Goal: Task Accomplishment & Management: Use online tool/utility

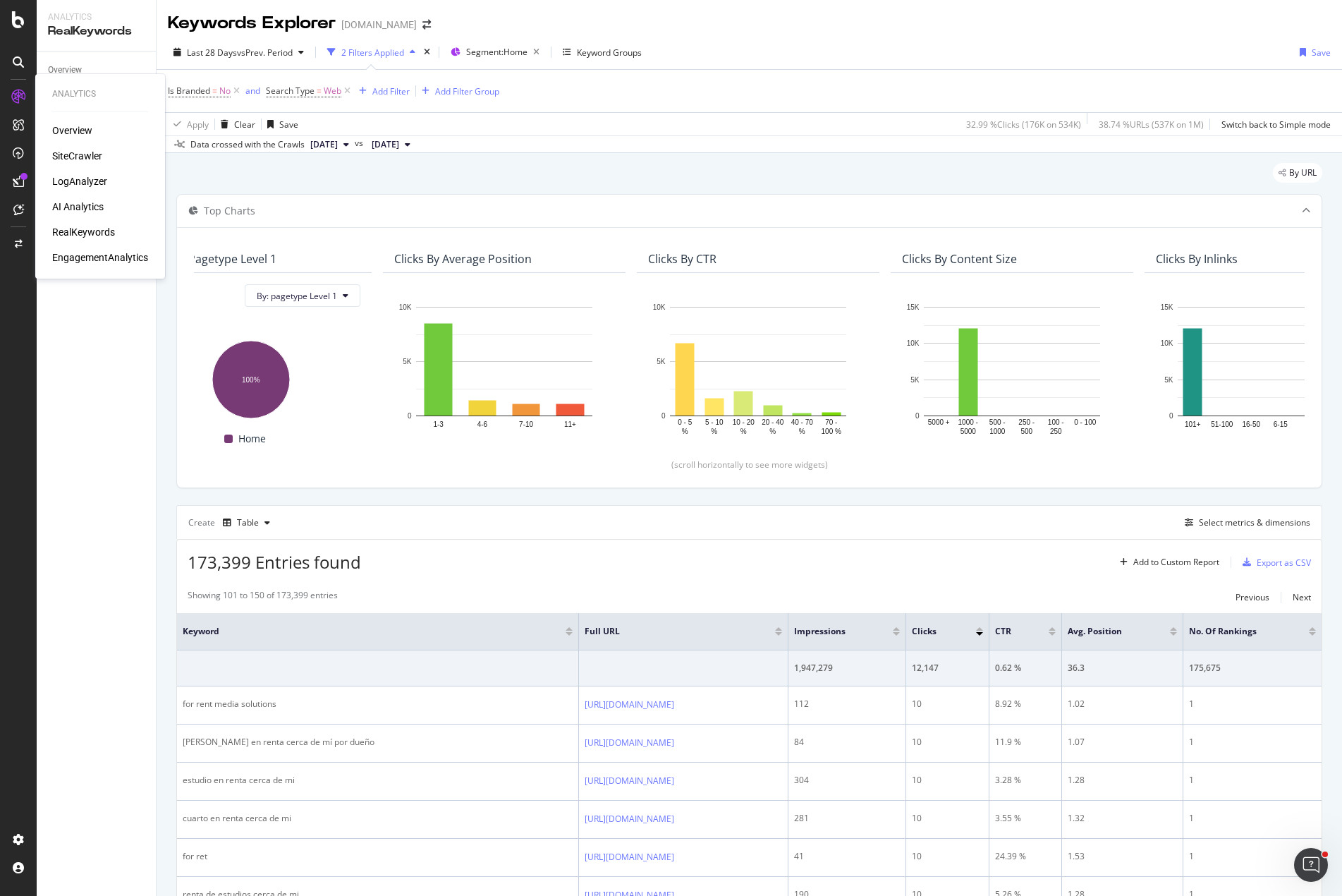
click at [79, 150] on div "SiteCrawler" at bounding box center [77, 156] width 50 height 14
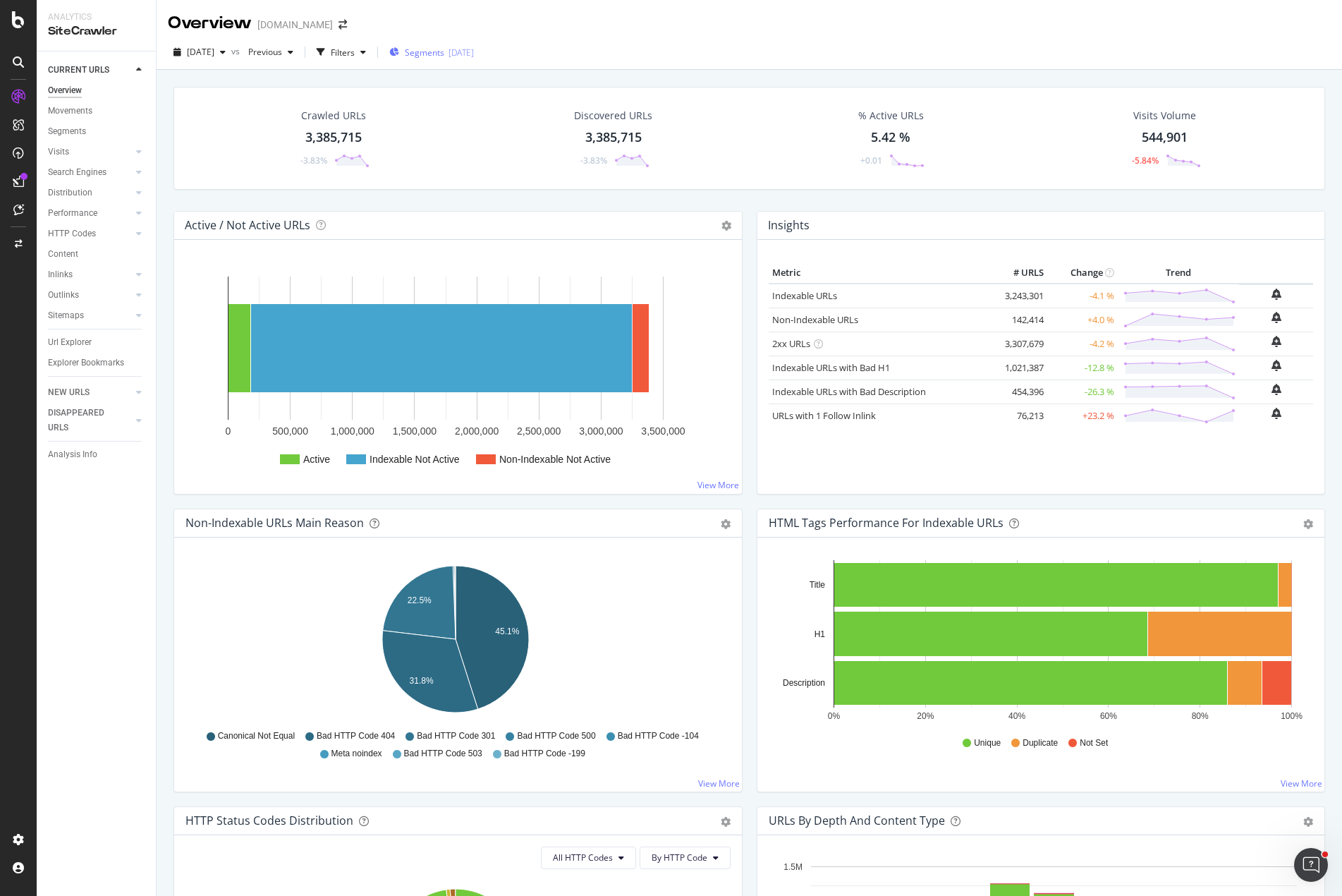
click at [445, 48] on span "Segments" at bounding box center [424, 52] width 40 height 12
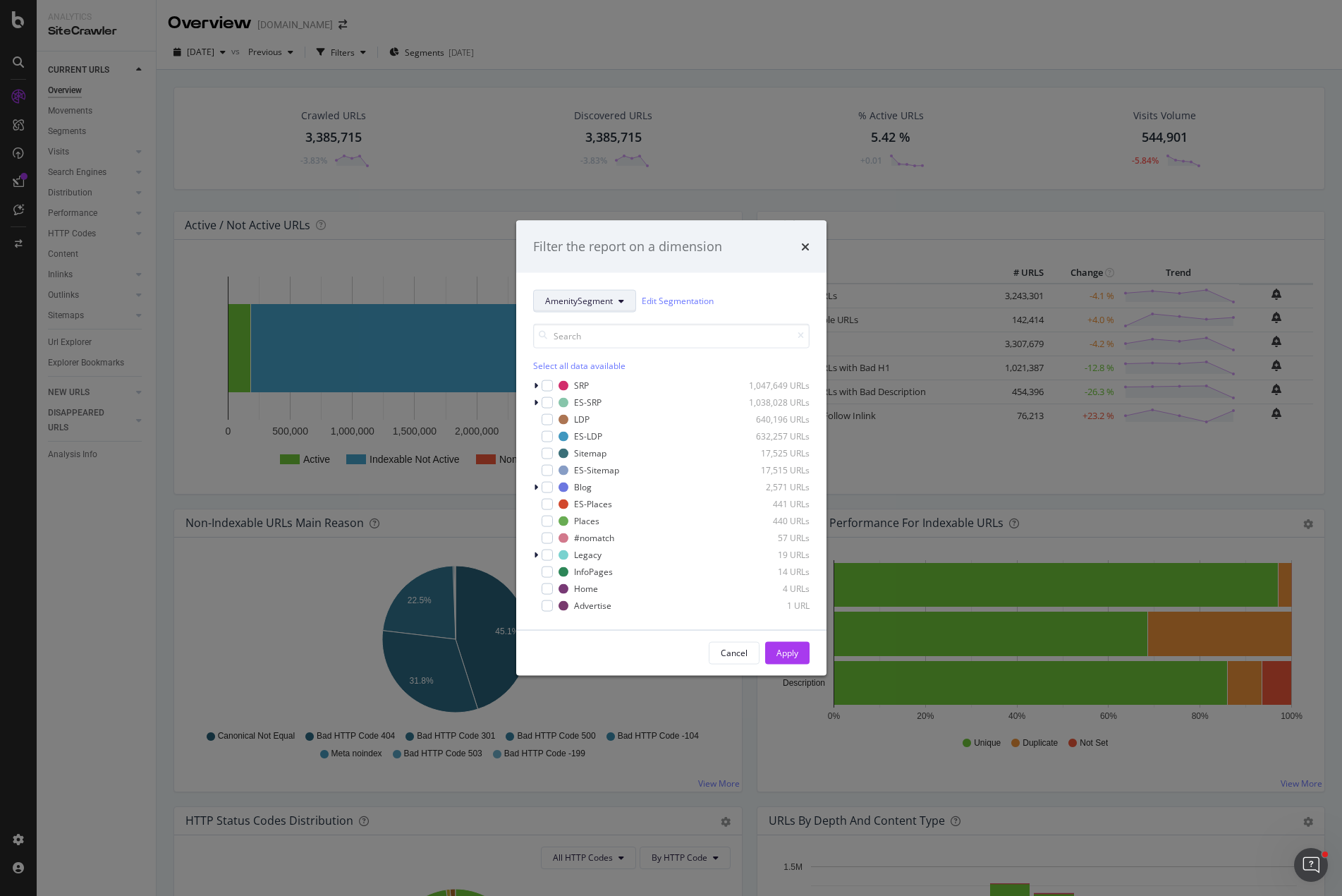
click at [563, 296] on span "AmenitySegment" at bounding box center [579, 301] width 68 height 12
click at [586, 383] on span "AmenitySegment" at bounding box center [591, 377] width 91 height 13
click at [535, 387] on icon "modal" at bounding box center [536, 385] width 4 height 9
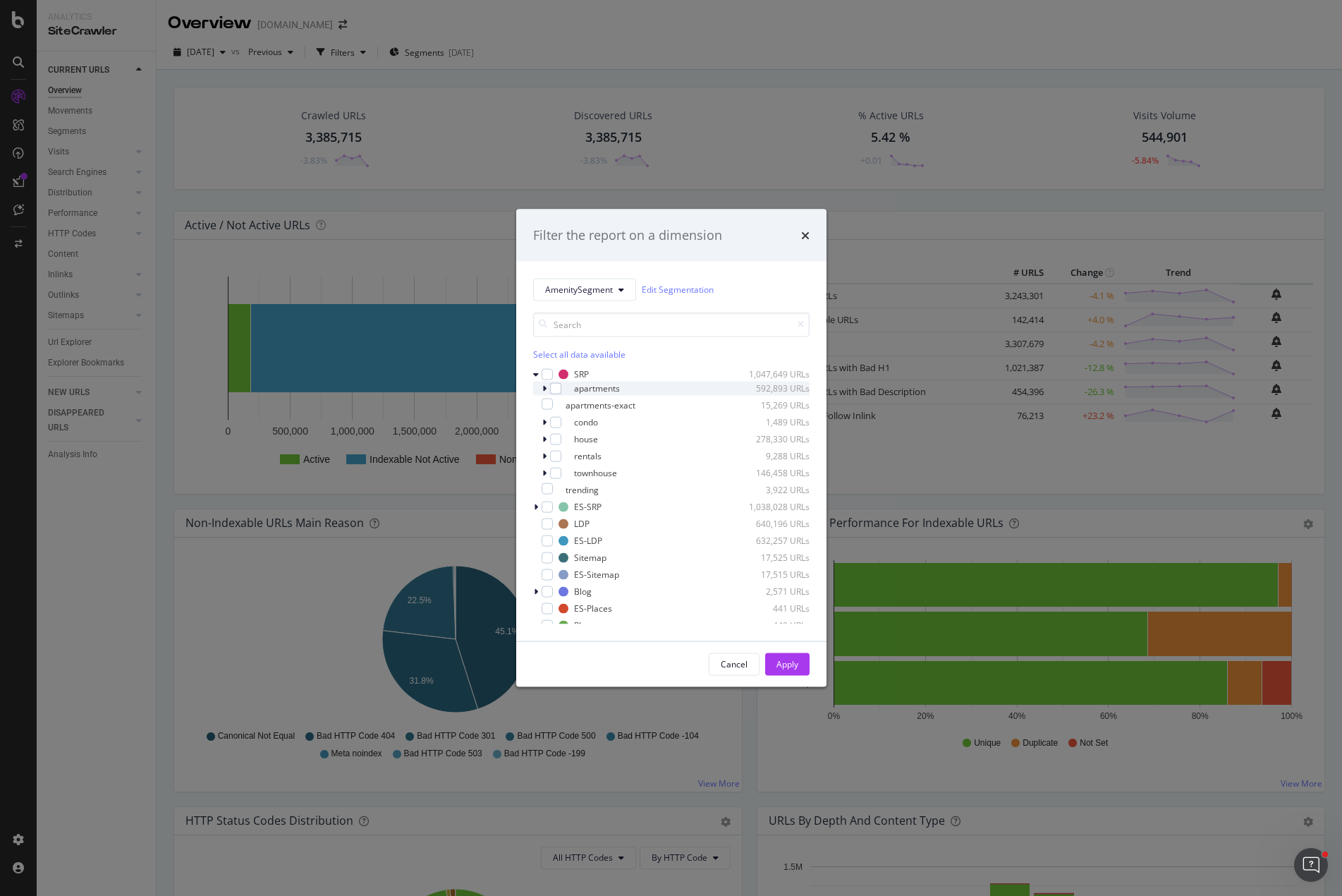
click at [544, 388] on icon "modal" at bounding box center [544, 388] width 4 height 9
click at [566, 591] on div "modal" at bounding box center [565, 592] width 12 height 12
click at [792, 662] on div "Apply" at bounding box center [787, 664] width 22 height 12
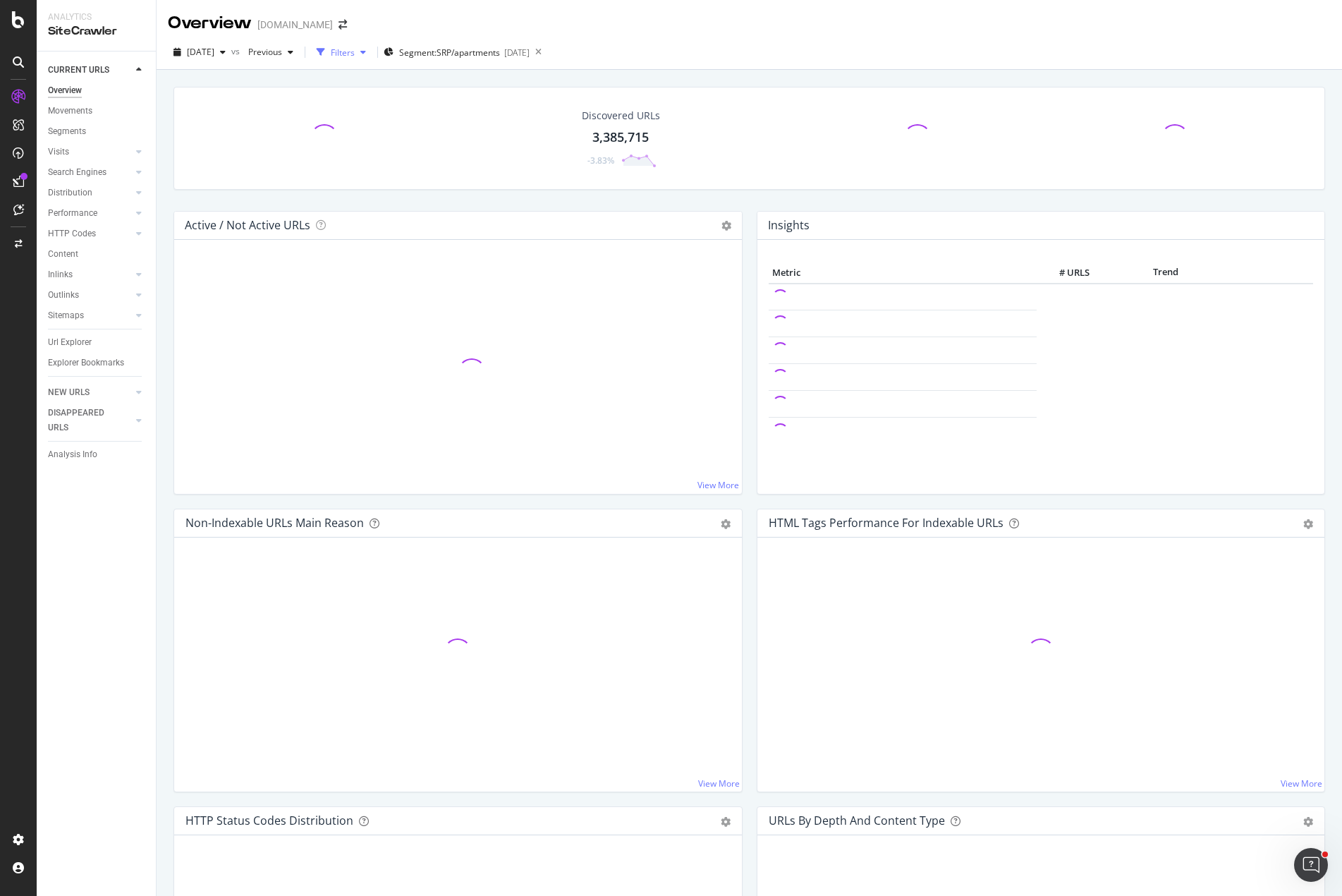
click at [355, 55] on div "Filters" at bounding box center [343, 52] width 24 height 12
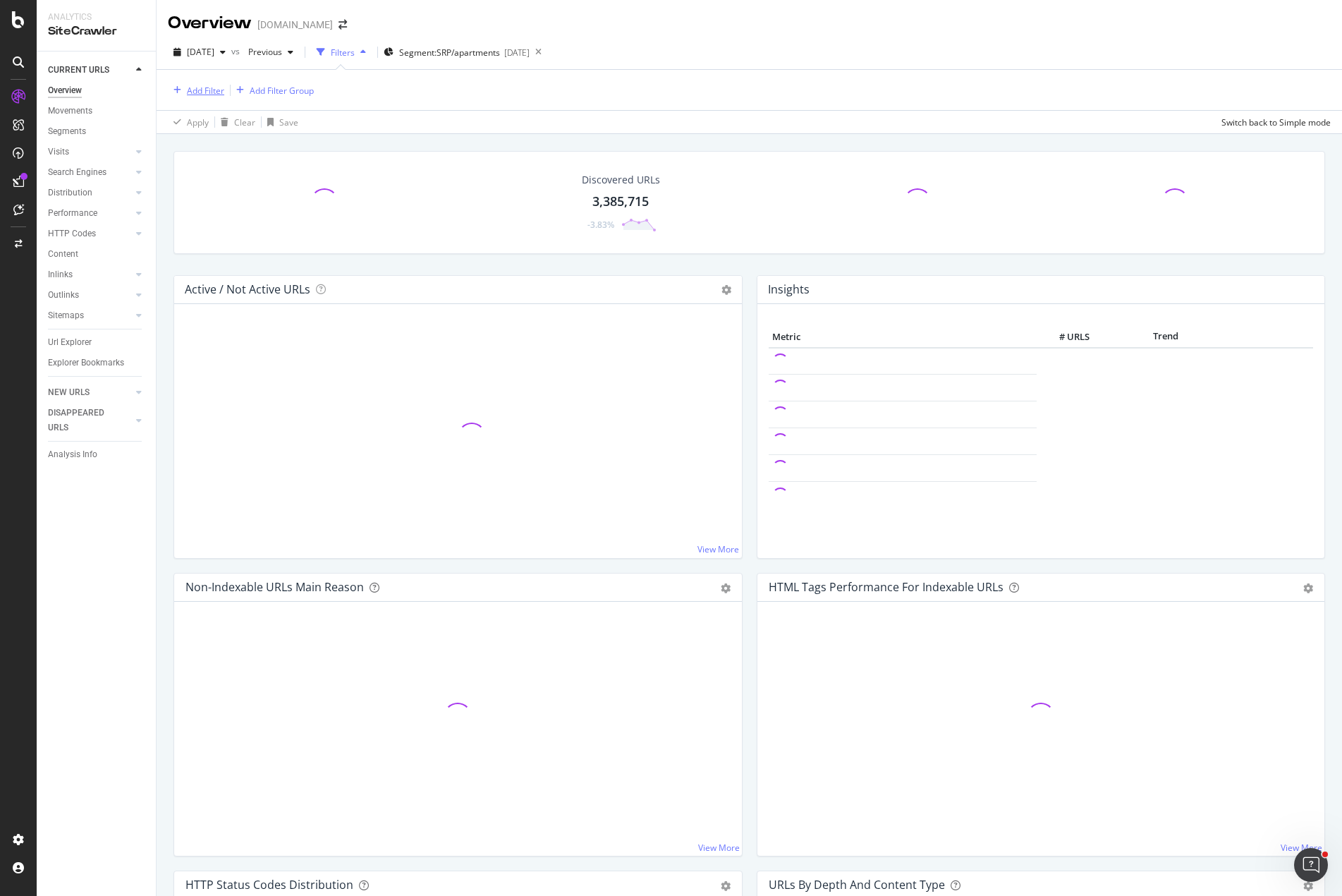
click at [202, 93] on div "Add Filter" at bounding box center [206, 90] width 38 height 12
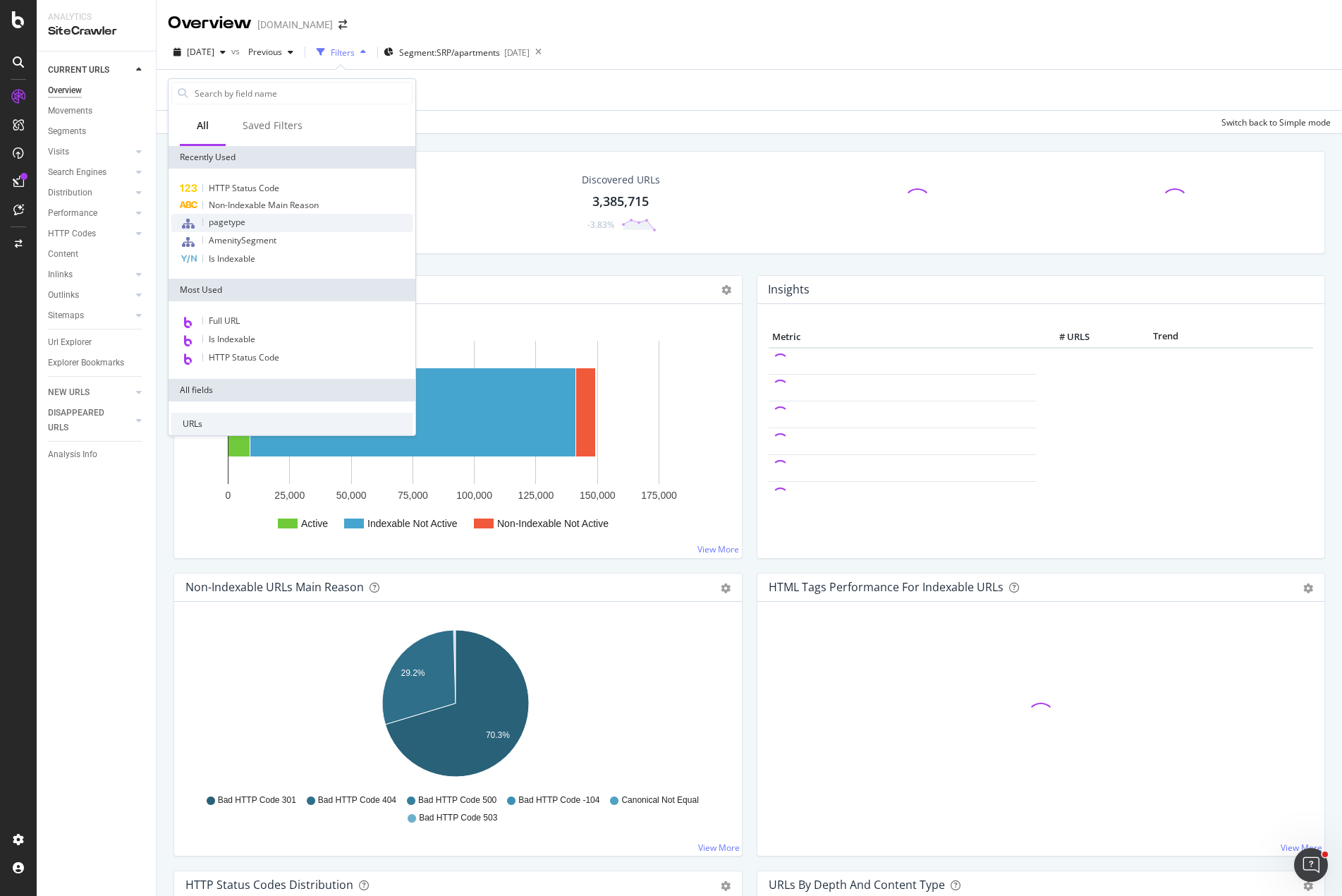
click at [236, 226] on span "pagetype" at bounding box center [227, 222] width 37 height 12
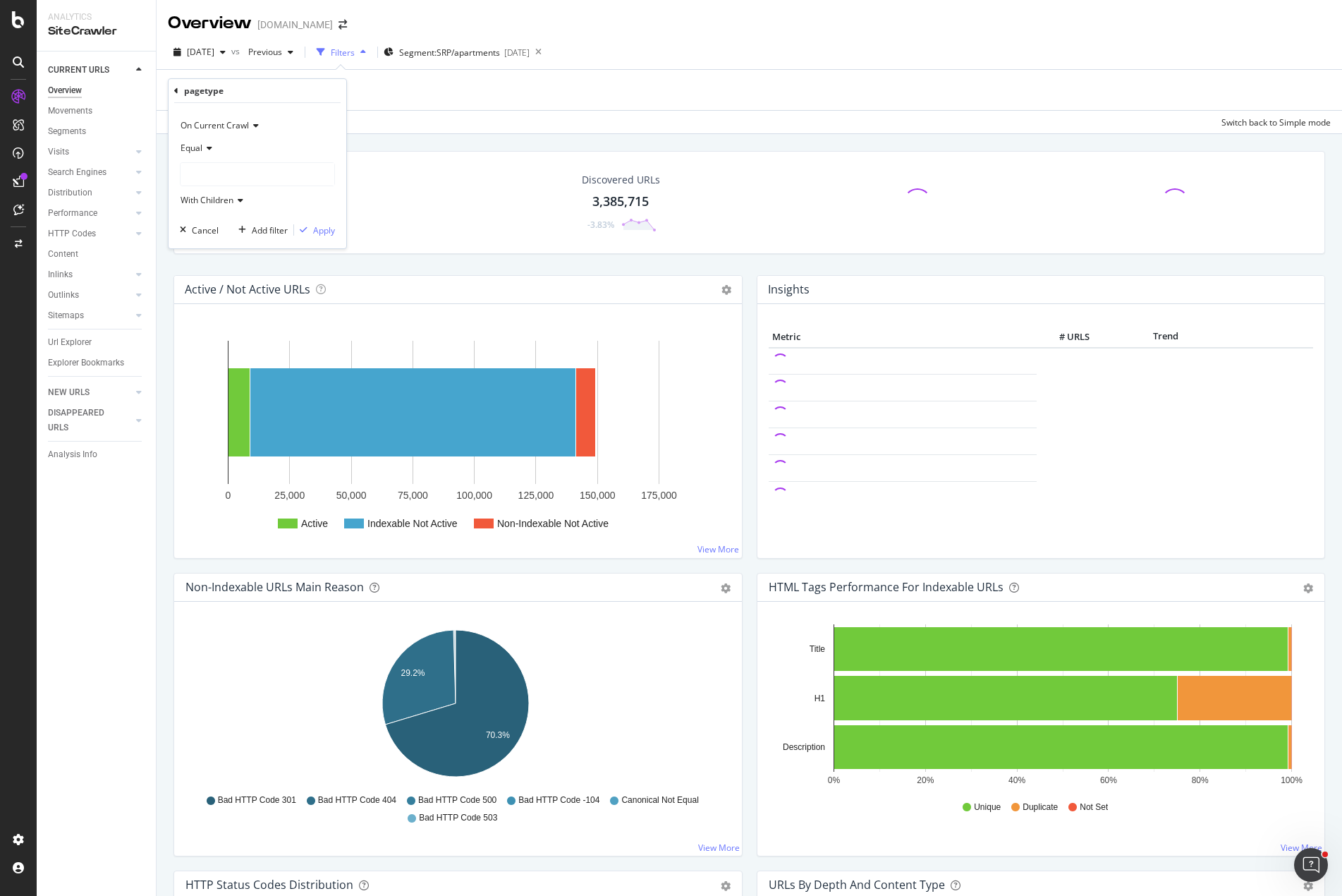
click at [208, 168] on div at bounding box center [257, 174] width 154 height 22
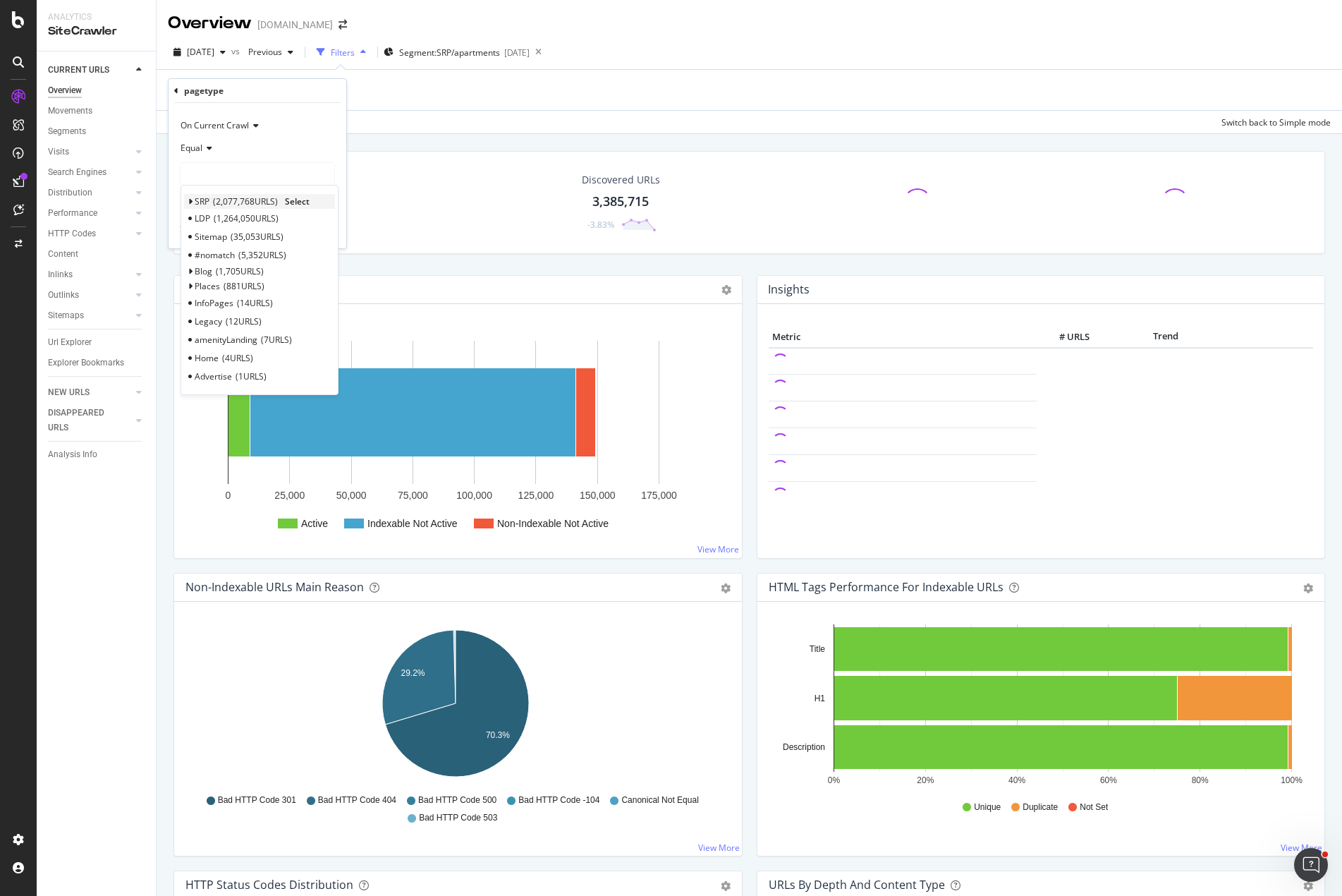
click at [188, 200] on icon at bounding box center [189, 202] width 5 height 9
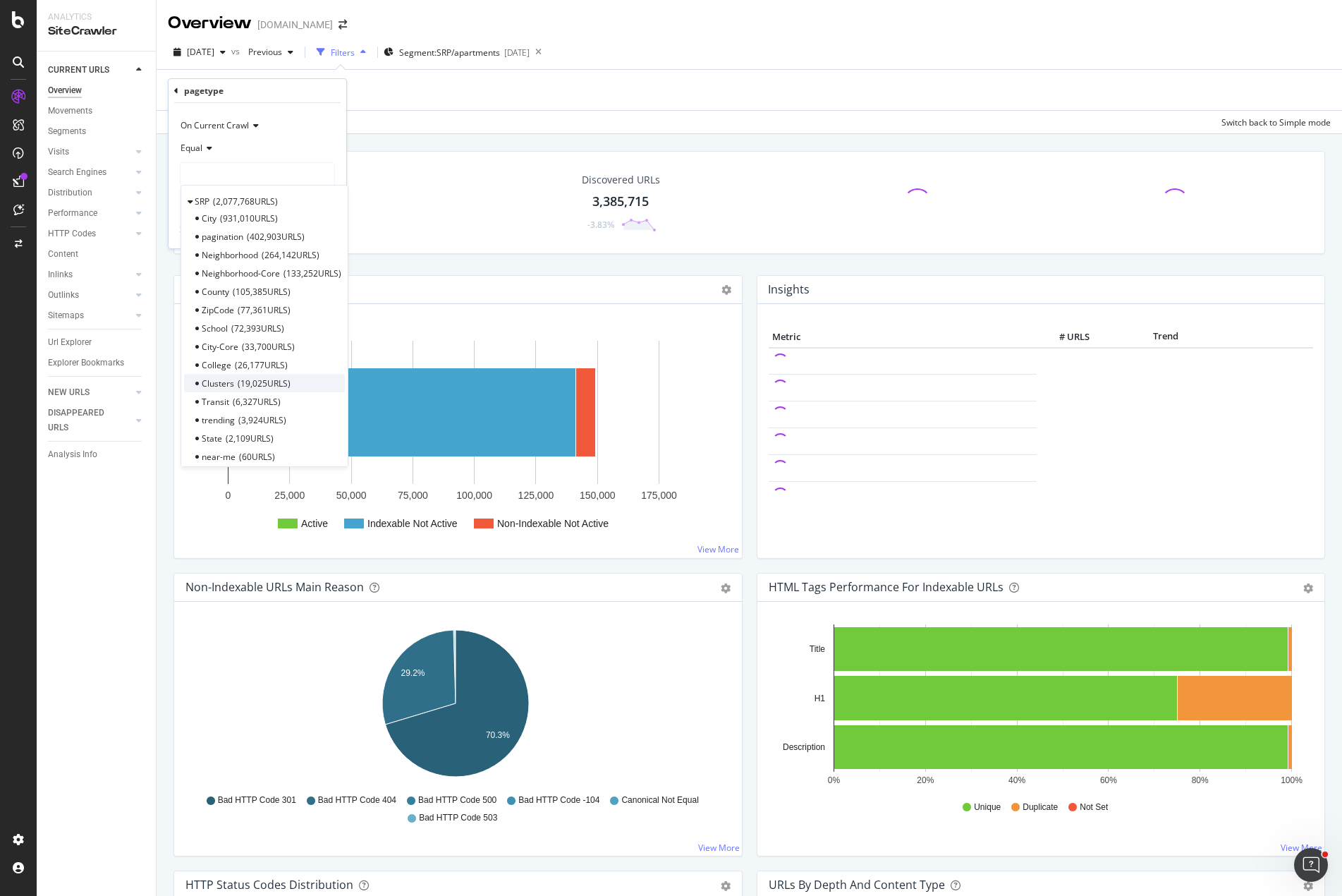
click at [244, 383] on span "19,025 URLS" at bounding box center [264, 383] width 53 height 12
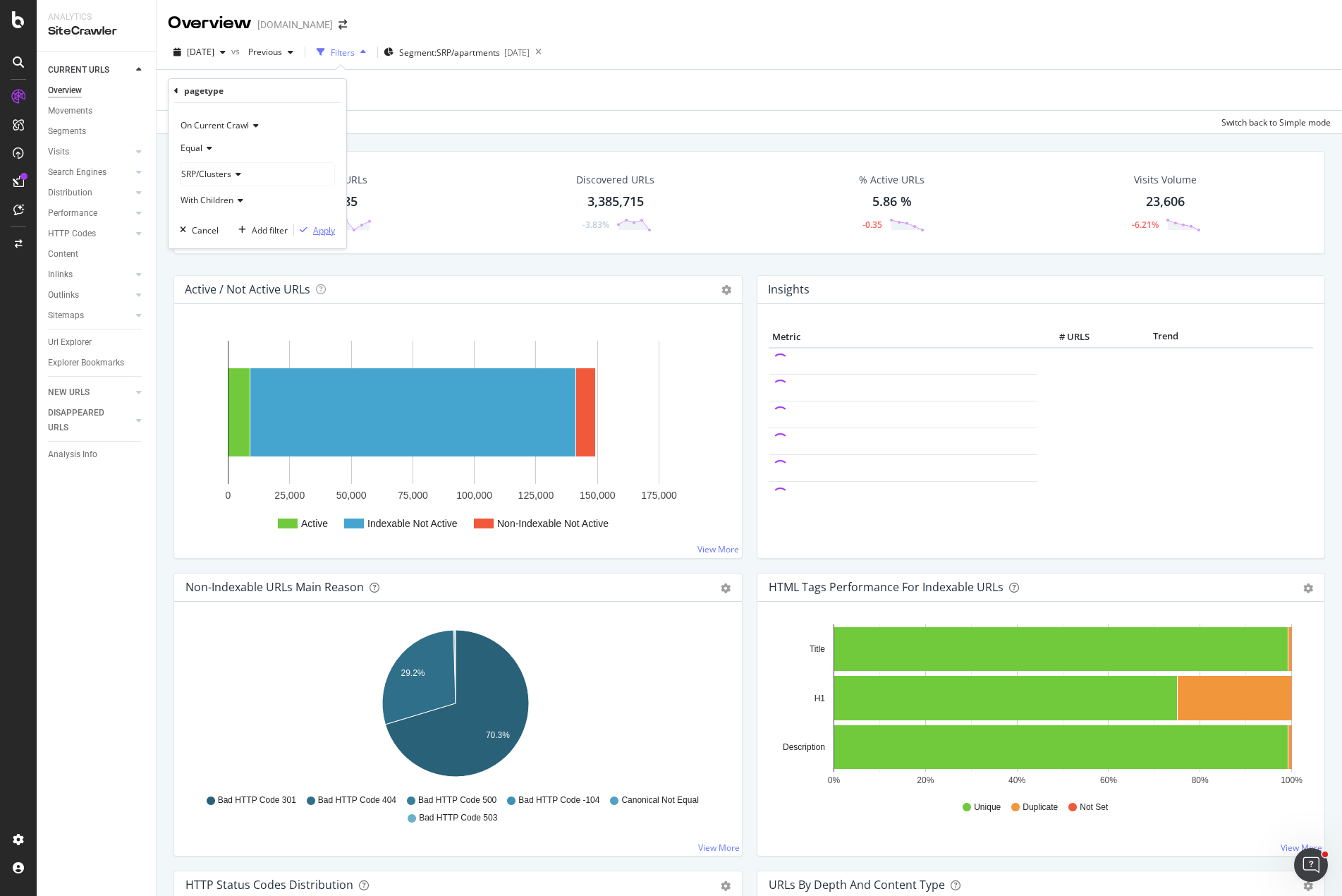
drag, startPoint x: 322, startPoint y: 233, endPoint x: 220, endPoint y: 200, distance: 107.2
click at [220, 200] on div "On Current Crawl Equal SRP/Clusters With Children Cancel Add filter Apply" at bounding box center [257, 175] width 178 height 145
click at [228, 199] on span "With Children" at bounding box center [207, 200] width 53 height 12
drag, startPoint x: 231, startPoint y: 249, endPoint x: 245, endPoint y: 247, distance: 14.1
click at [233, 249] on span "Without Children" at bounding box center [220, 248] width 66 height 12
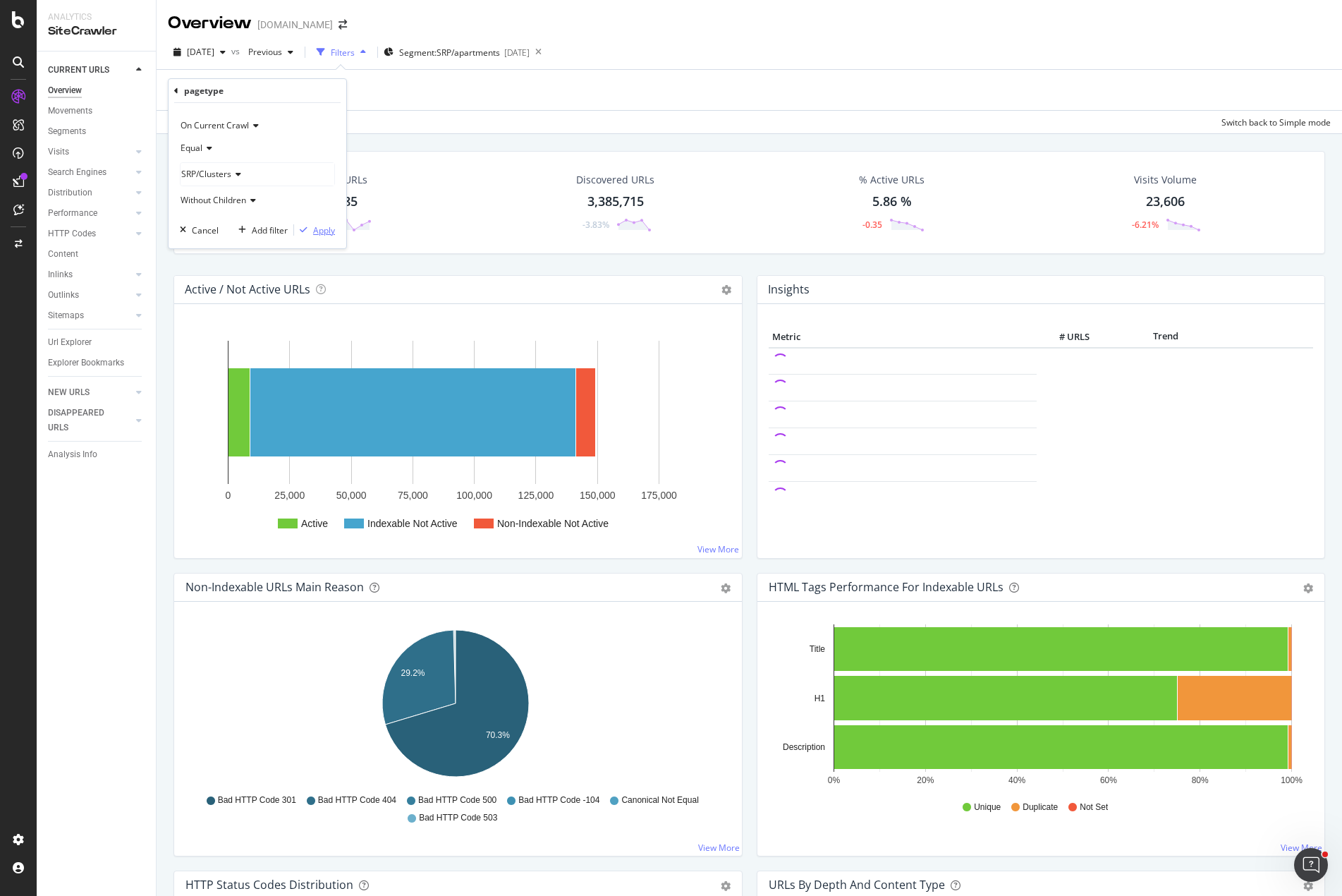
click at [327, 231] on div "Apply" at bounding box center [324, 230] width 22 height 12
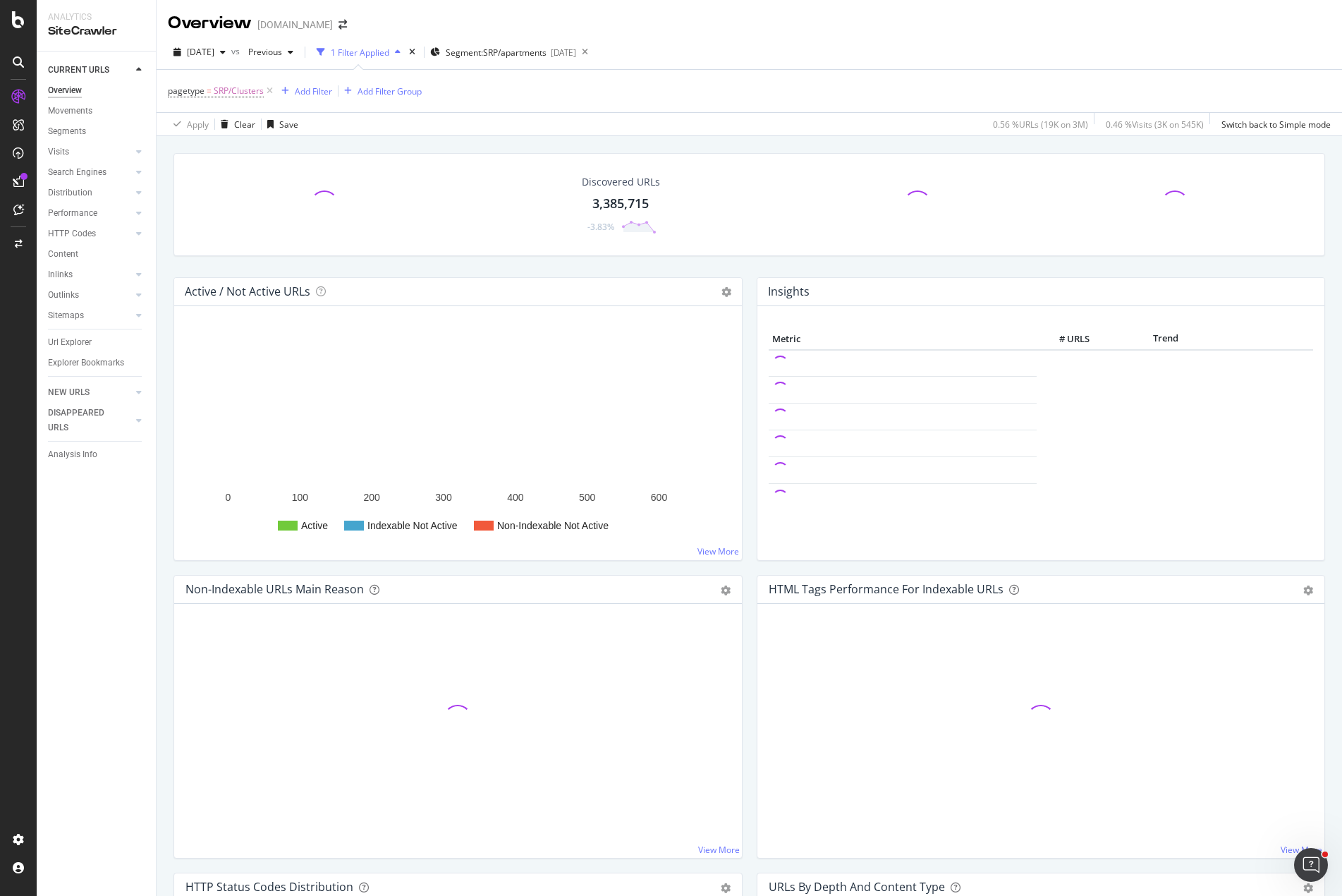
click at [476, 267] on div "Discovered URLs 3,385,715 -3.83%" at bounding box center [749, 216] width 1166 height 124
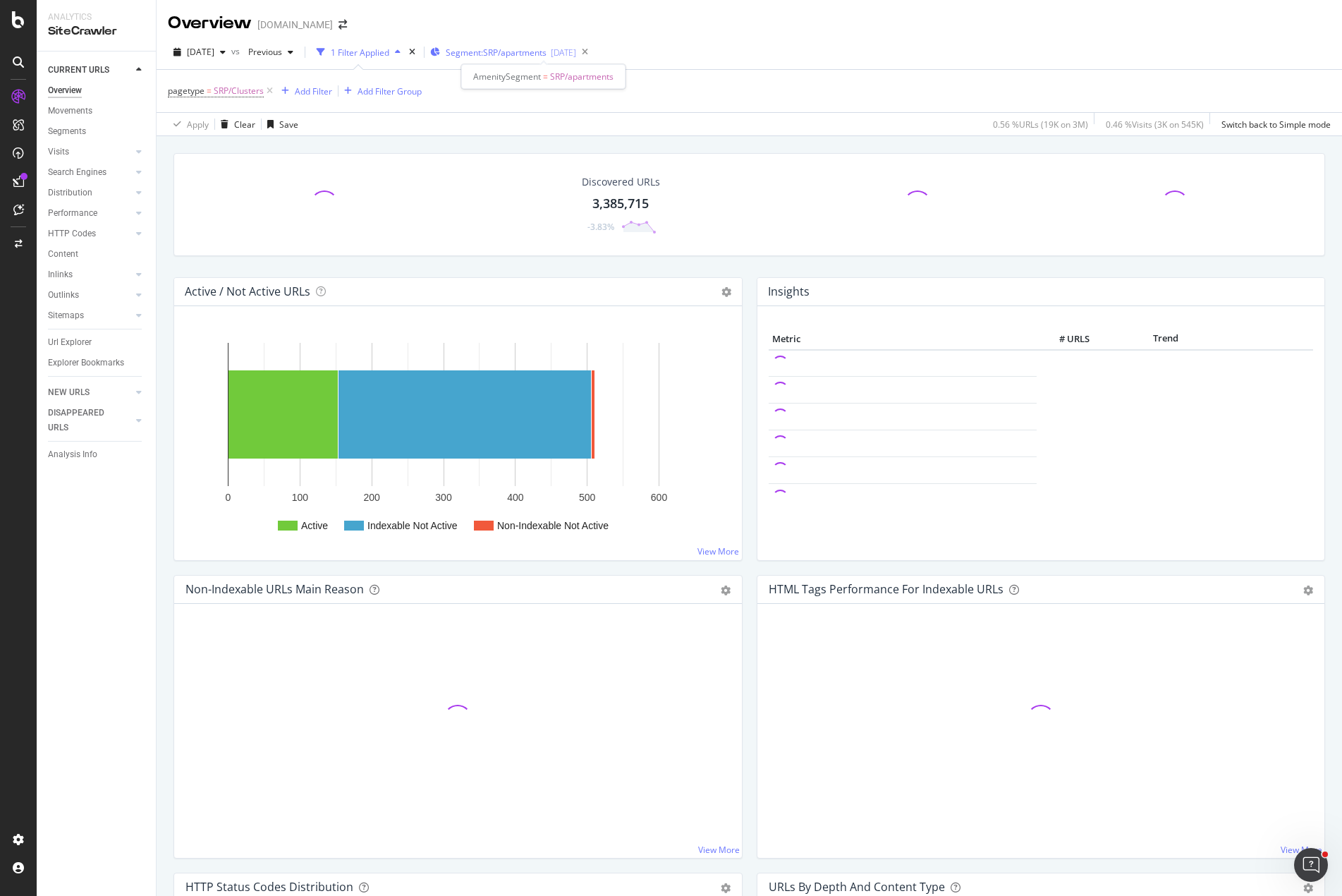
click at [547, 52] on span "Segment: SRP/apartments" at bounding box center [496, 52] width 101 height 12
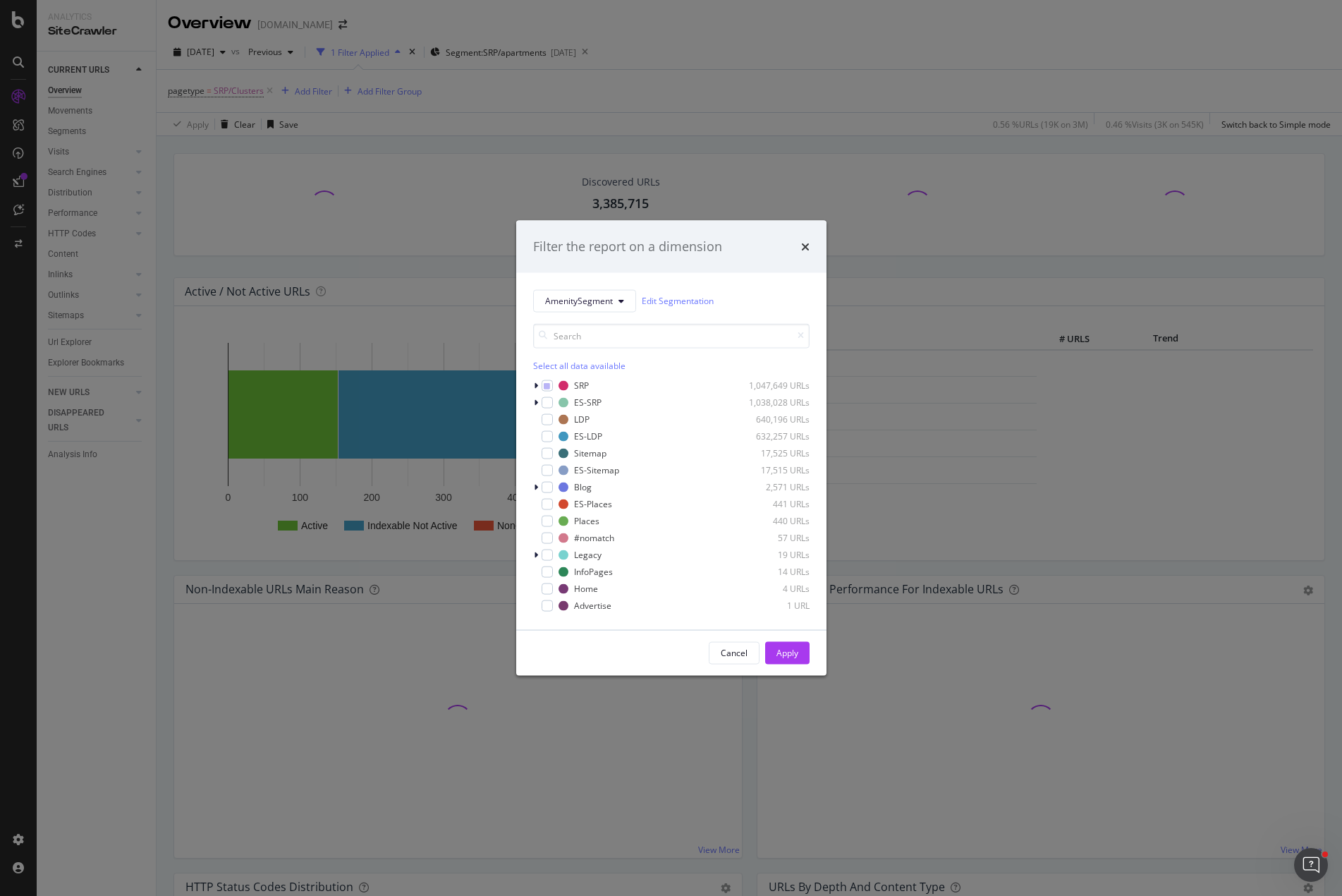
click at [756, 52] on div "Filter the report on a dimension AmenitySegment Edit Segmentation Select all da…" at bounding box center [671, 448] width 1342 height 896
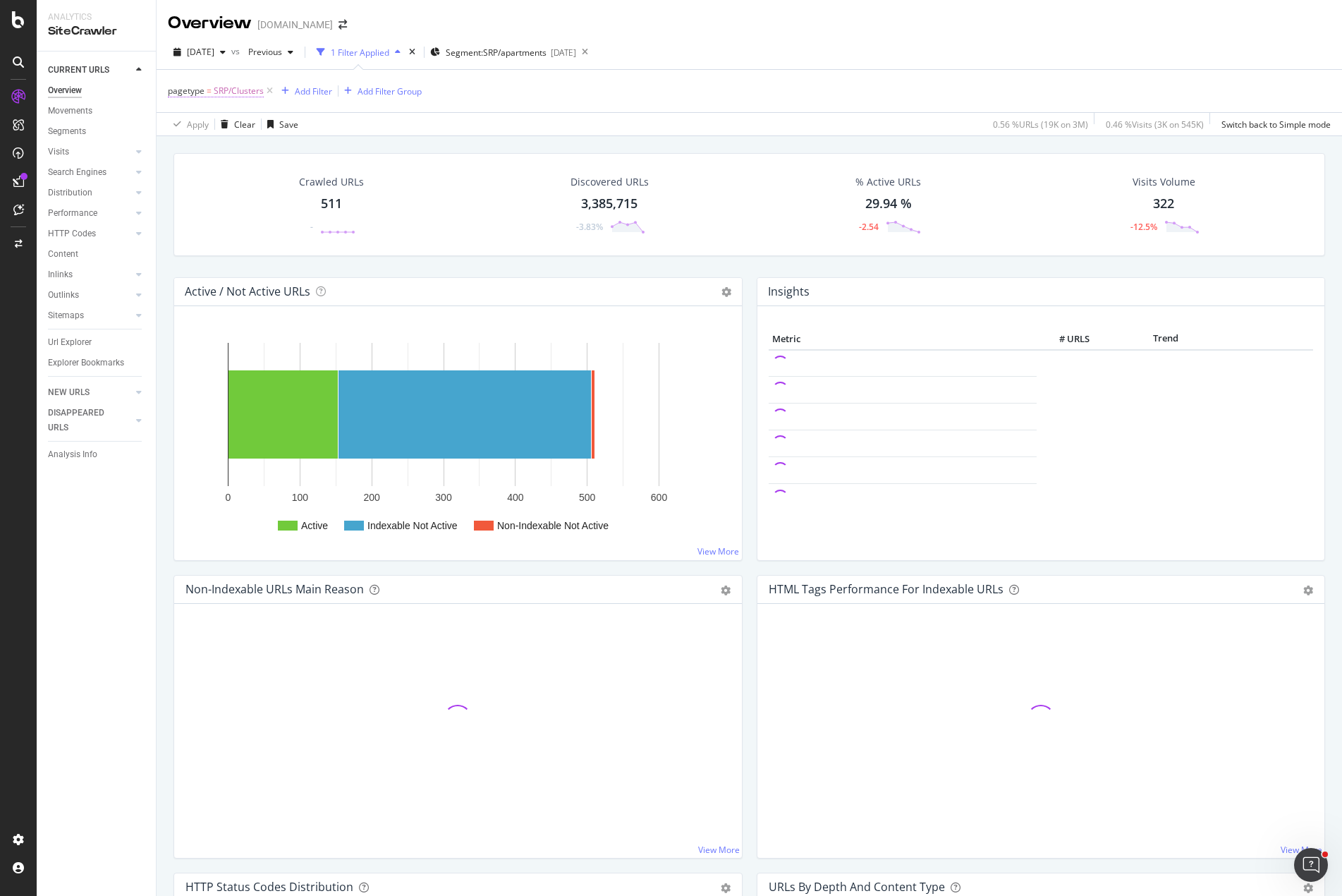
click at [236, 90] on span "SRP/Clusters" at bounding box center [239, 90] width 50 height 20
click at [594, 51] on icon at bounding box center [585, 52] width 17 height 20
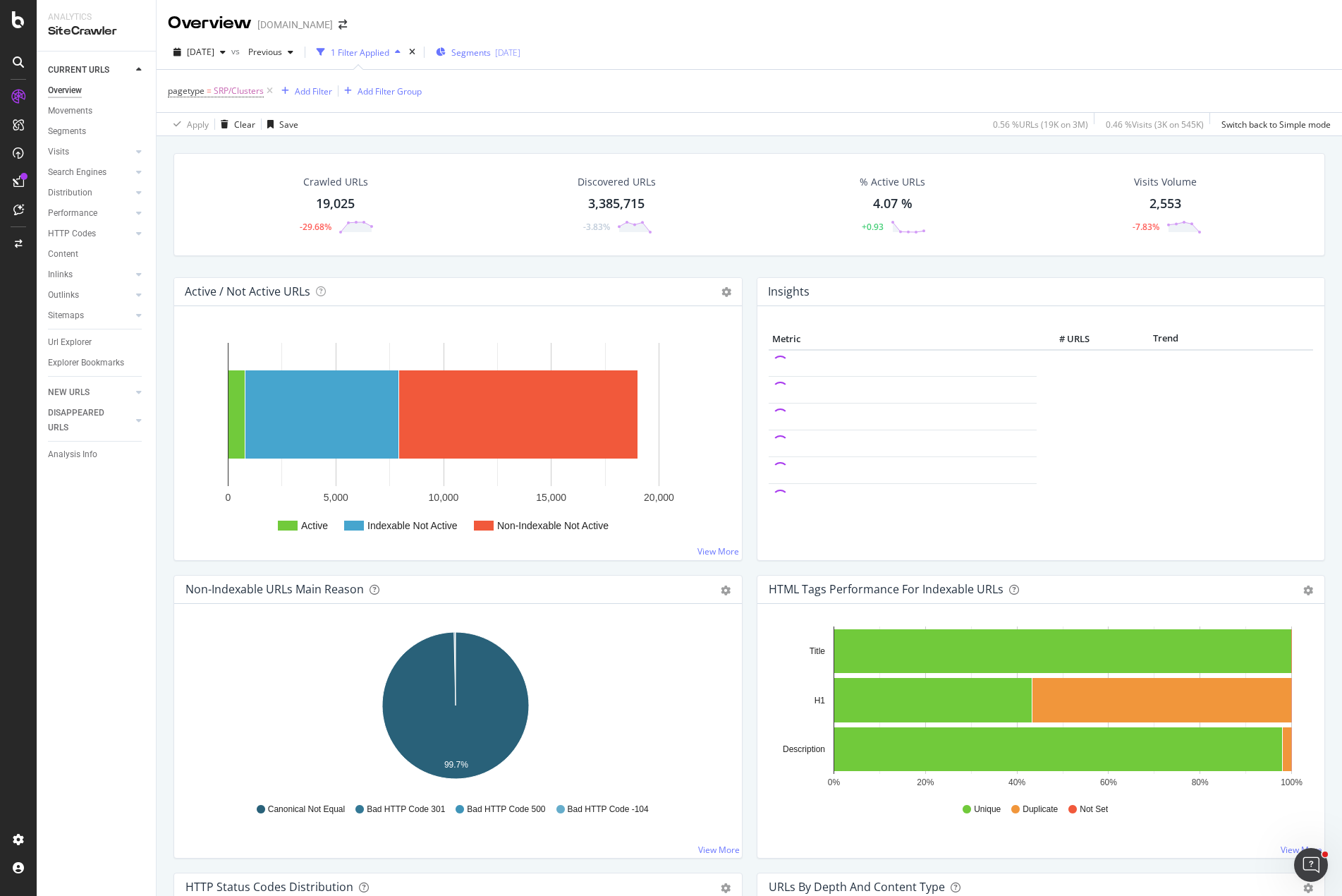
click at [521, 54] on div "[DATE]" at bounding box center [508, 52] width 25 height 12
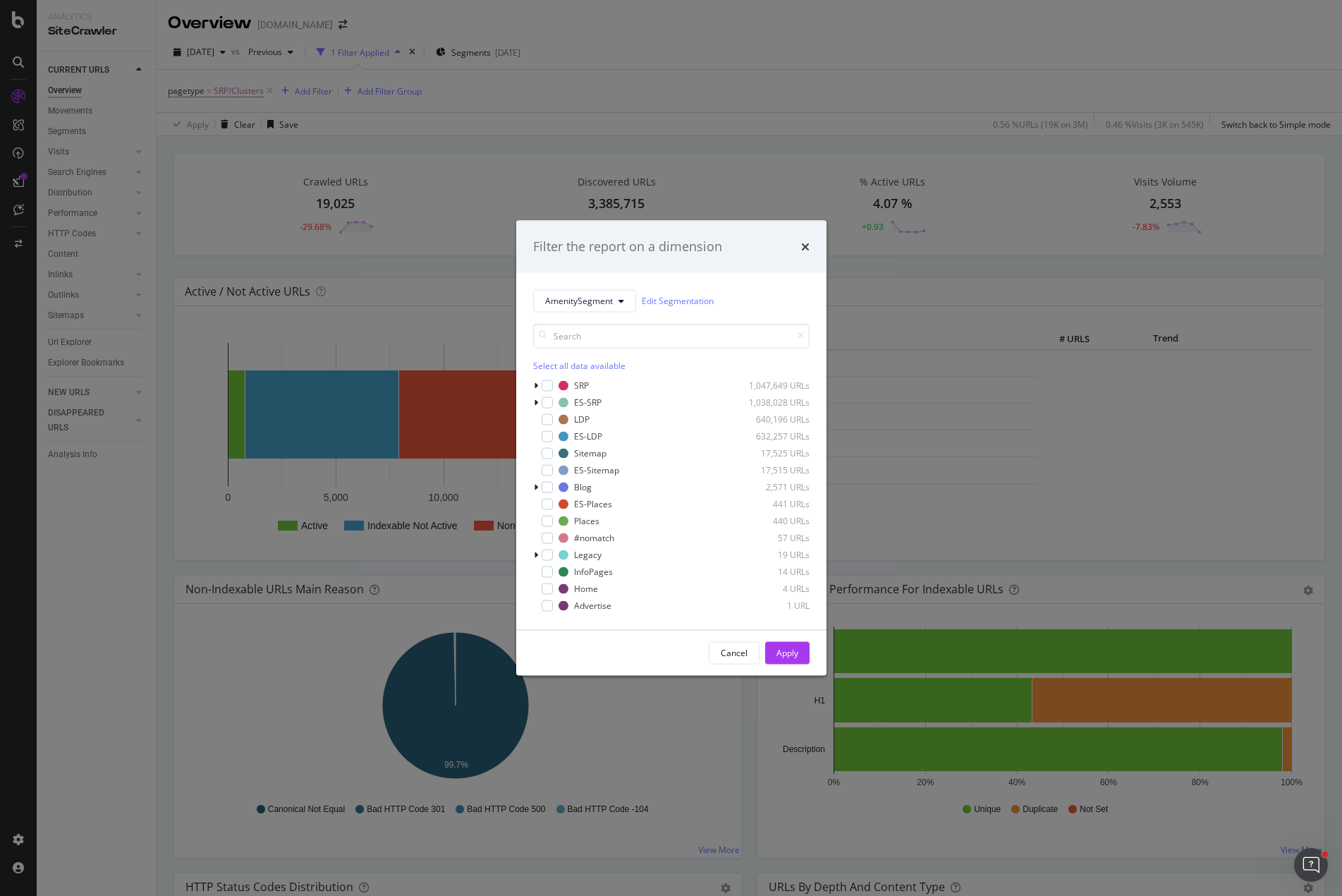
click at [532, 386] on div "AmenitySegment Edit Segmentation Select all data available SRP 1,047,649 URLs E…" at bounding box center [671, 451] width 310 height 357
click at [537, 385] on icon "modal" at bounding box center [536, 385] width 4 height 9
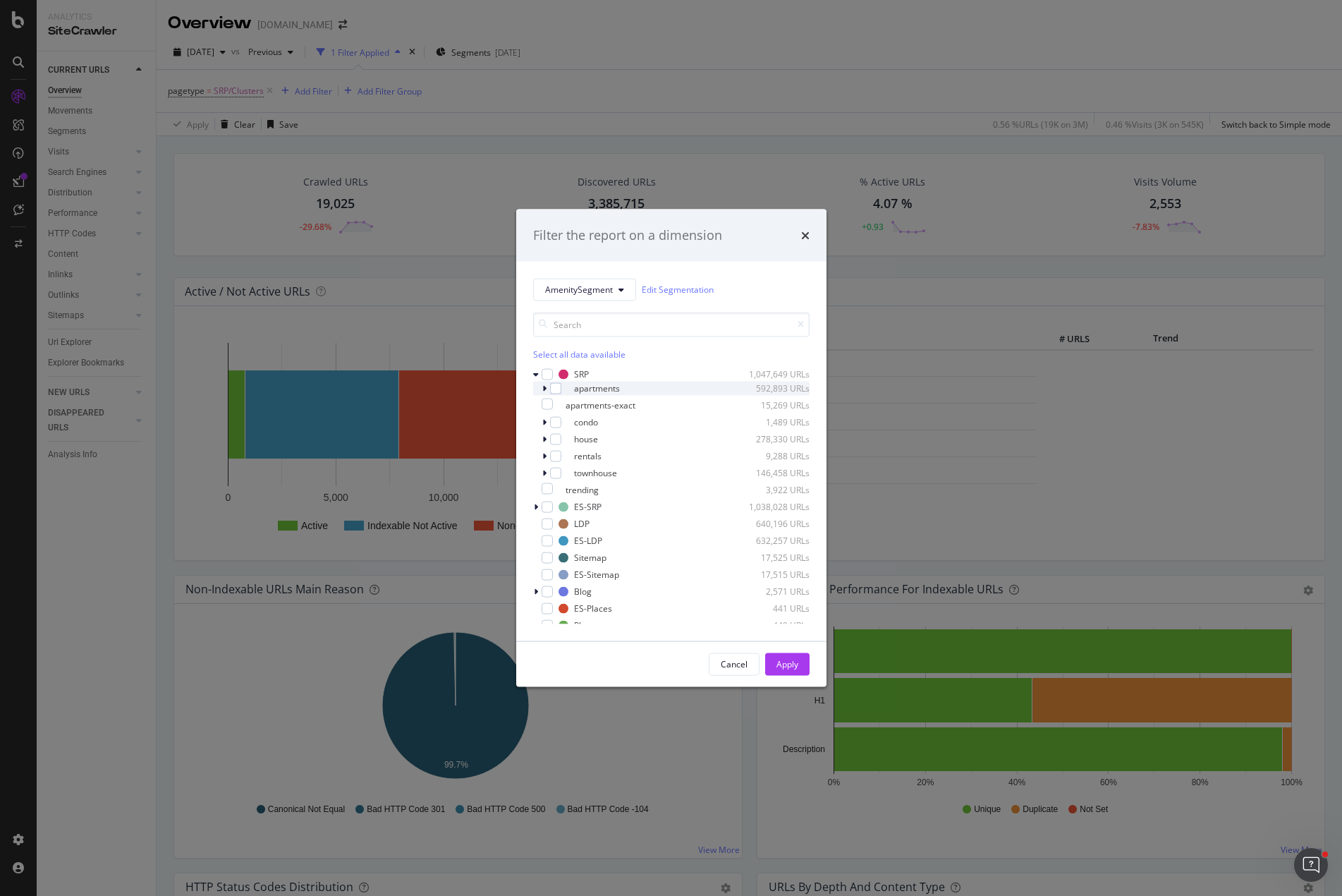
click at [547, 389] on div "modal" at bounding box center [546, 388] width 9 height 14
click at [602, 381] on div "[none]" at bounding box center [595, 380] width 25 height 12
click at [788, 665] on div "Apply" at bounding box center [787, 664] width 22 height 12
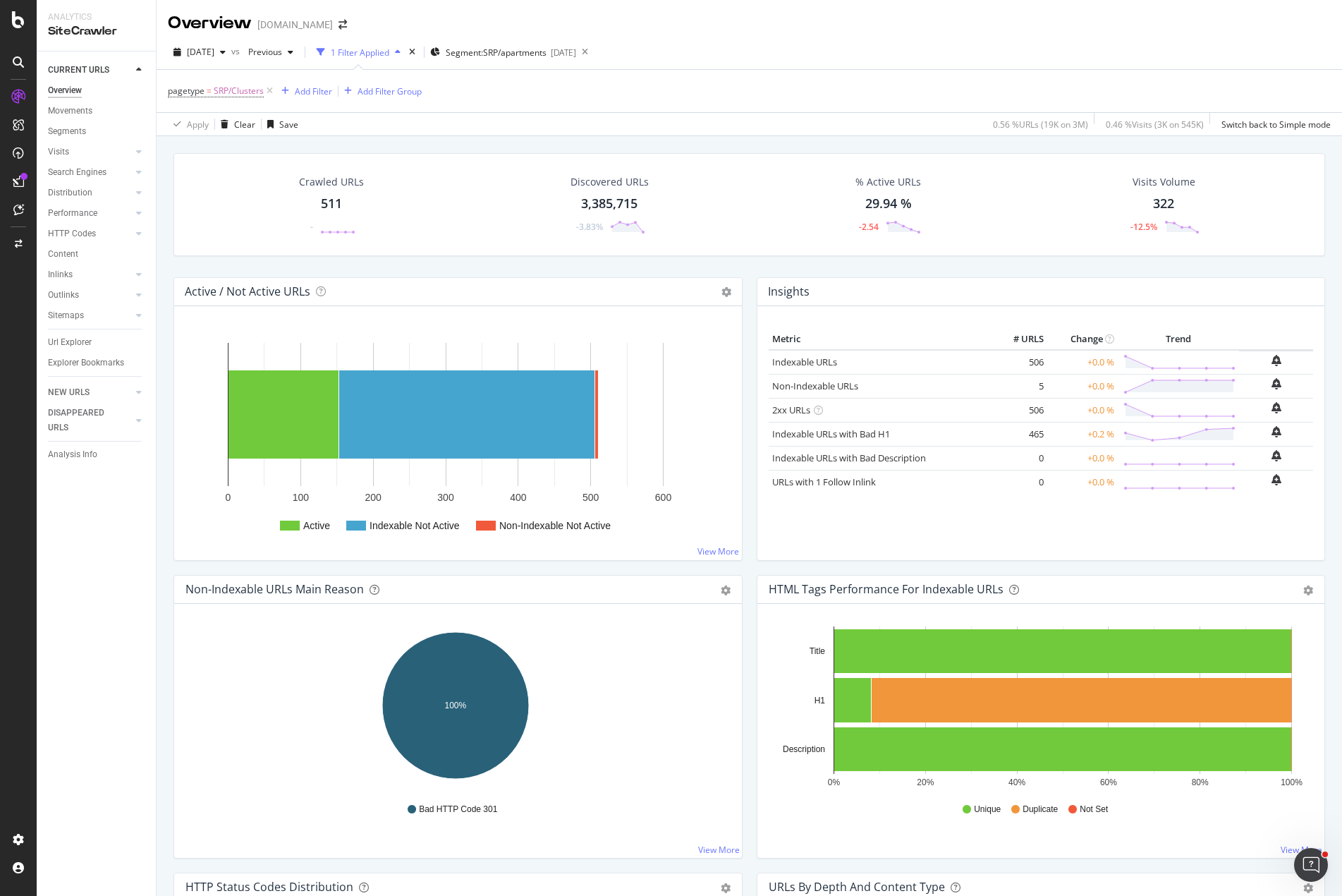
click at [75, 339] on div "Url Explorer" at bounding box center [69, 342] width 43 height 14
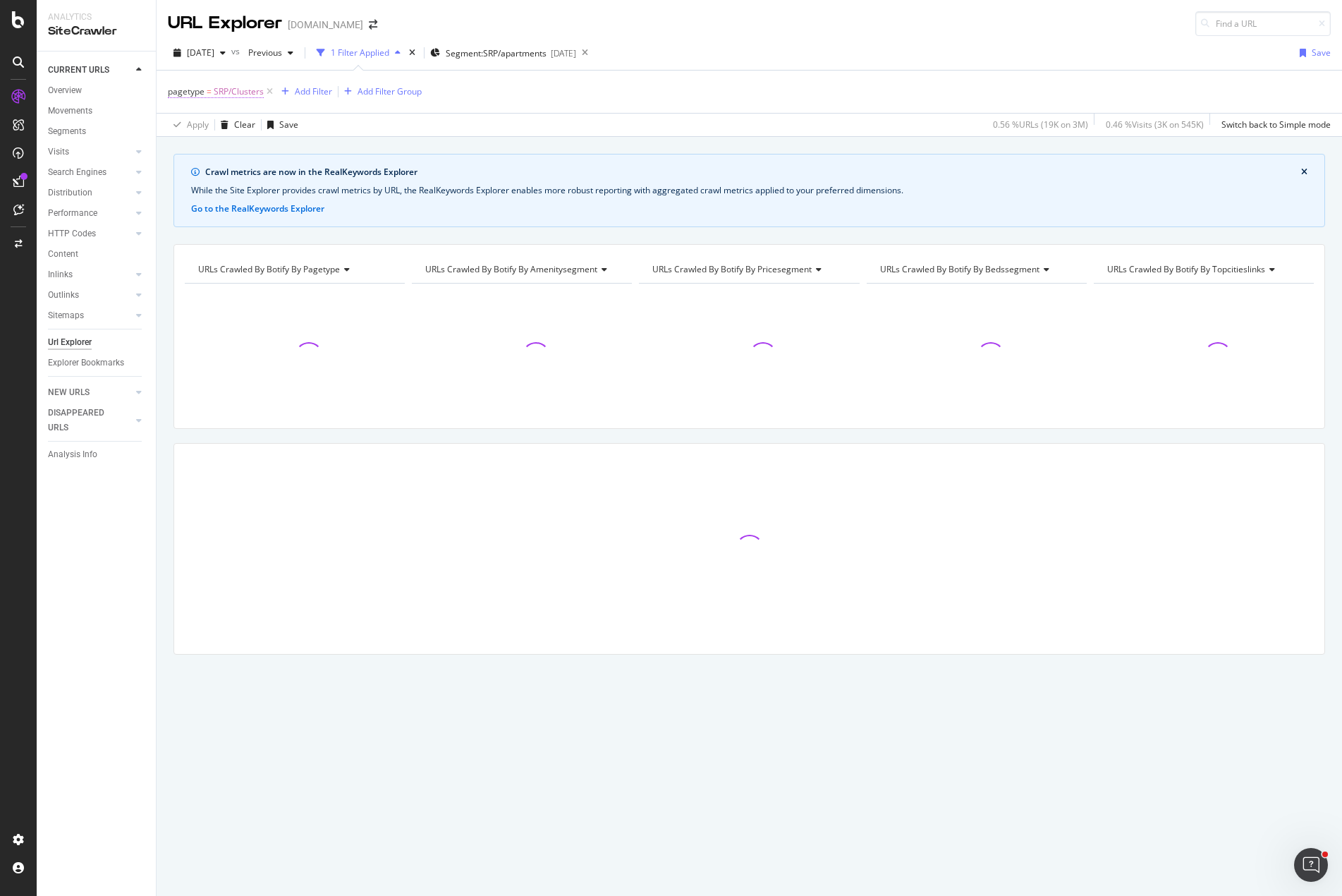
click at [246, 94] on span "SRP/Clusters" at bounding box center [239, 91] width 50 height 20
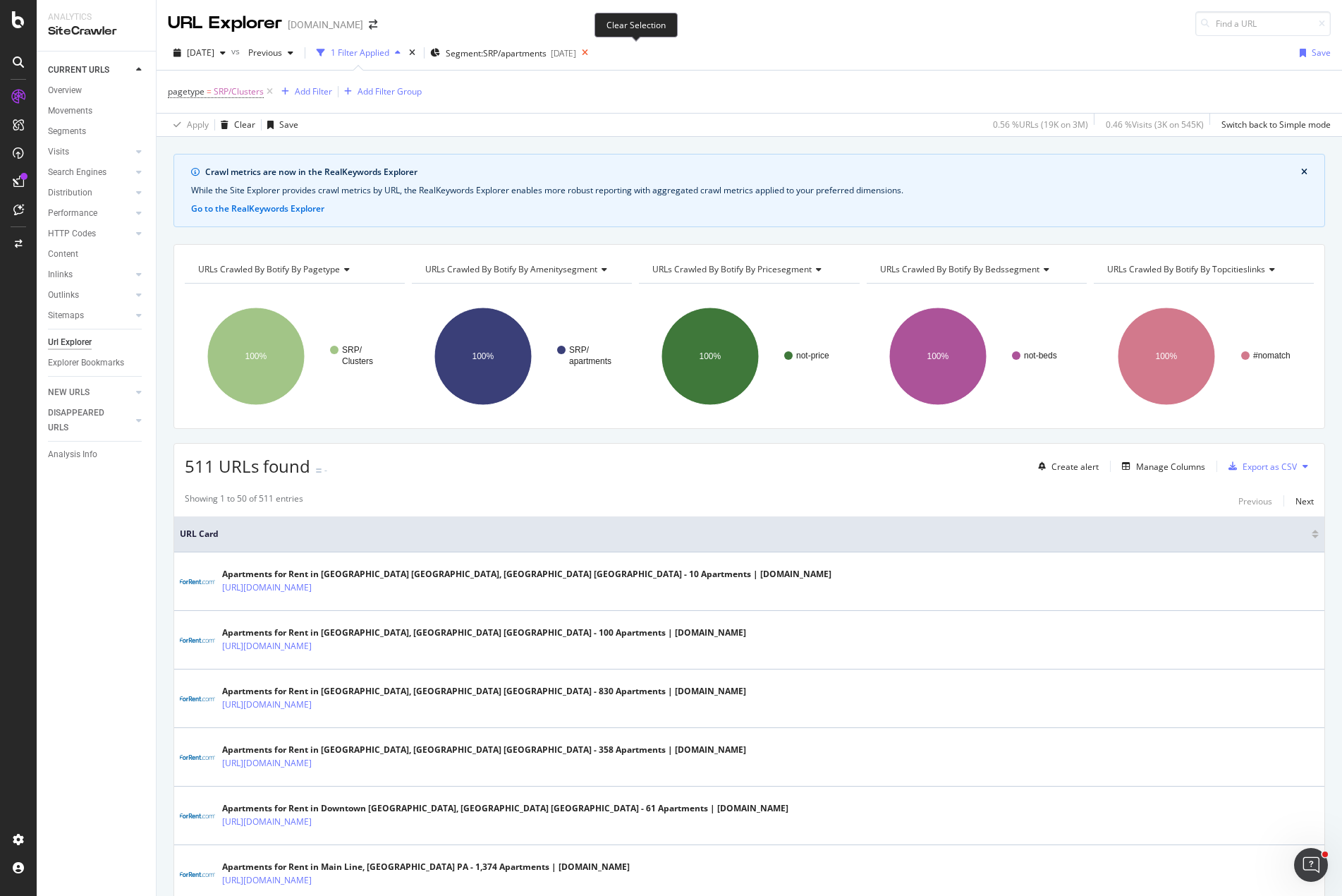
click at [594, 51] on icon at bounding box center [585, 53] width 17 height 20
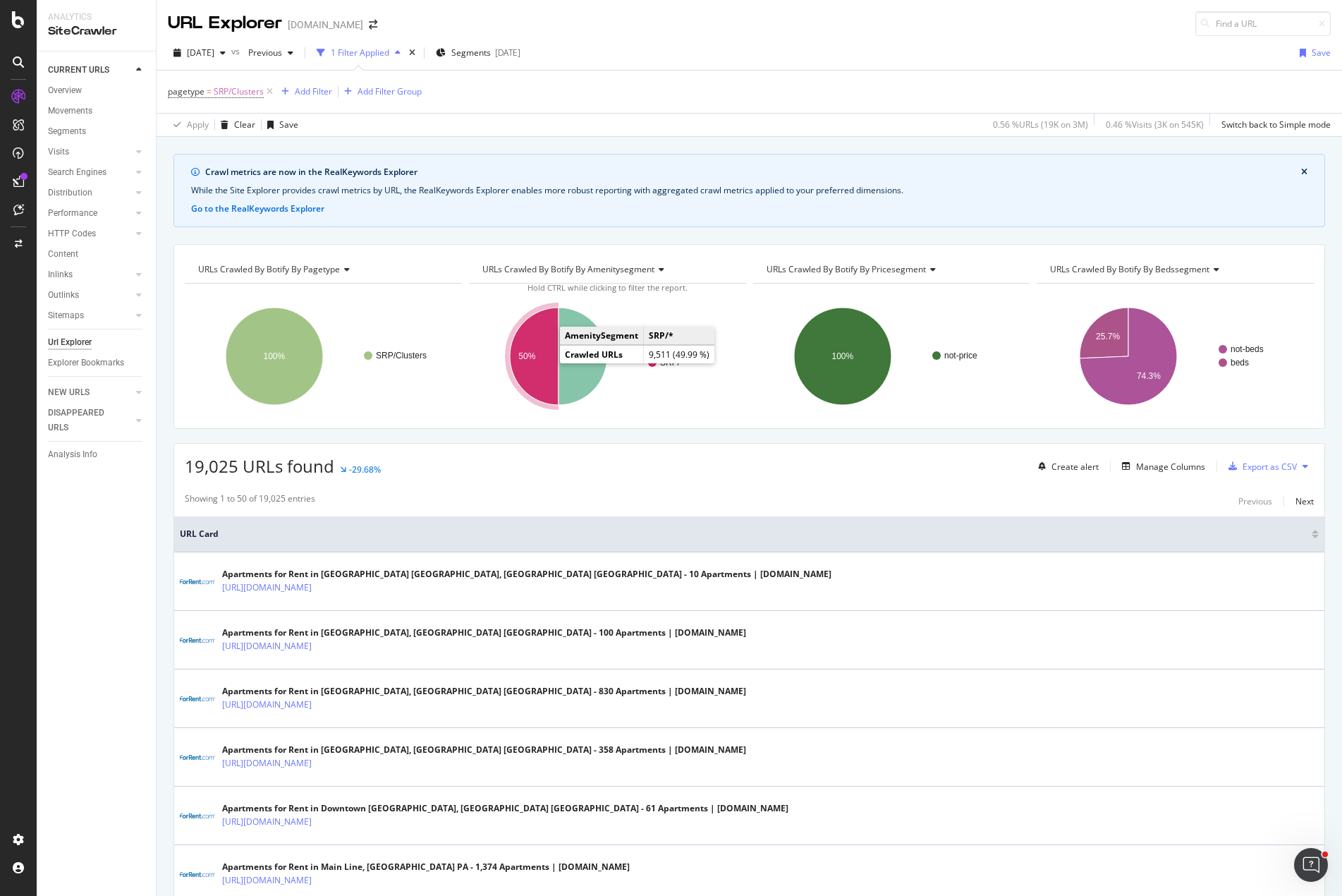
click at [532, 362] on icon "A chart." at bounding box center [534, 356] width 48 height 98
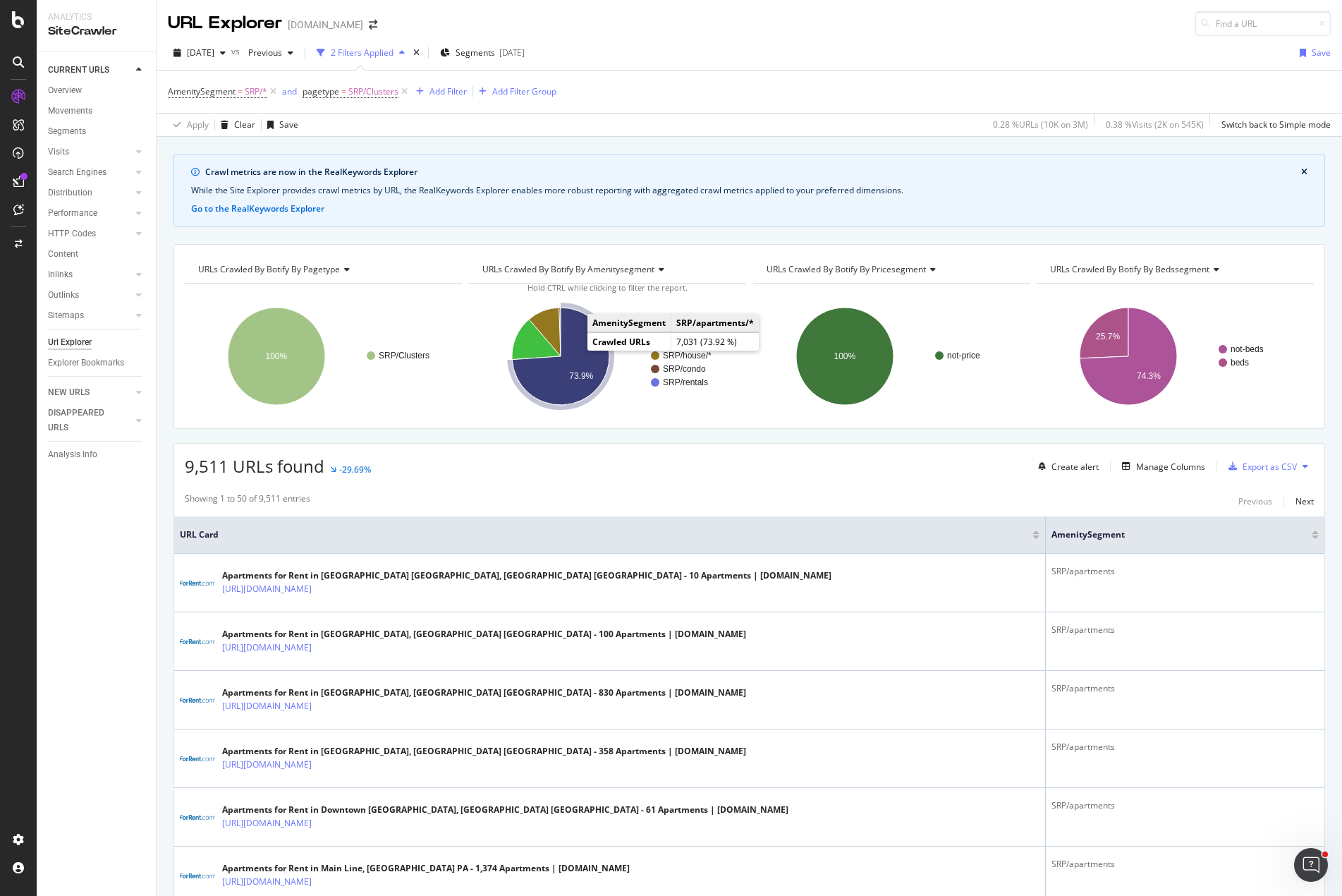
click at [580, 363] on icon "A chart." at bounding box center [560, 356] width 98 height 98
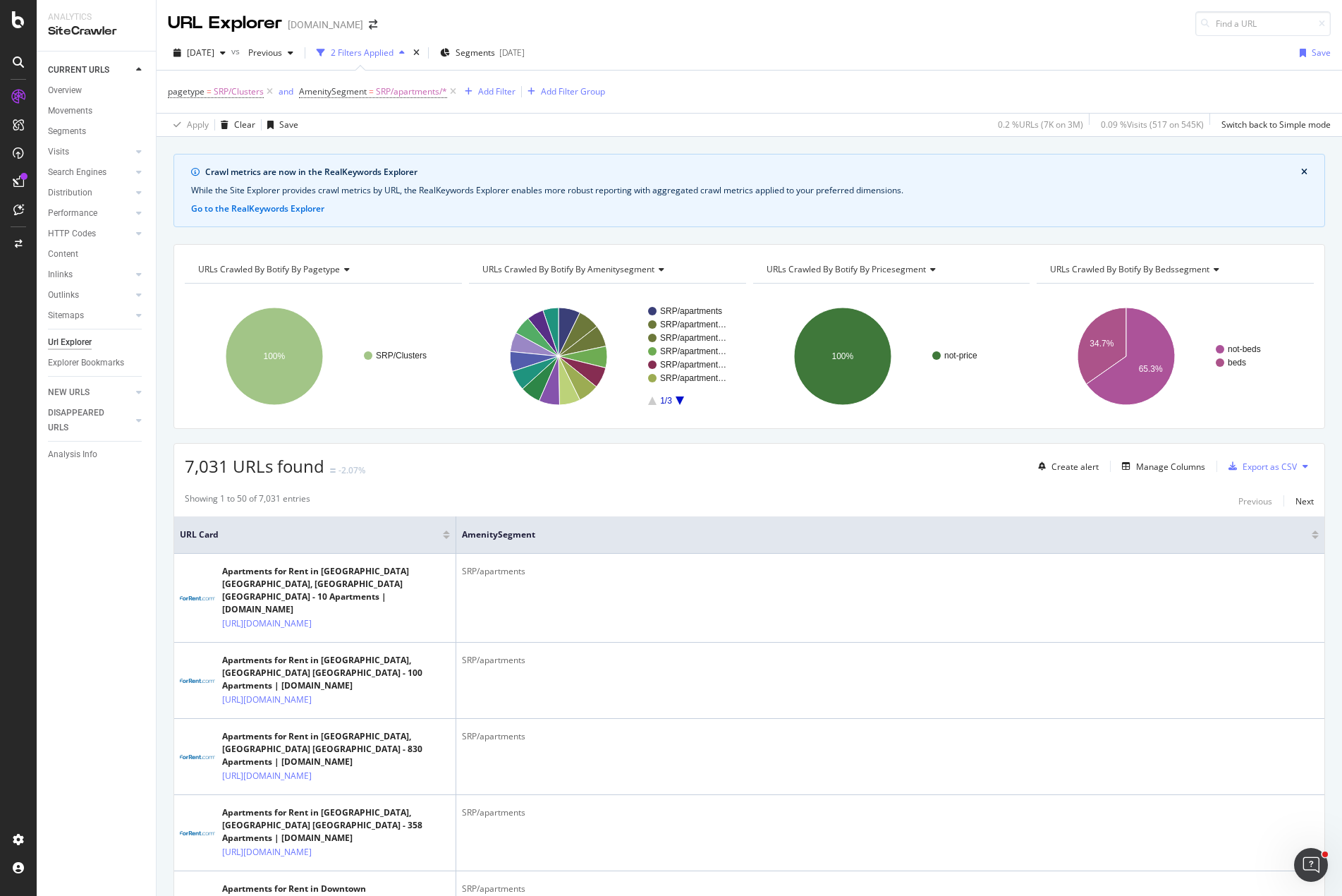
click at [678, 400] on icon "A chart." at bounding box center [680, 401] width 9 height 9
click at [676, 401] on icon "A chart." at bounding box center [680, 401] width 9 height 9
click at [567, 317] on icon "A chart." at bounding box center [569, 331] width 21 height 48
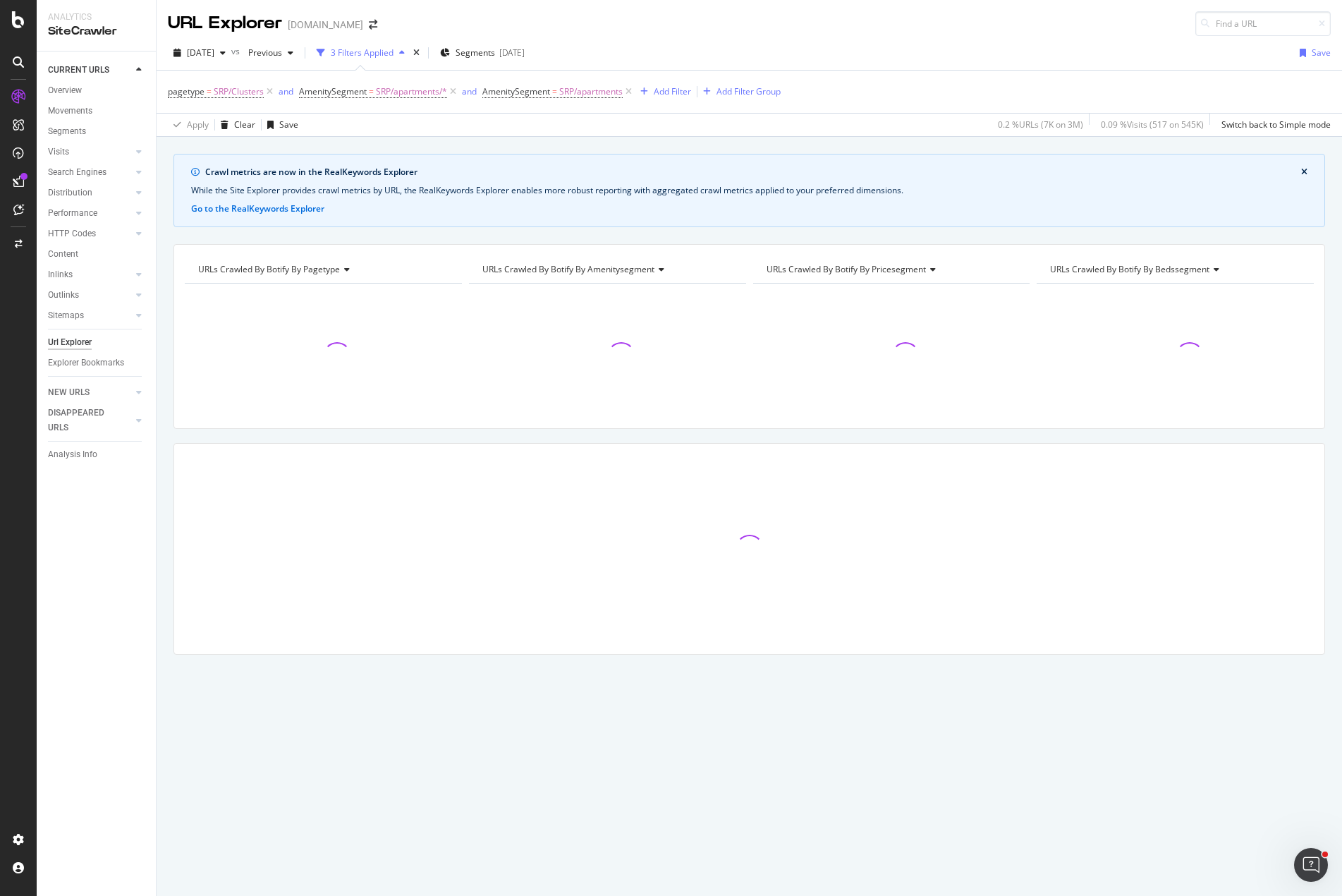
click at [633, 128] on div "Apply Clear Save 0.2 % URLs ( 7K on 3M ) 0.09 % Visits ( 517 on 545K ) Switch b…" at bounding box center [750, 124] width 1186 height 23
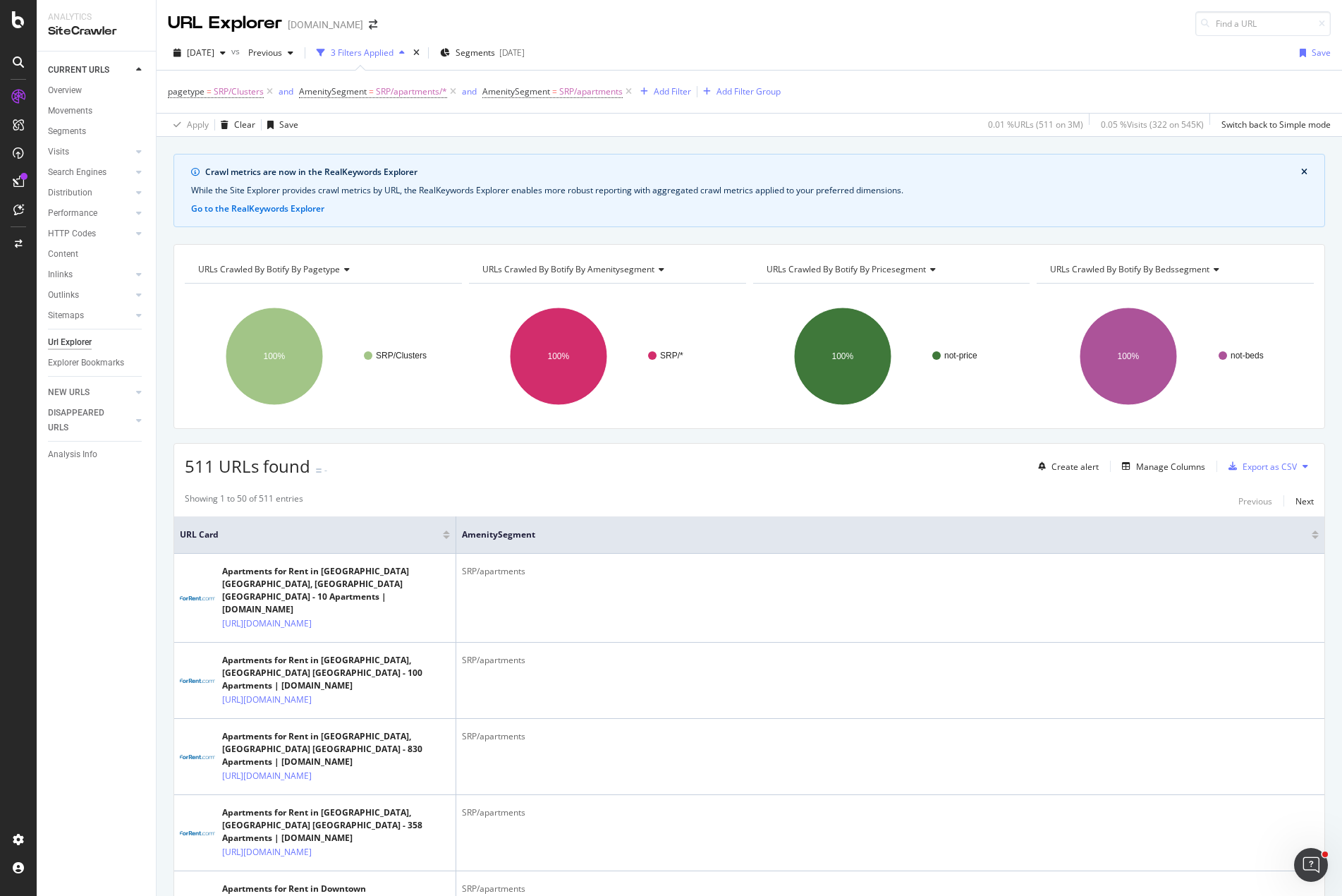
click at [1167, 464] on div "Manage Columns" at bounding box center [1171, 466] width 69 height 12
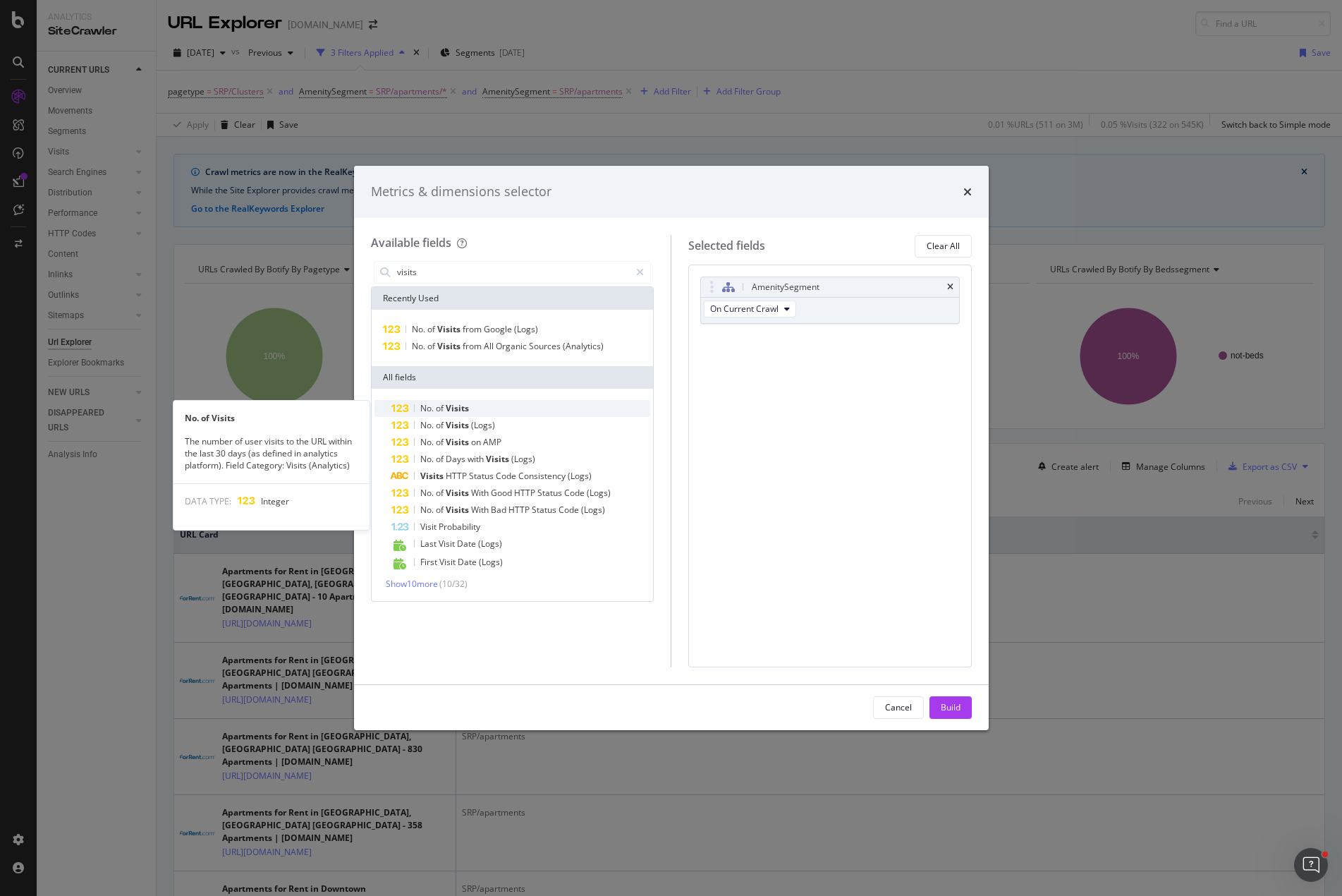
type input "visits"
click at [465, 409] on span "Visits" at bounding box center [458, 408] width 23 height 12
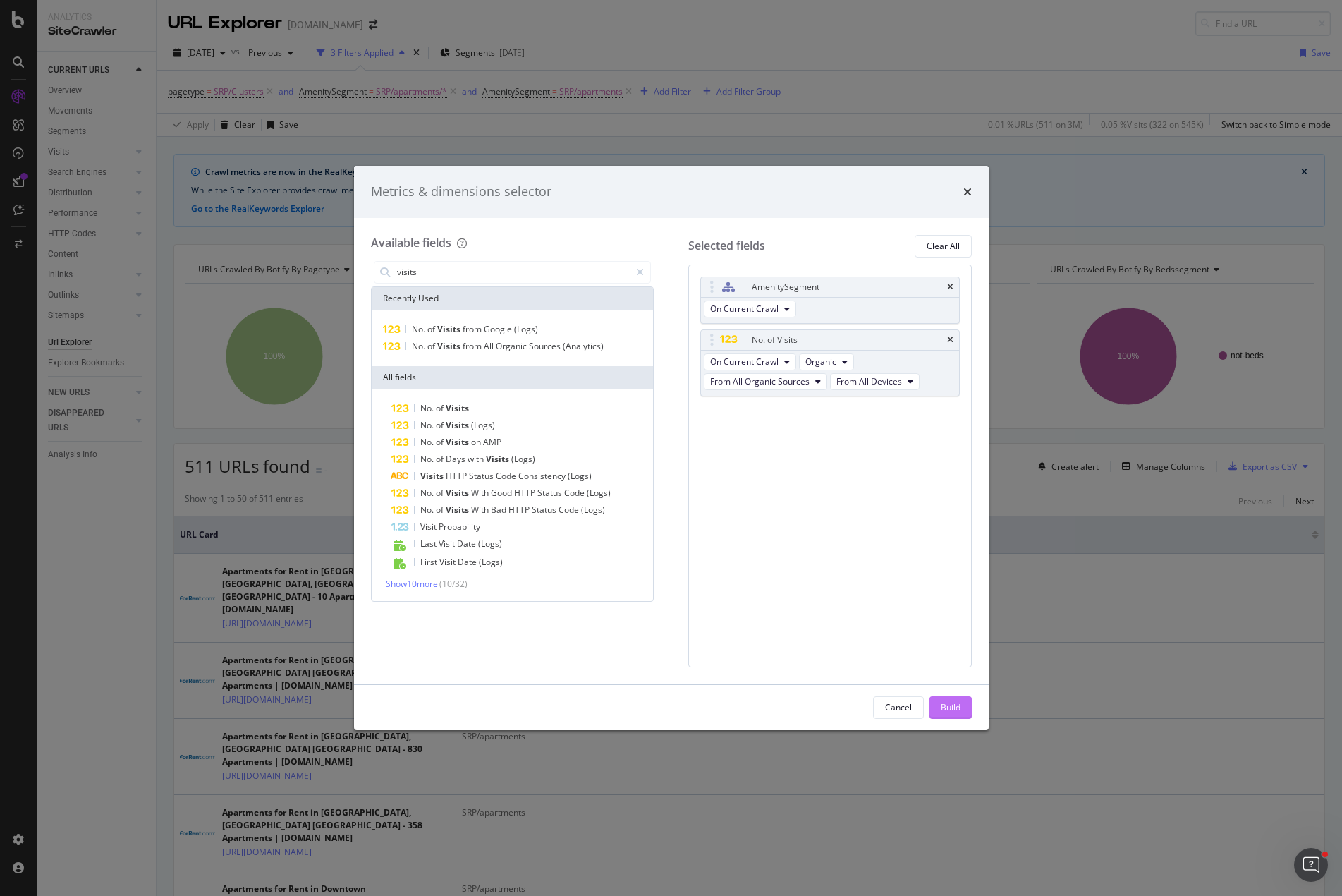
click at [947, 705] on div "Build" at bounding box center [950, 707] width 20 height 12
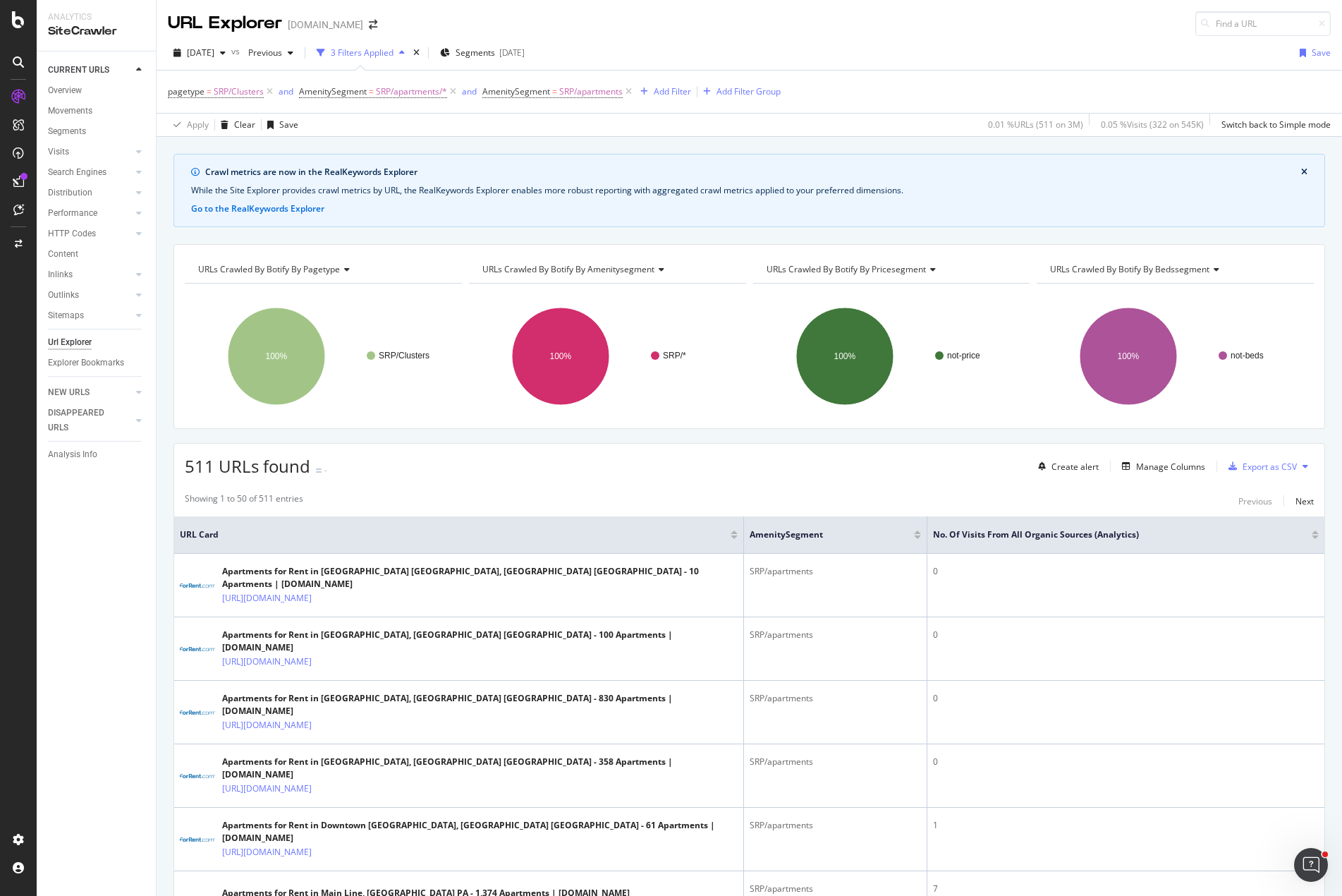
click at [1312, 537] on div at bounding box center [1315, 537] width 7 height 4
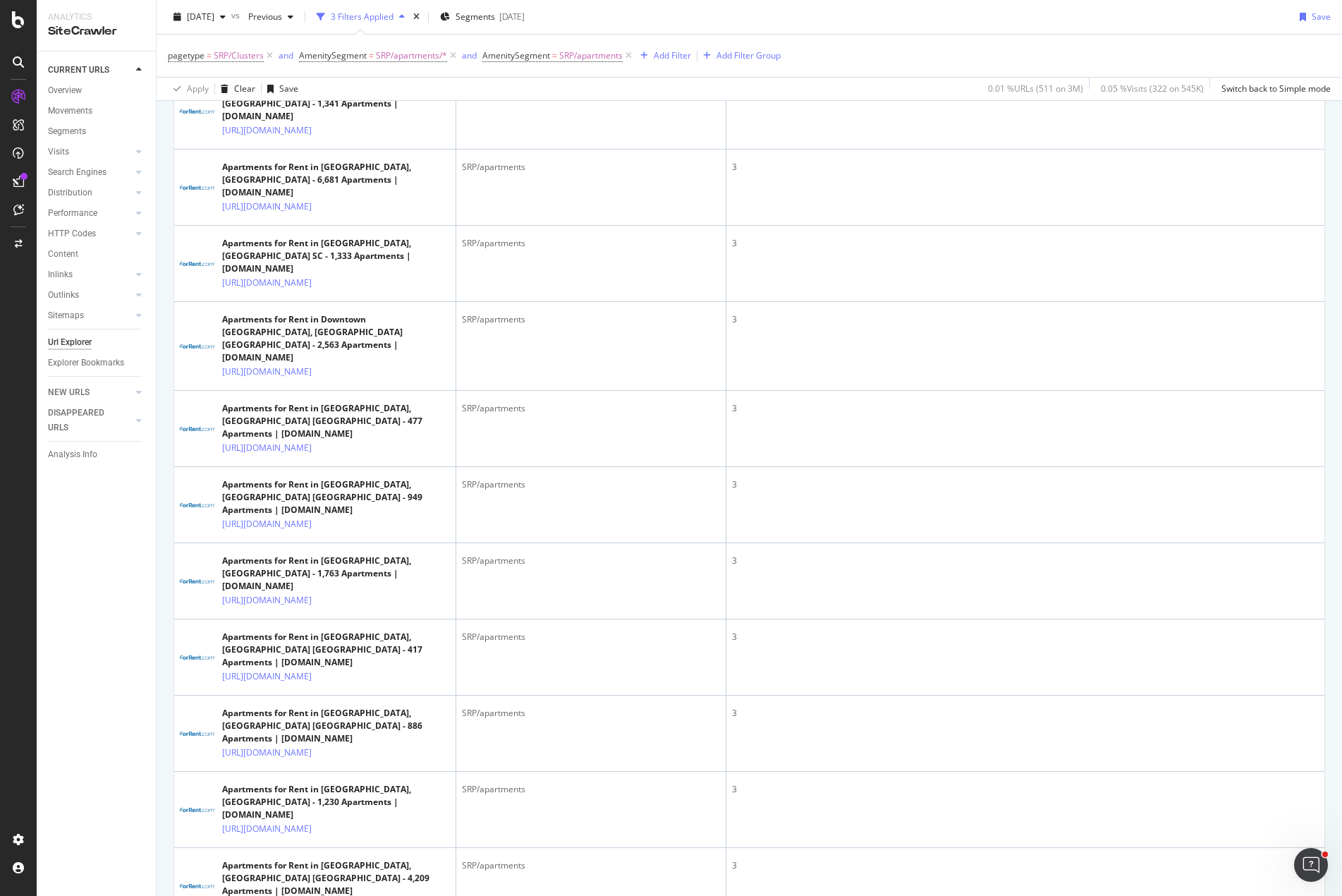
scroll to position [2399, 0]
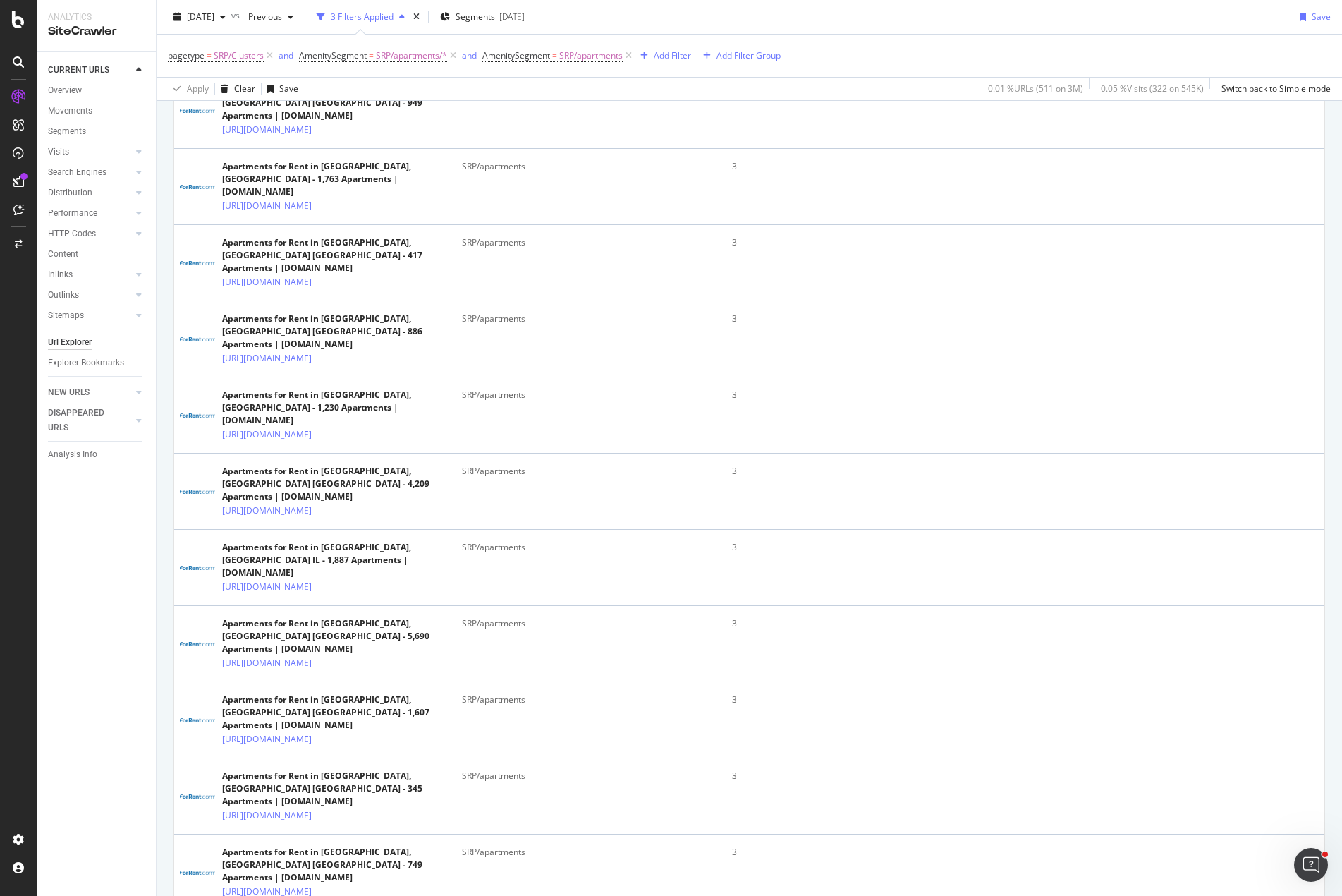
click at [863, 50] on div "pagetype = SRP/Clusters and AmenitySegment = SRP/apartments/* and AmenitySegmen…" at bounding box center [749, 56] width 1163 height 43
click at [911, 51] on div "pagetype = SRP/Clusters and AmenitySegment = SRP/apartments/* and AmenitySegmen…" at bounding box center [749, 56] width 1163 height 43
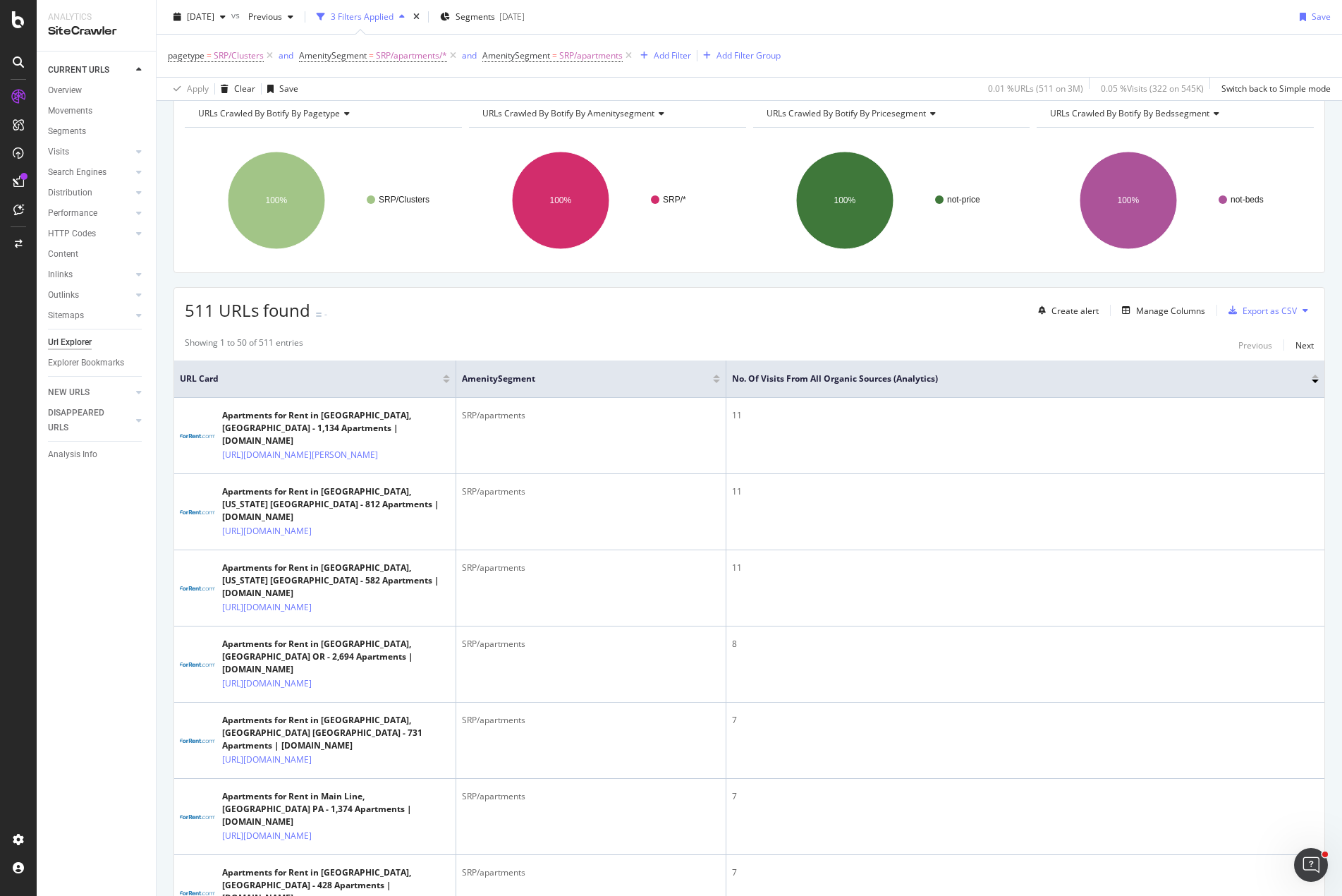
scroll to position [0, 0]
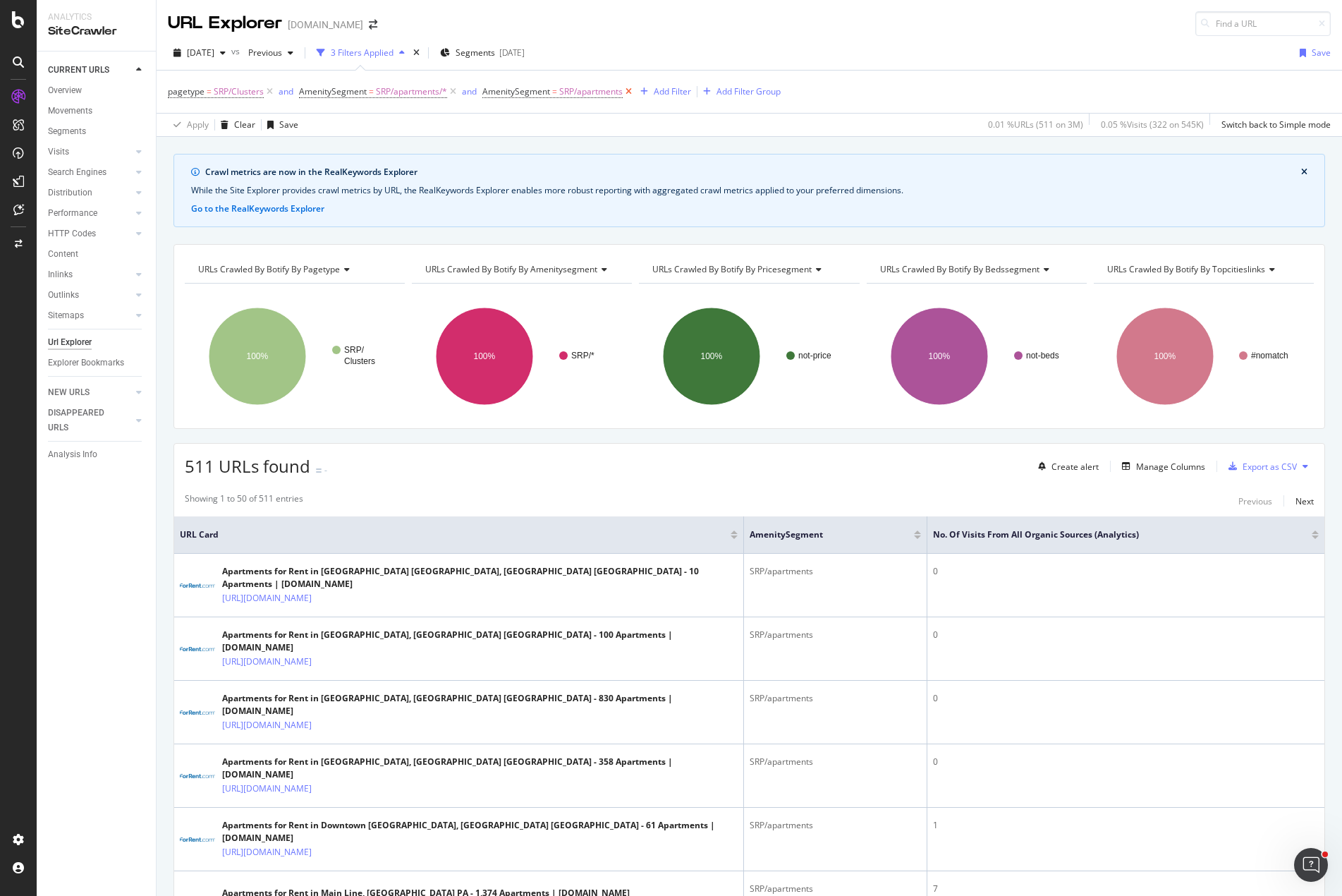
click at [632, 93] on icon at bounding box center [628, 92] width 12 height 14
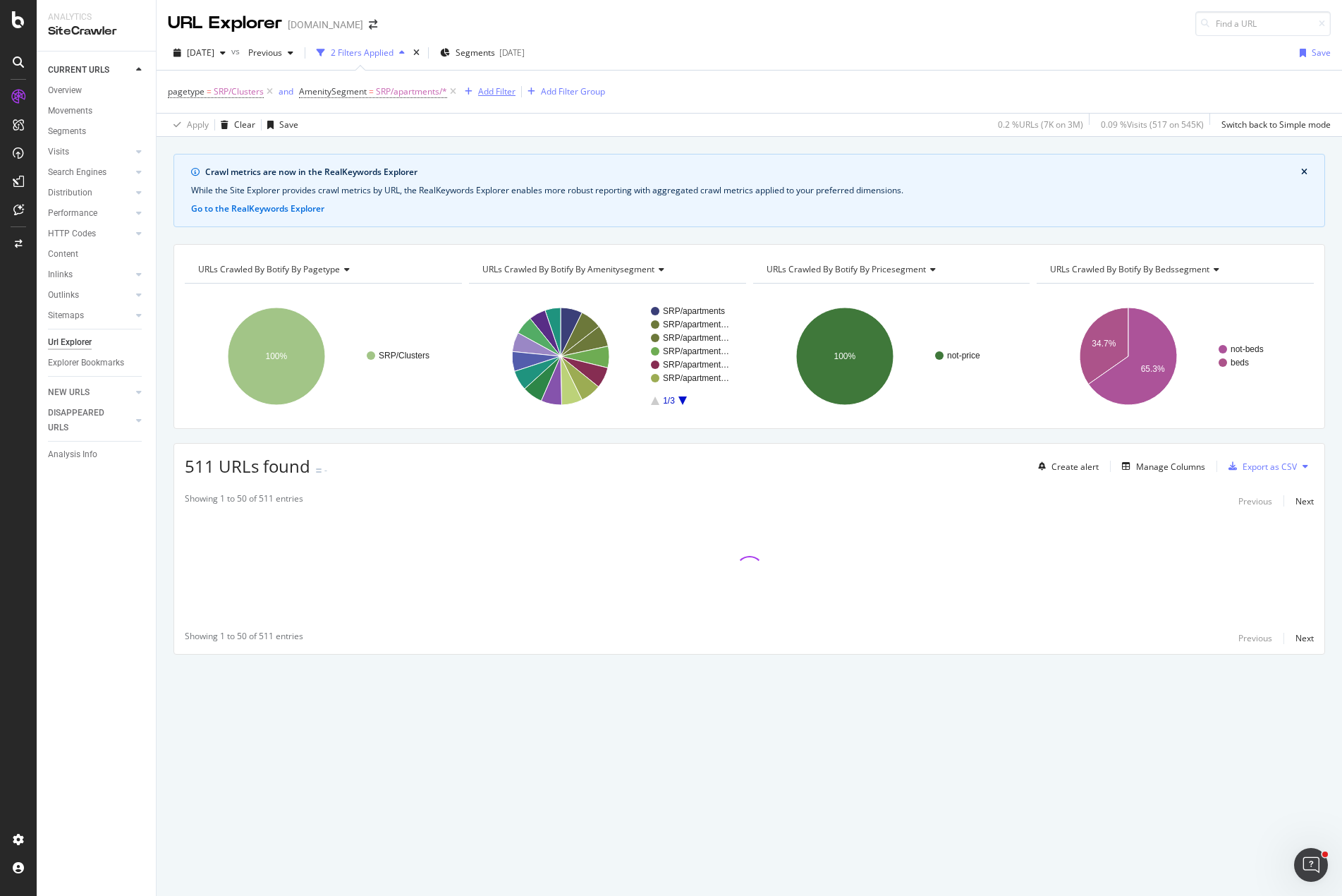
drag, startPoint x: 452, startPoint y: 87, endPoint x: 298, endPoint y: 90, distance: 154.0
click at [453, 87] on icon at bounding box center [453, 92] width 12 height 14
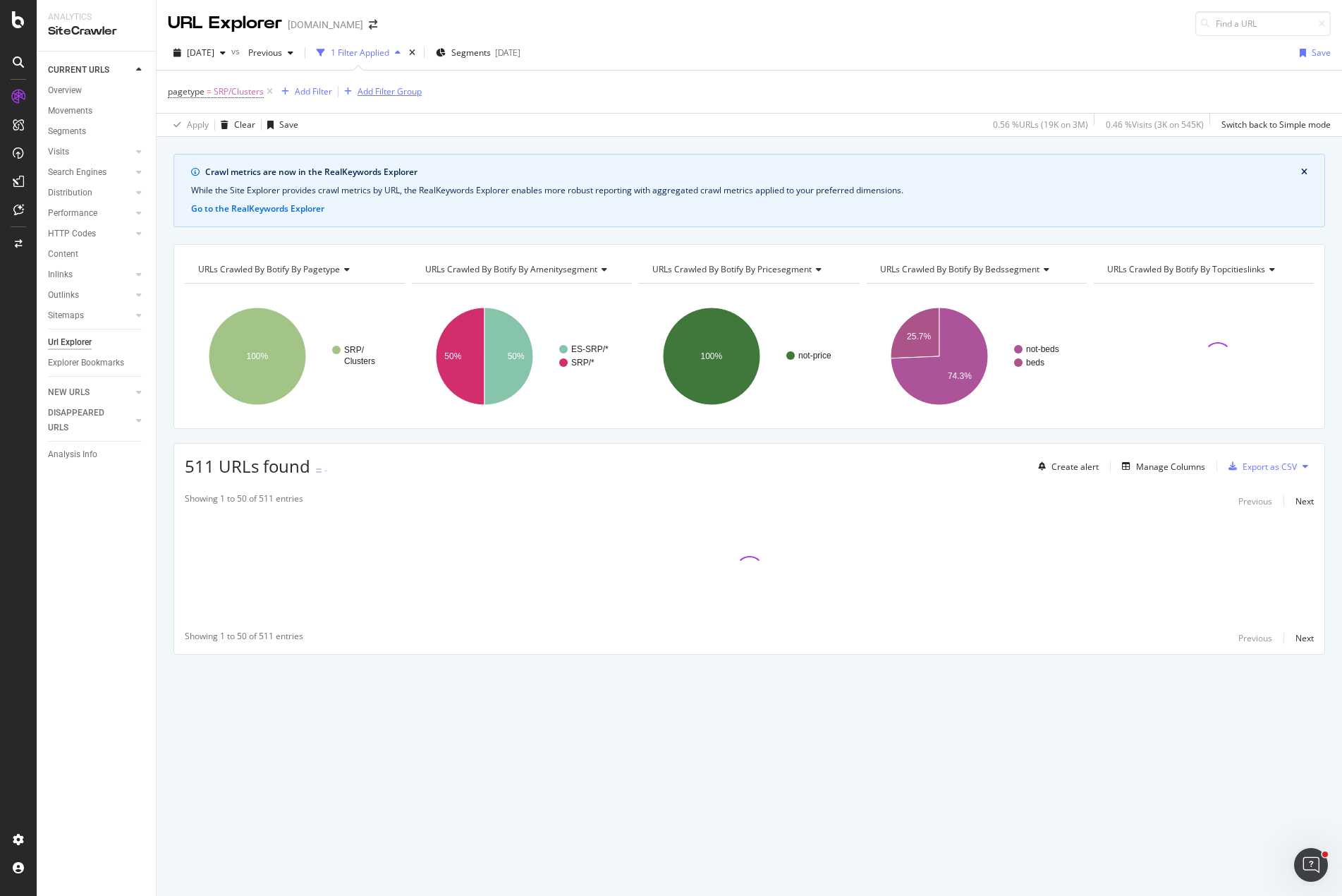
click at [269, 90] on icon at bounding box center [270, 92] width 12 height 14
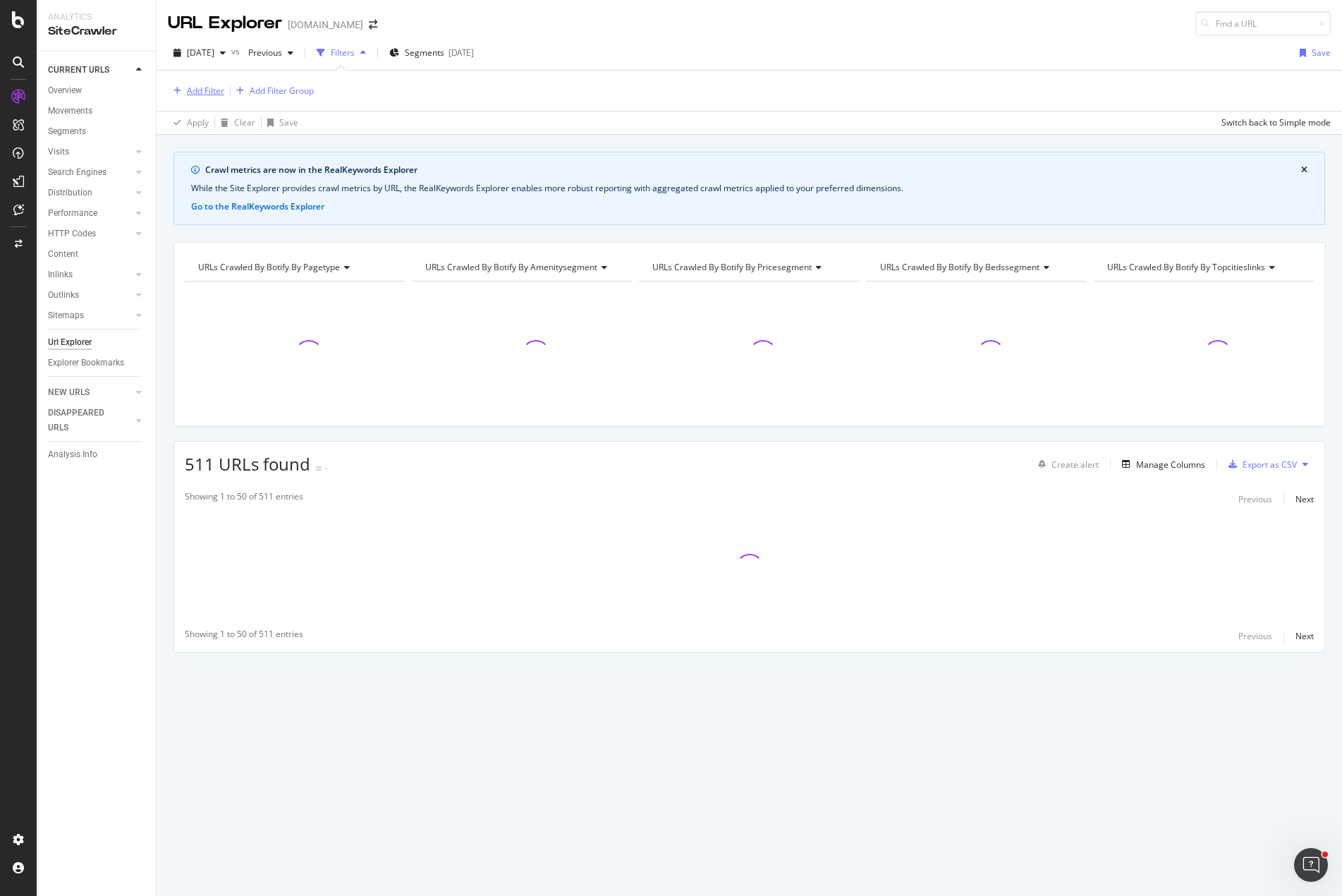
click at [210, 93] on div "Add Filter" at bounding box center [206, 90] width 38 height 12
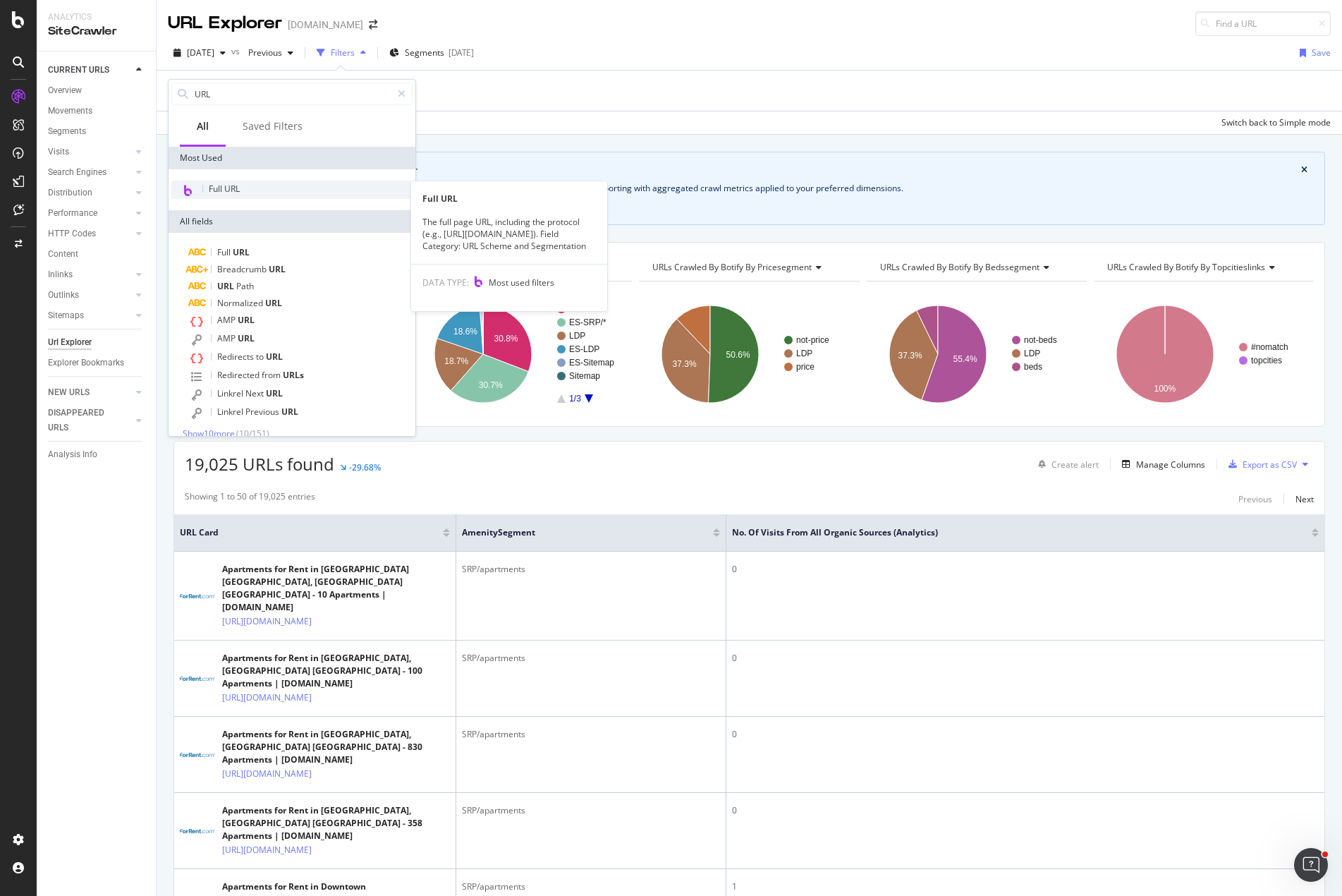
type input "URL"
click at [226, 192] on span "Full URL" at bounding box center [224, 189] width 31 height 12
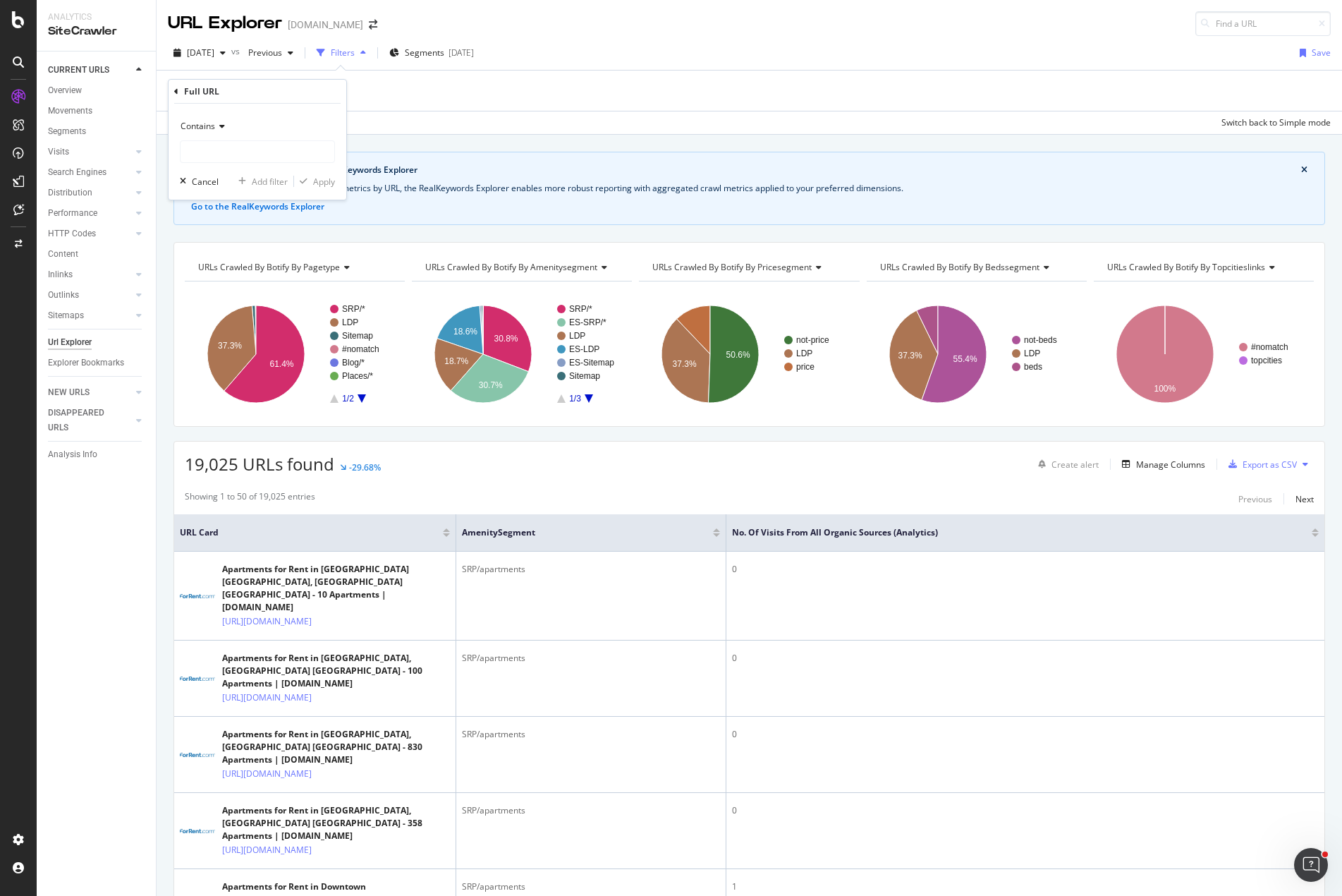
click at [219, 127] on icon at bounding box center [221, 127] width 10 height 9
click at [223, 229] on span "Ends with" at bounding box center [206, 229] width 38 height 12
click at [240, 154] on input "text" at bounding box center [257, 151] width 154 height 22
type input "-area"
click at [321, 182] on div "Apply" at bounding box center [324, 182] width 22 height 12
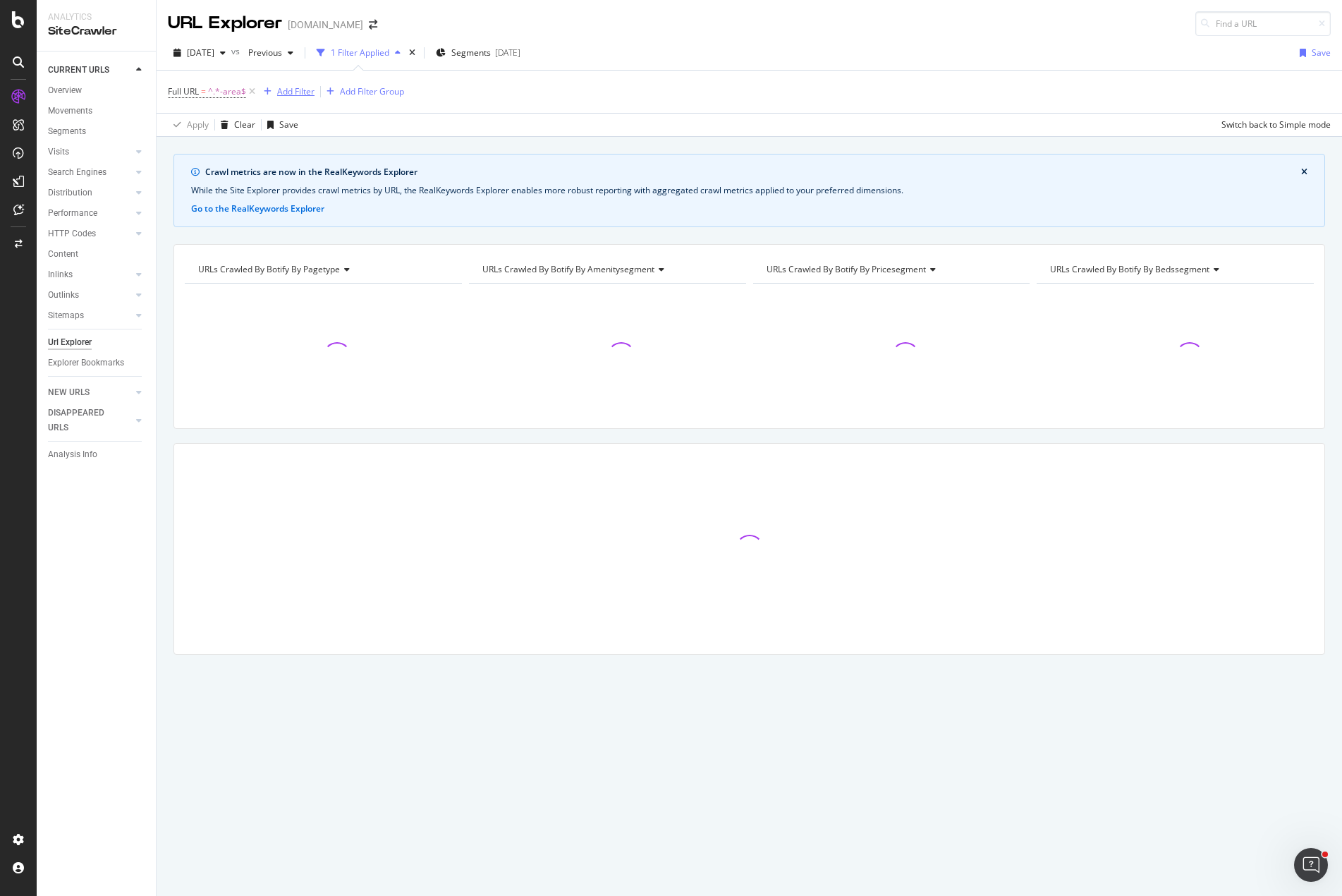
click at [296, 92] on div "Add Filter" at bounding box center [296, 91] width 38 height 12
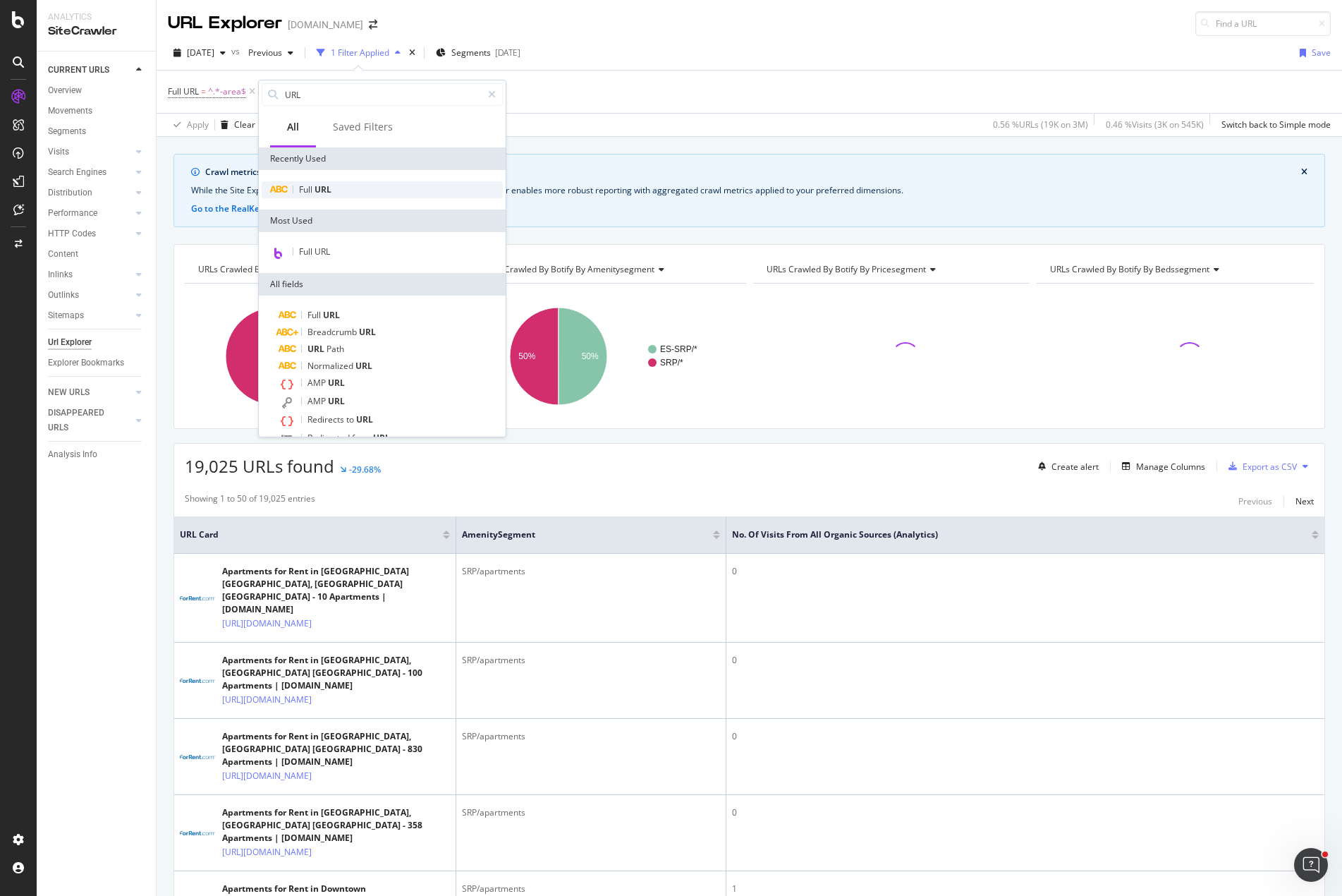
click at [320, 187] on span "URL" at bounding box center [322, 189] width 17 height 12
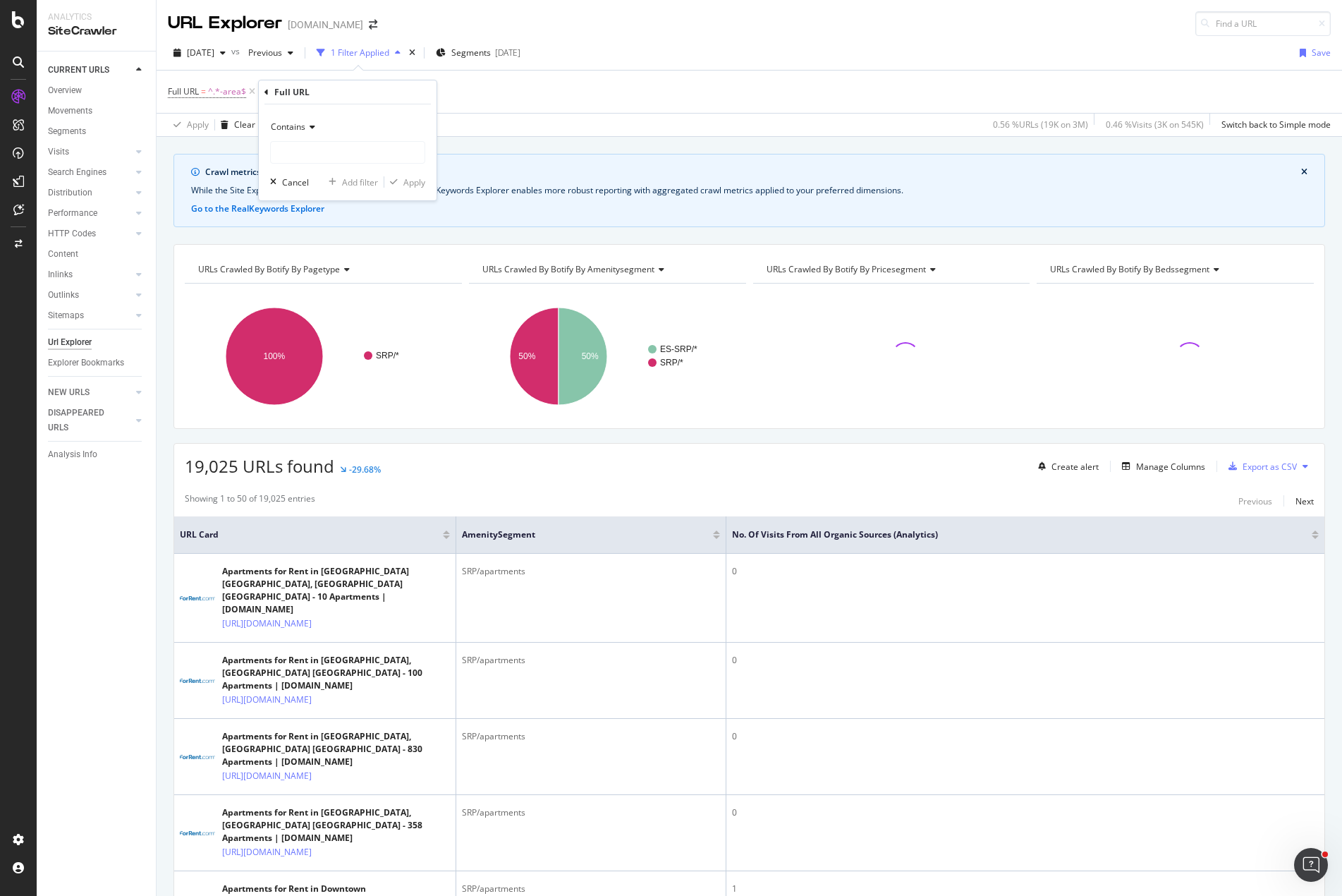
click at [304, 124] on span "Contains" at bounding box center [289, 127] width 35 height 12
click at [328, 285] on span "Doesn't contain" at bounding box center [307, 284] width 61 height 12
click at [314, 150] on input "text" at bounding box center [348, 152] width 154 height 22
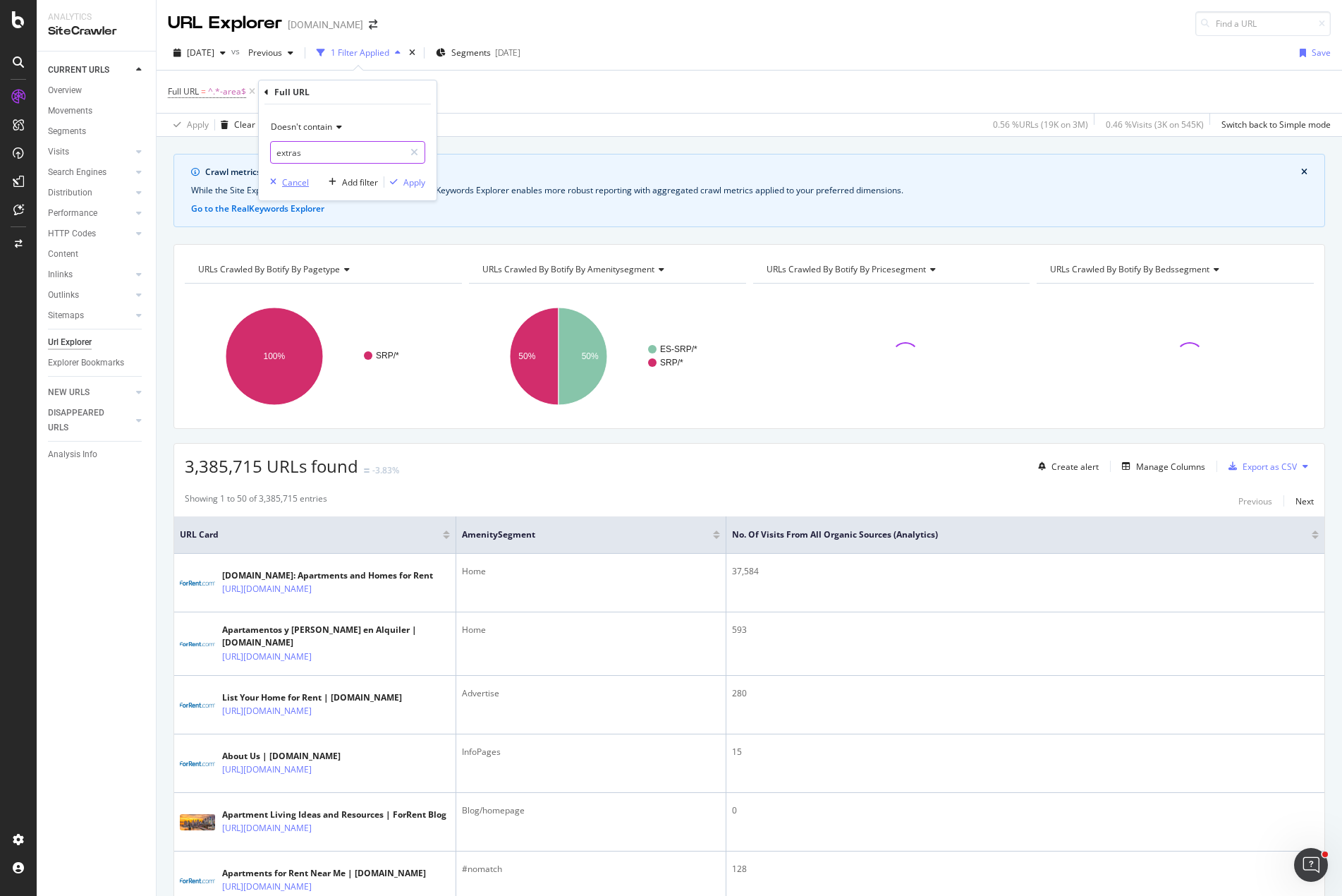
type input "extras"
click at [278, 185] on div "button" at bounding box center [273, 182] width 17 height 9
click at [216, 90] on span "^.*-area$" at bounding box center [227, 91] width 38 height 20
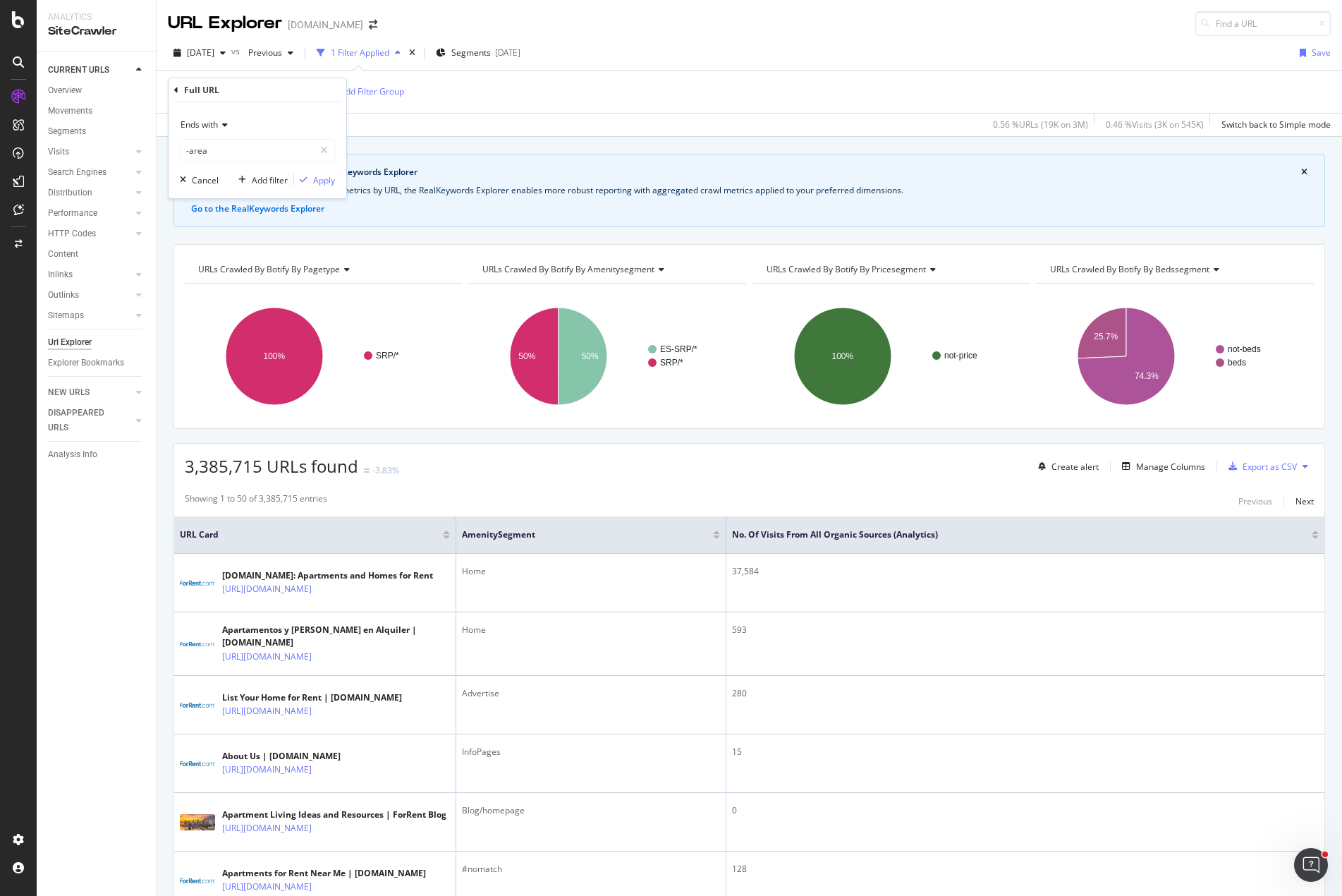
click at [174, 90] on icon at bounding box center [176, 90] width 4 height 9
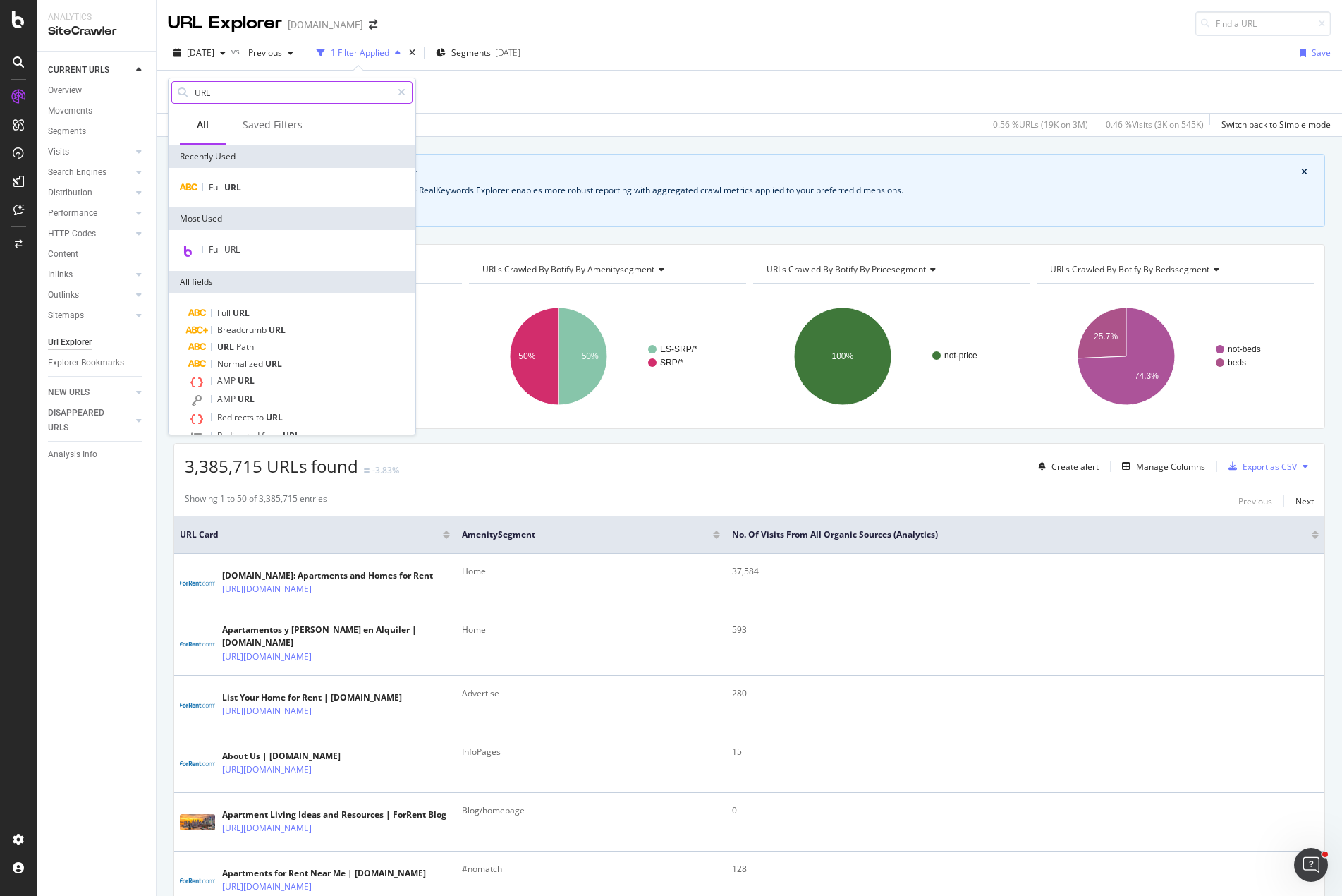
click at [238, 92] on input "URL" at bounding box center [292, 92] width 198 height 21
drag, startPoint x: 240, startPoint y: 92, endPoint x: 166, endPoint y: 77, distance: 75.5
click at [168, 81] on div "URL All Saved Filters Recently Used Full URL Most Used Full URL All fields Full…" at bounding box center [291, 256] width 248 height 358
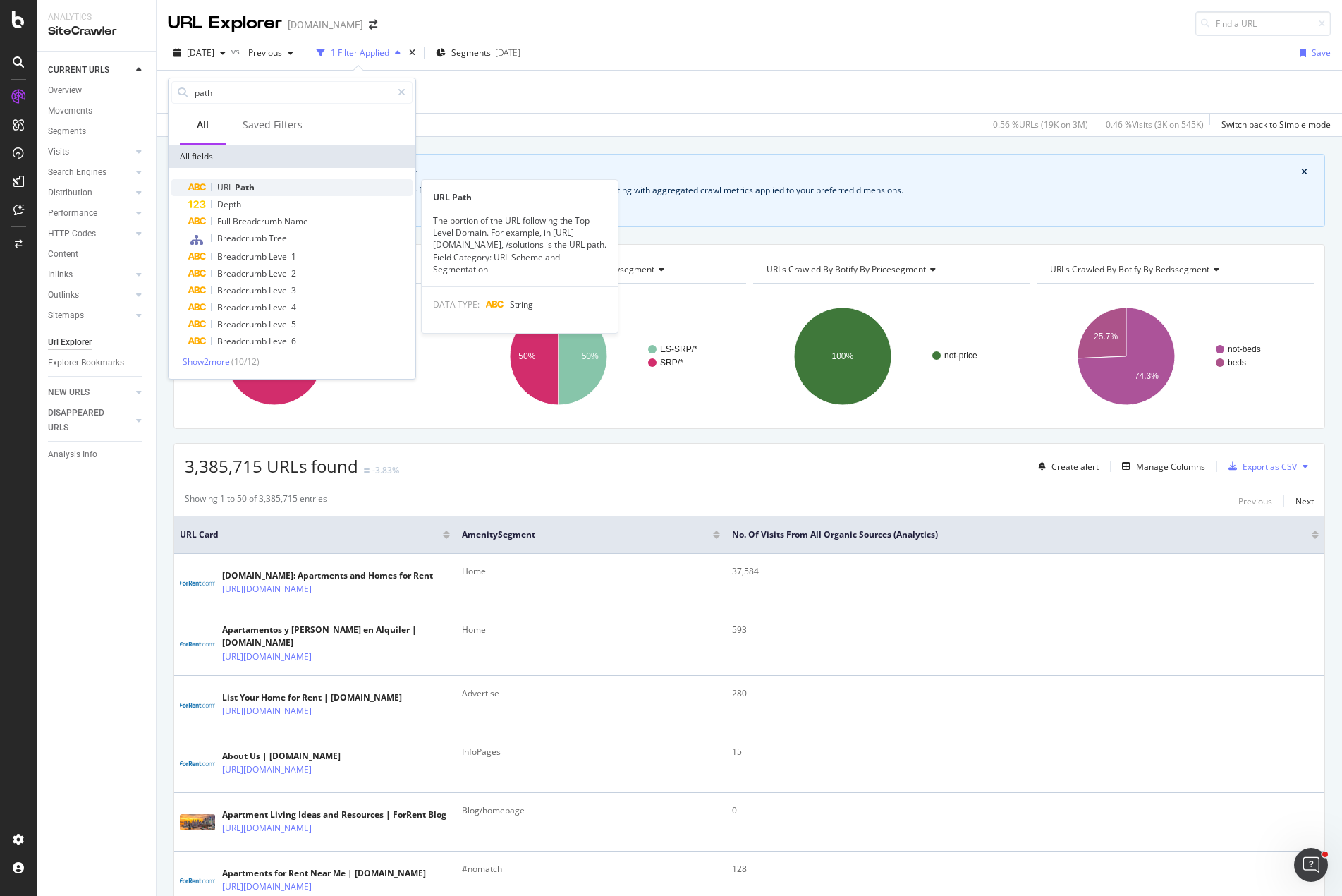
type input "path"
click at [286, 184] on div "URL Path" at bounding box center [300, 187] width 224 height 17
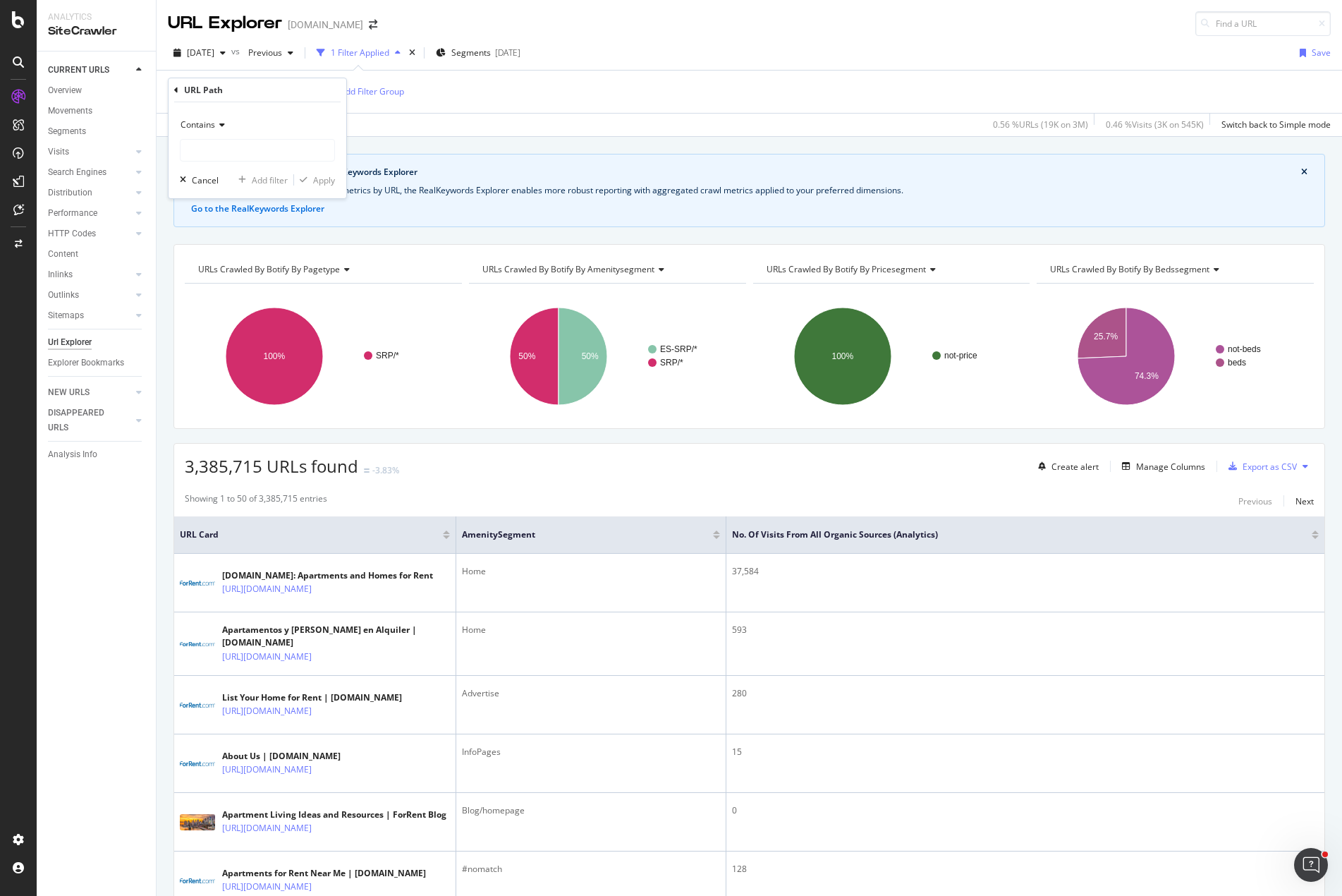
click at [221, 125] on icon at bounding box center [221, 125] width 10 height 9
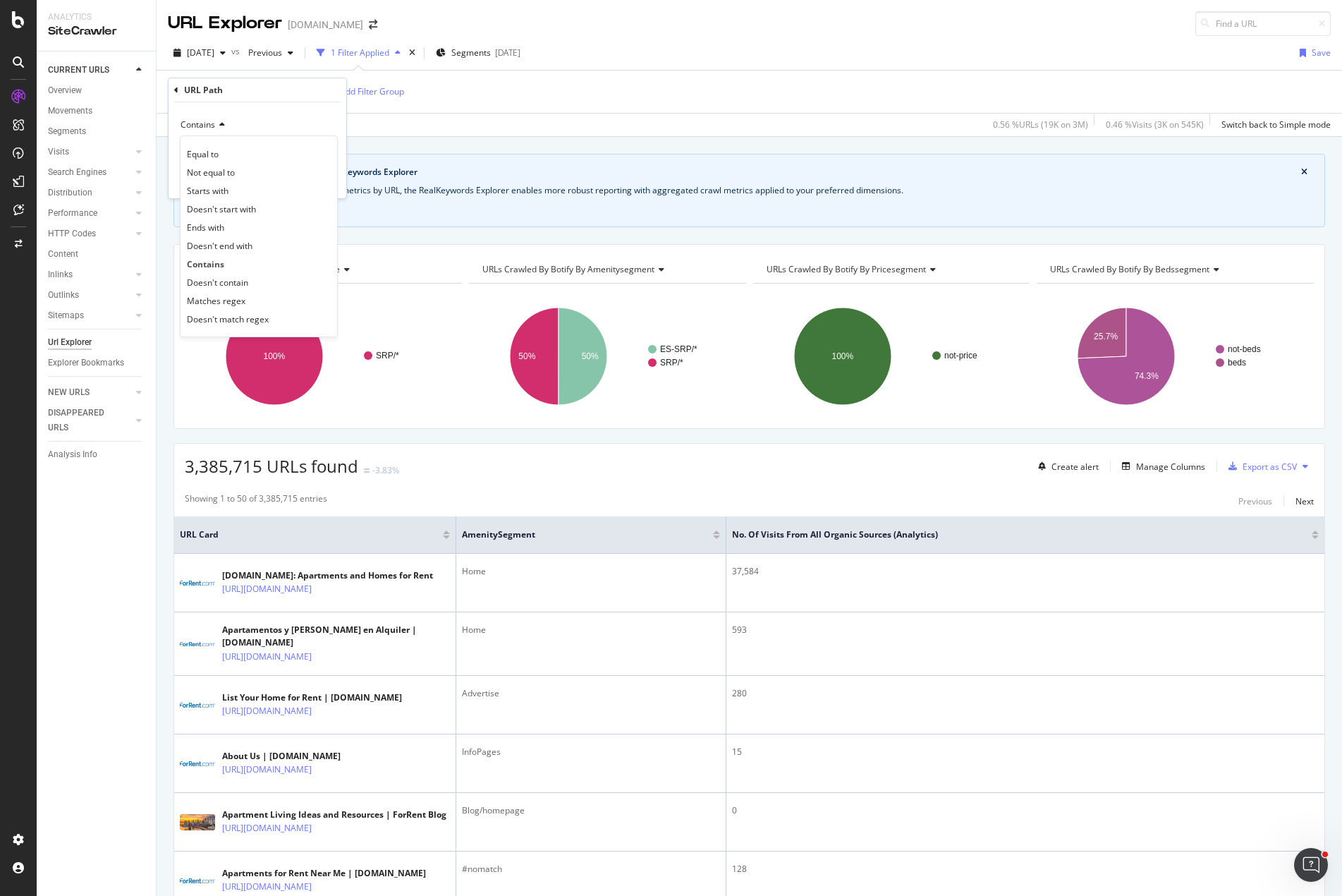
click at [233, 228] on div "Ends with" at bounding box center [259, 226] width 151 height 18
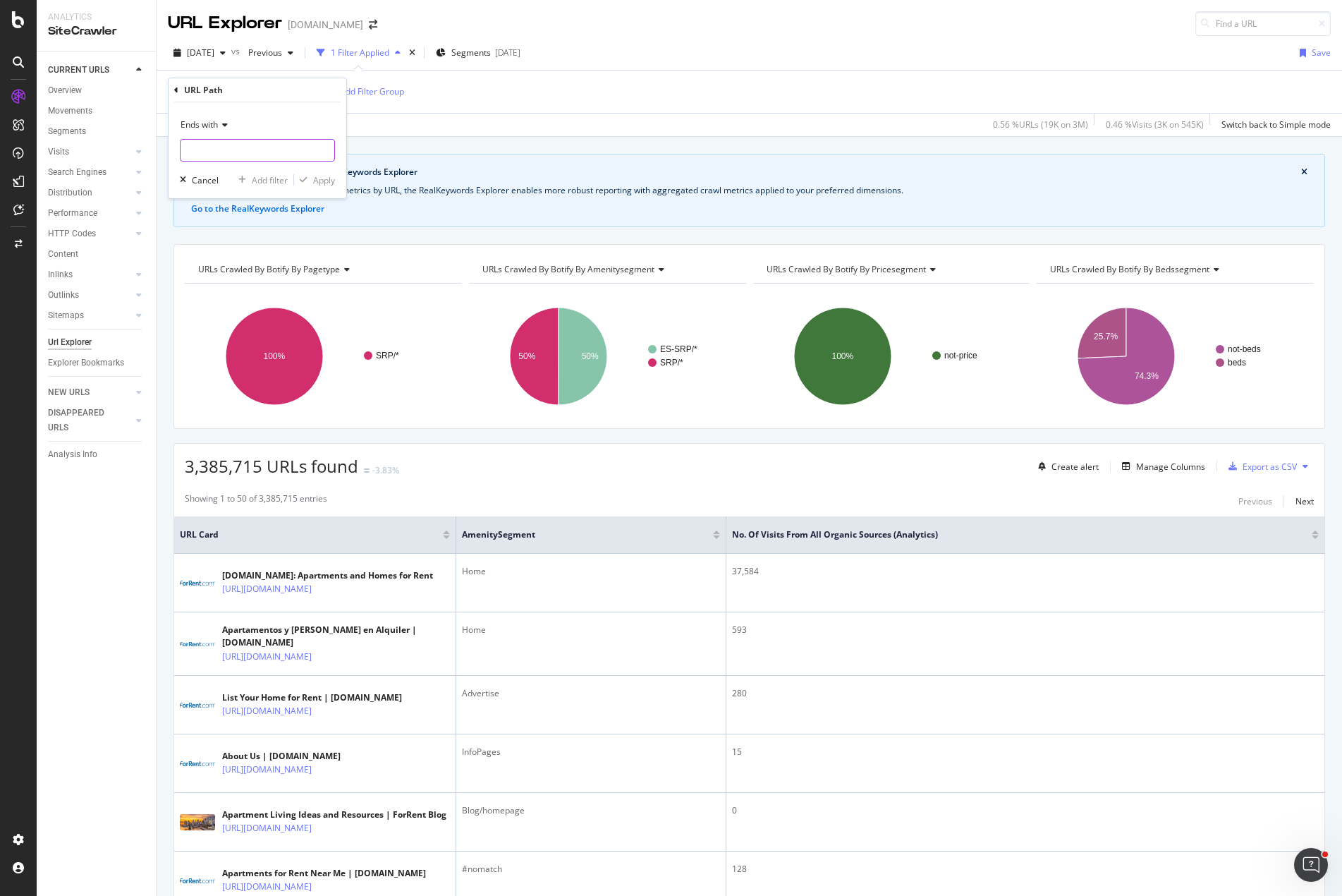
click at [250, 144] on input "text" at bounding box center [257, 150] width 154 height 22
type input "-area"
click at [333, 177] on div "Apply" at bounding box center [324, 180] width 22 height 12
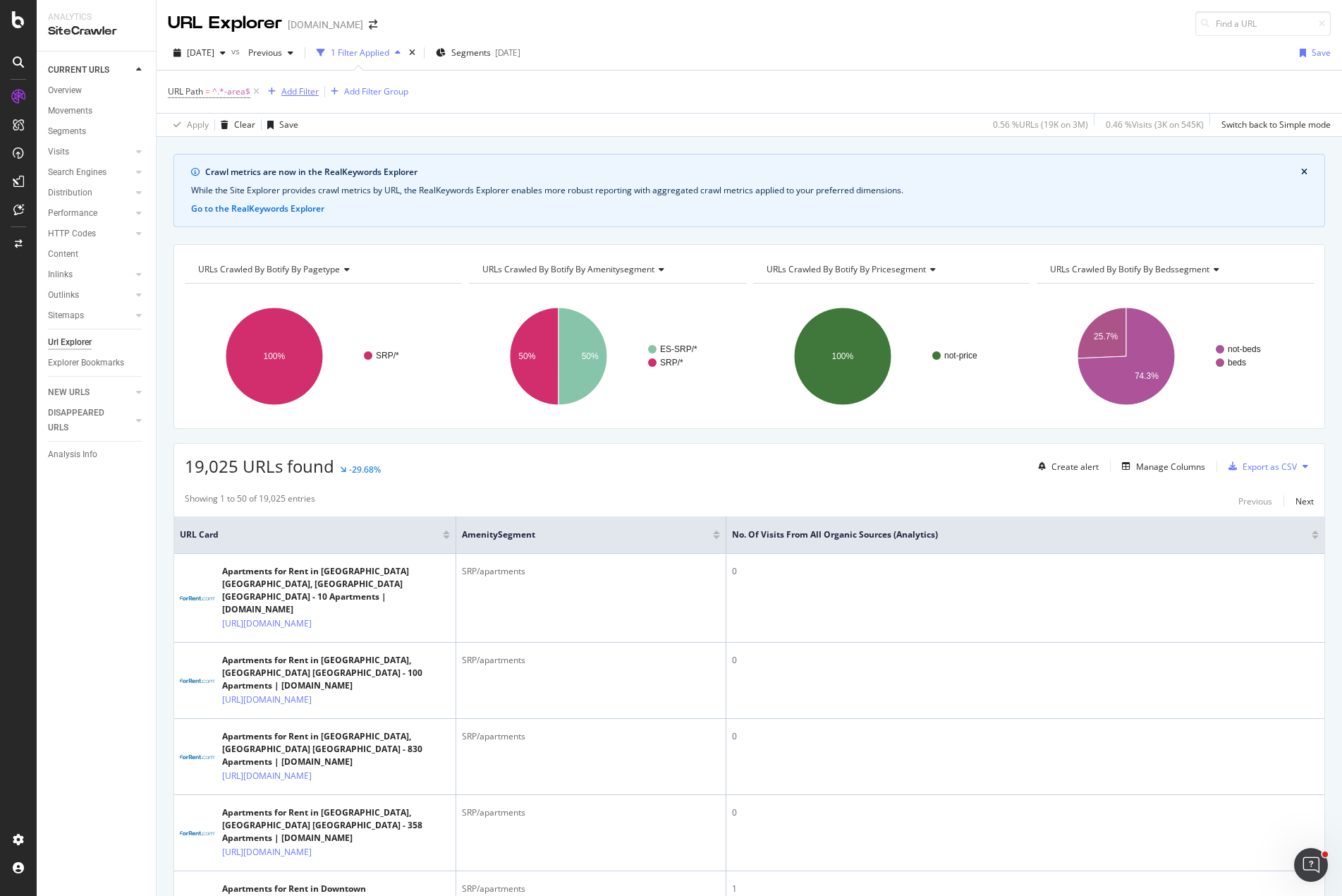
click at [302, 83] on button "Add Filter" at bounding box center [291, 91] width 56 height 17
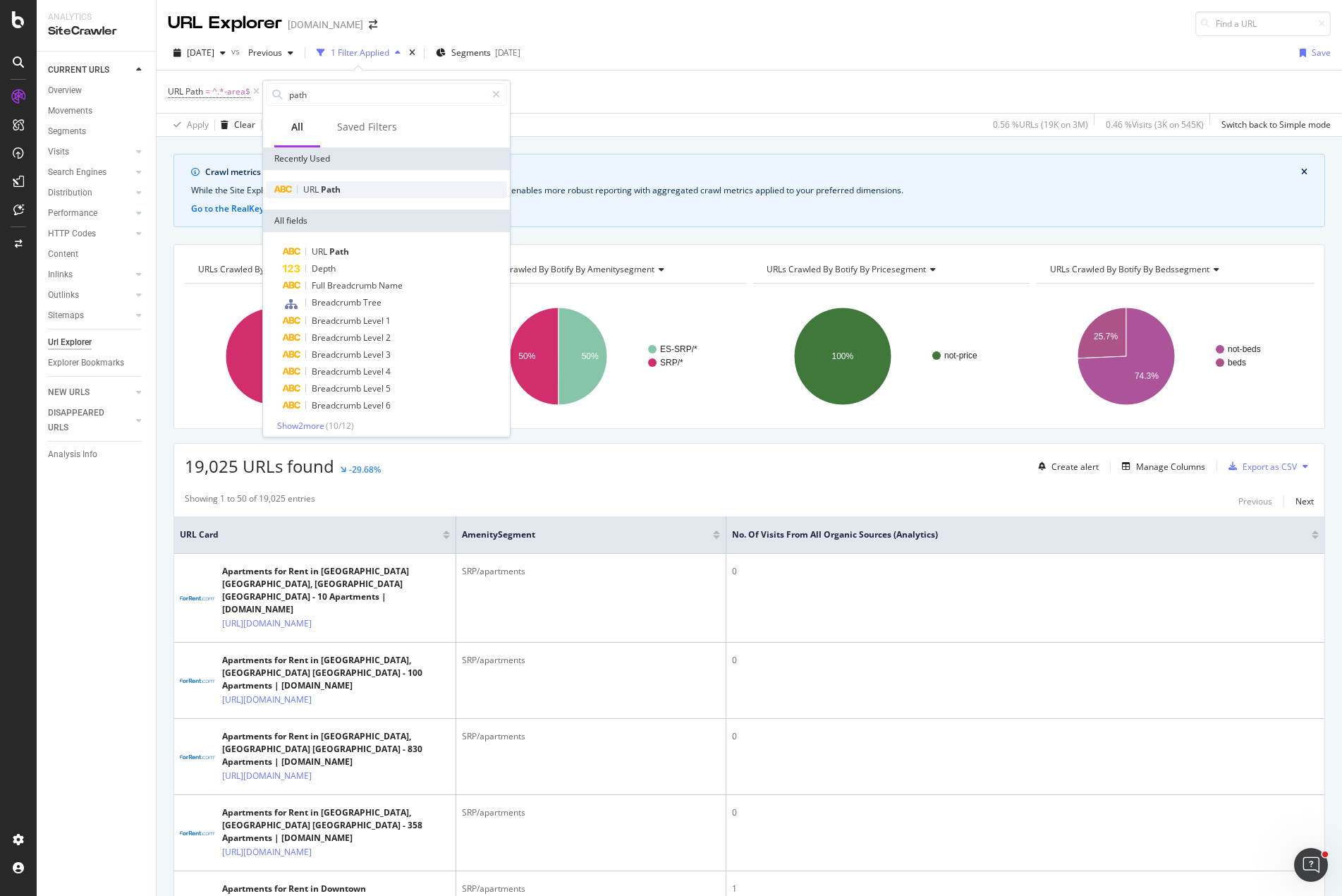
click at [330, 187] on span "Path" at bounding box center [330, 189] width 20 height 12
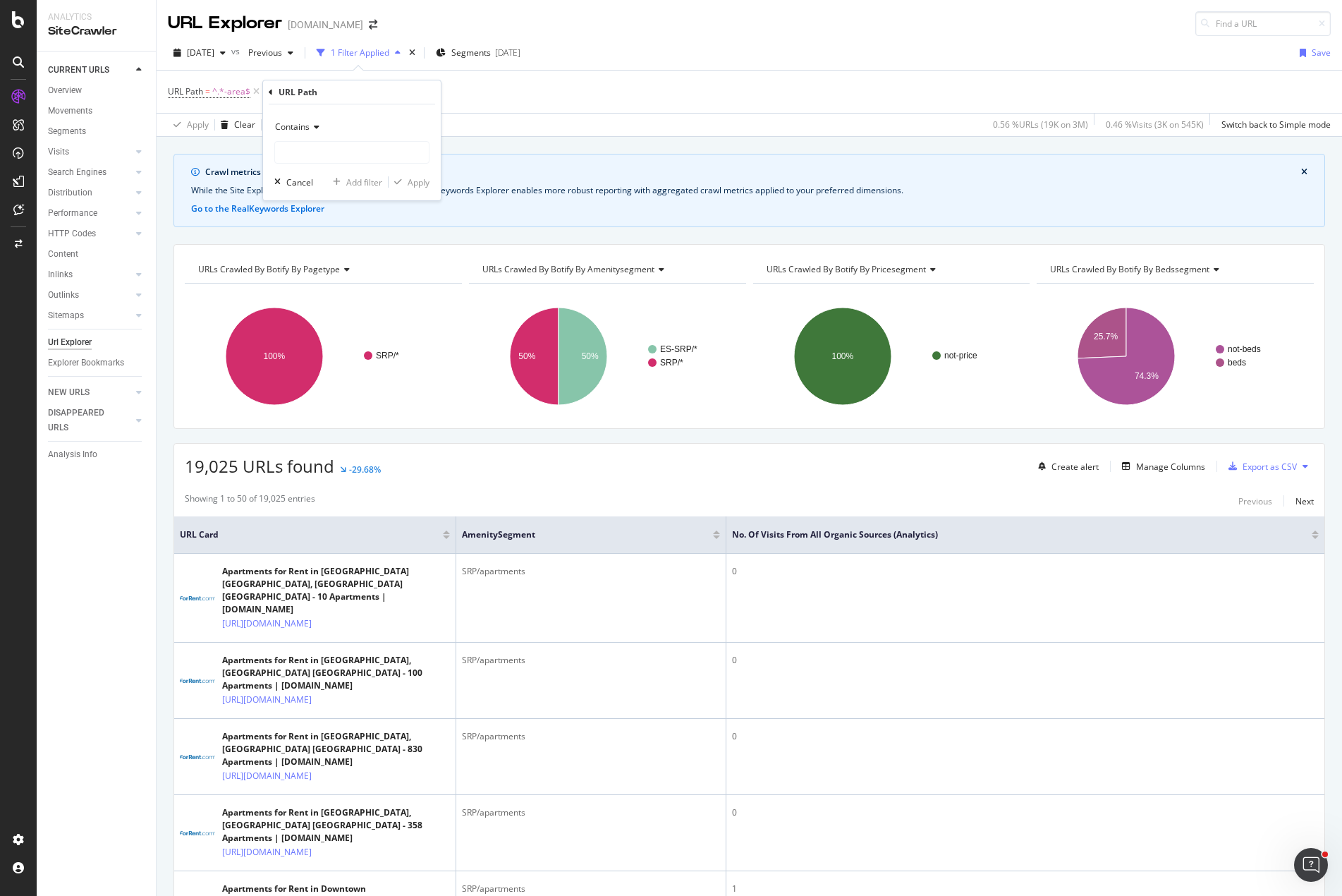
click at [315, 129] on icon at bounding box center [315, 127] width 10 height 9
click at [348, 282] on div "Doesn't contain" at bounding box center [353, 283] width 151 height 18
click at [333, 153] on input "text" at bounding box center [351, 152] width 154 height 22
type input "extras-"
click at [366, 154] on input "extras-" at bounding box center [341, 152] width 133 height 22
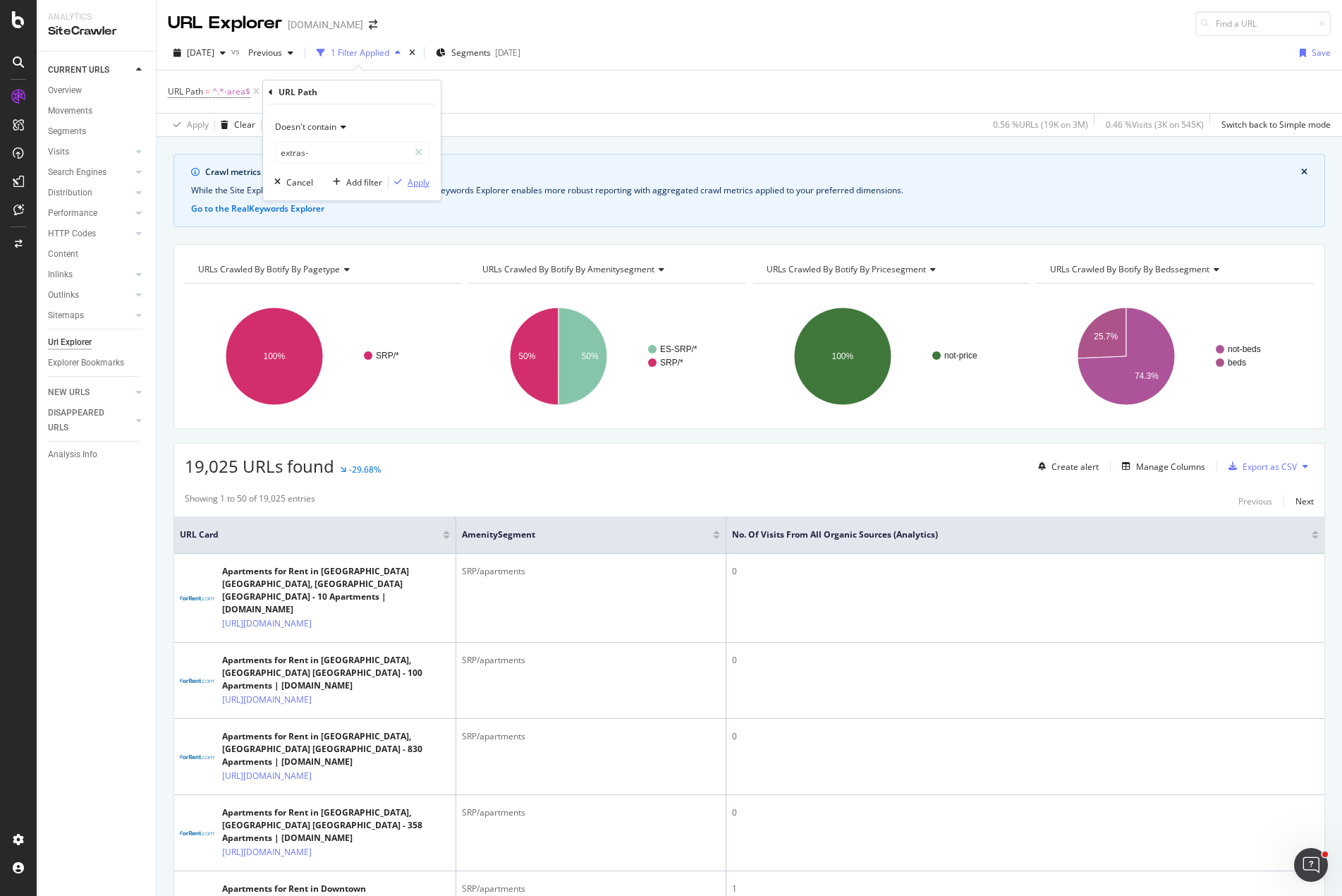
click at [412, 184] on div "Apply" at bounding box center [419, 182] width 22 height 12
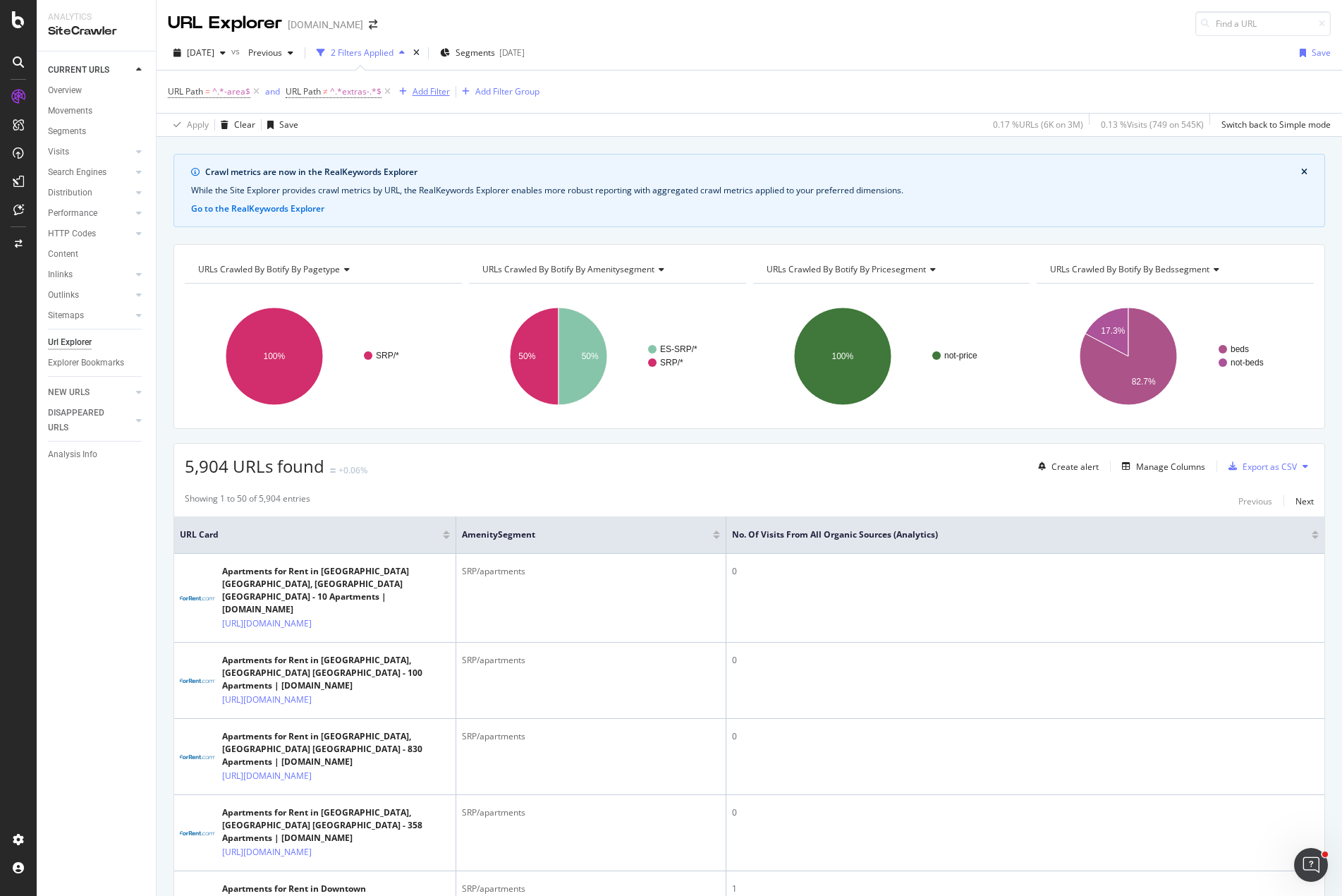
click at [421, 93] on div "Add Filter" at bounding box center [432, 91] width 38 height 12
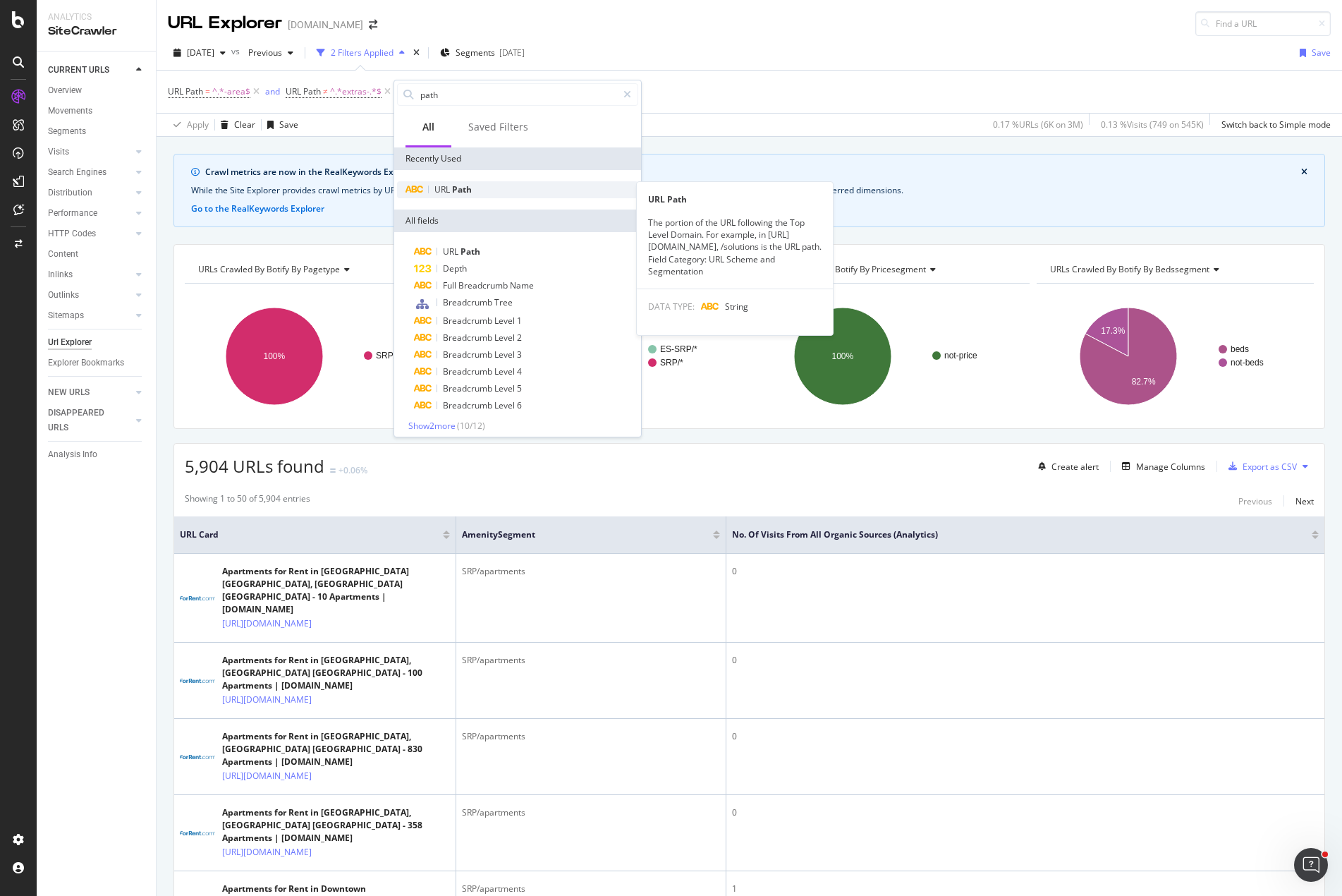
click at [462, 195] on div "URL Path" at bounding box center [518, 189] width 242 height 17
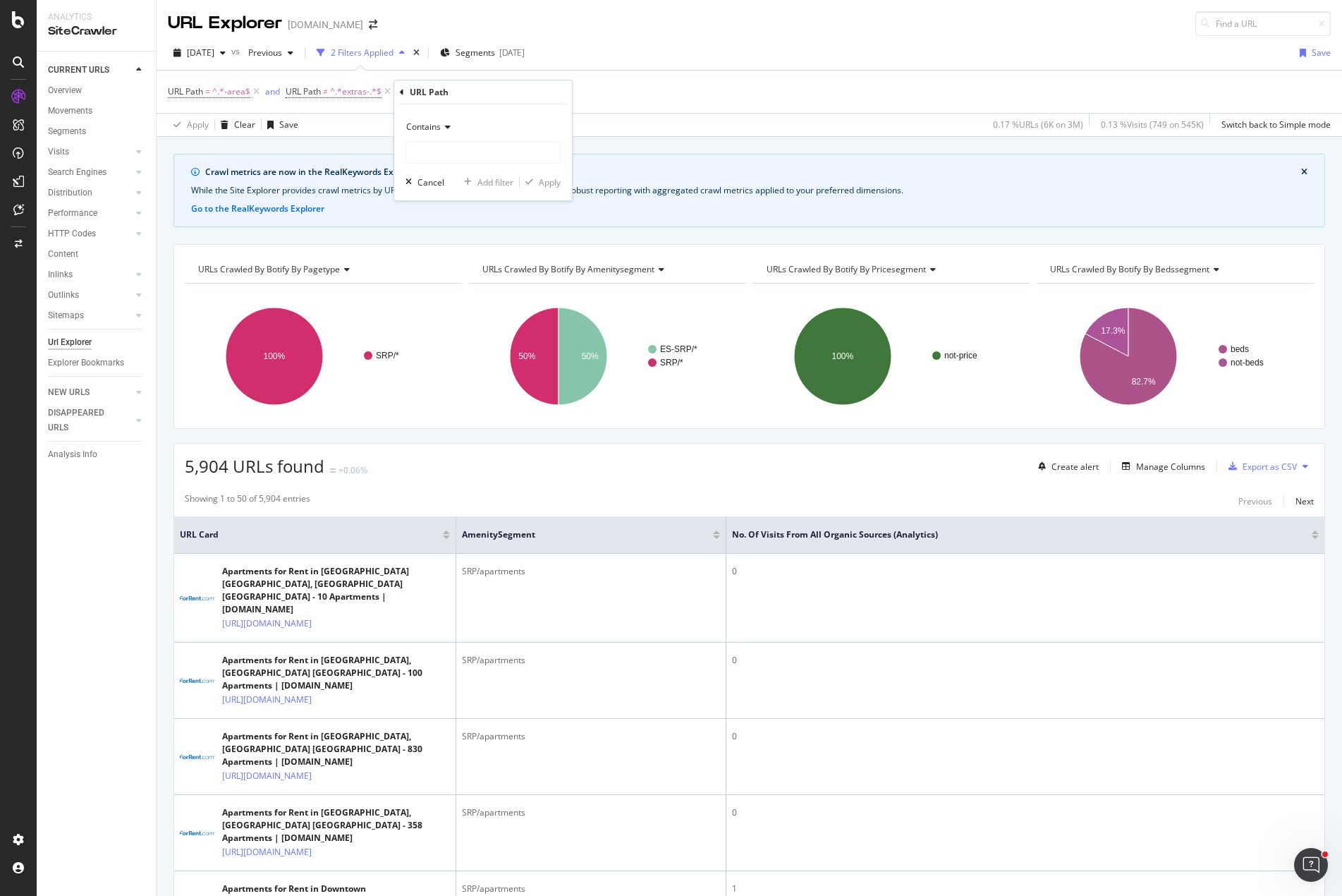
click at [440, 124] on span "Contains" at bounding box center [424, 127] width 35 height 12
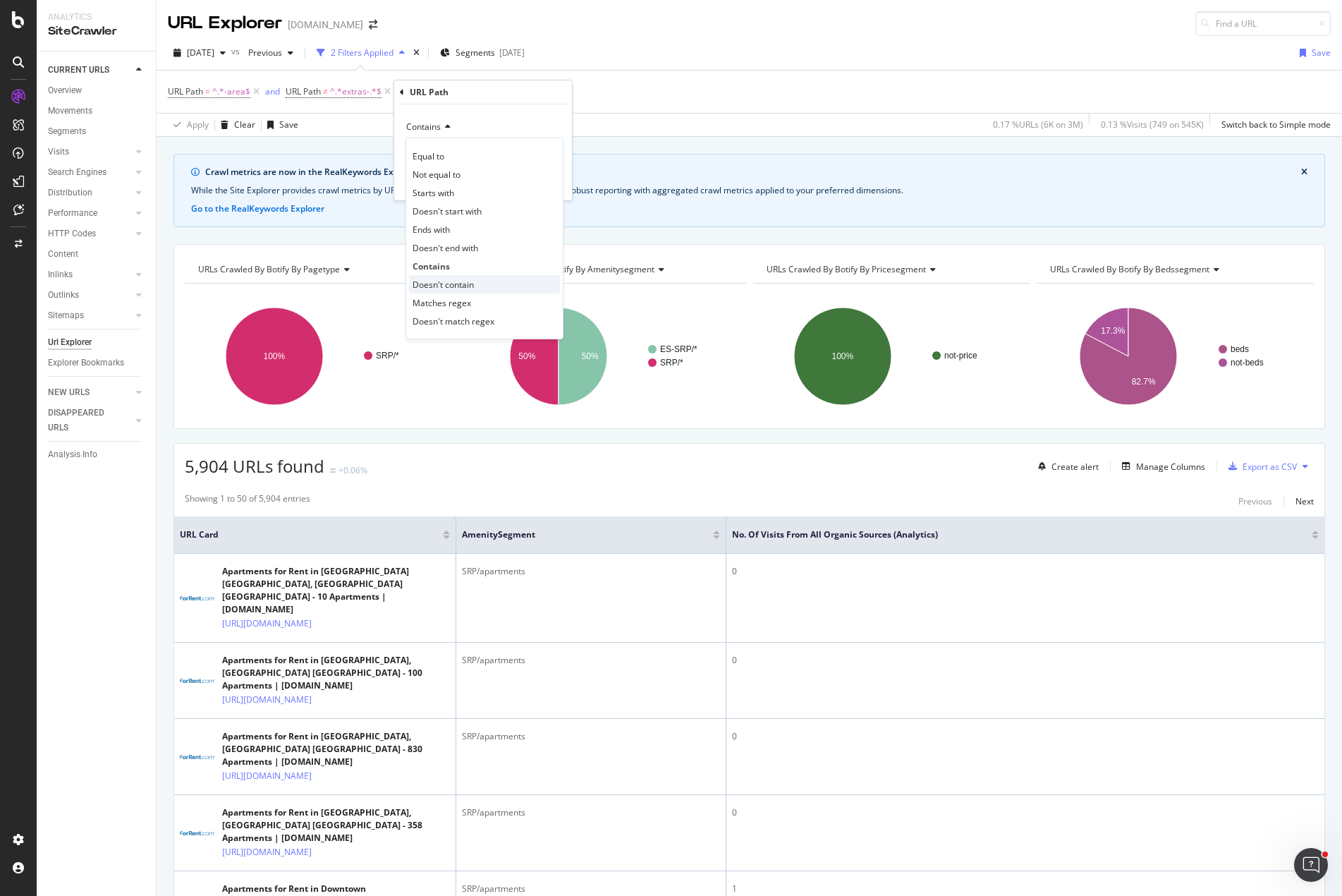
click at [471, 285] on span "Doesn't contain" at bounding box center [443, 284] width 61 height 12
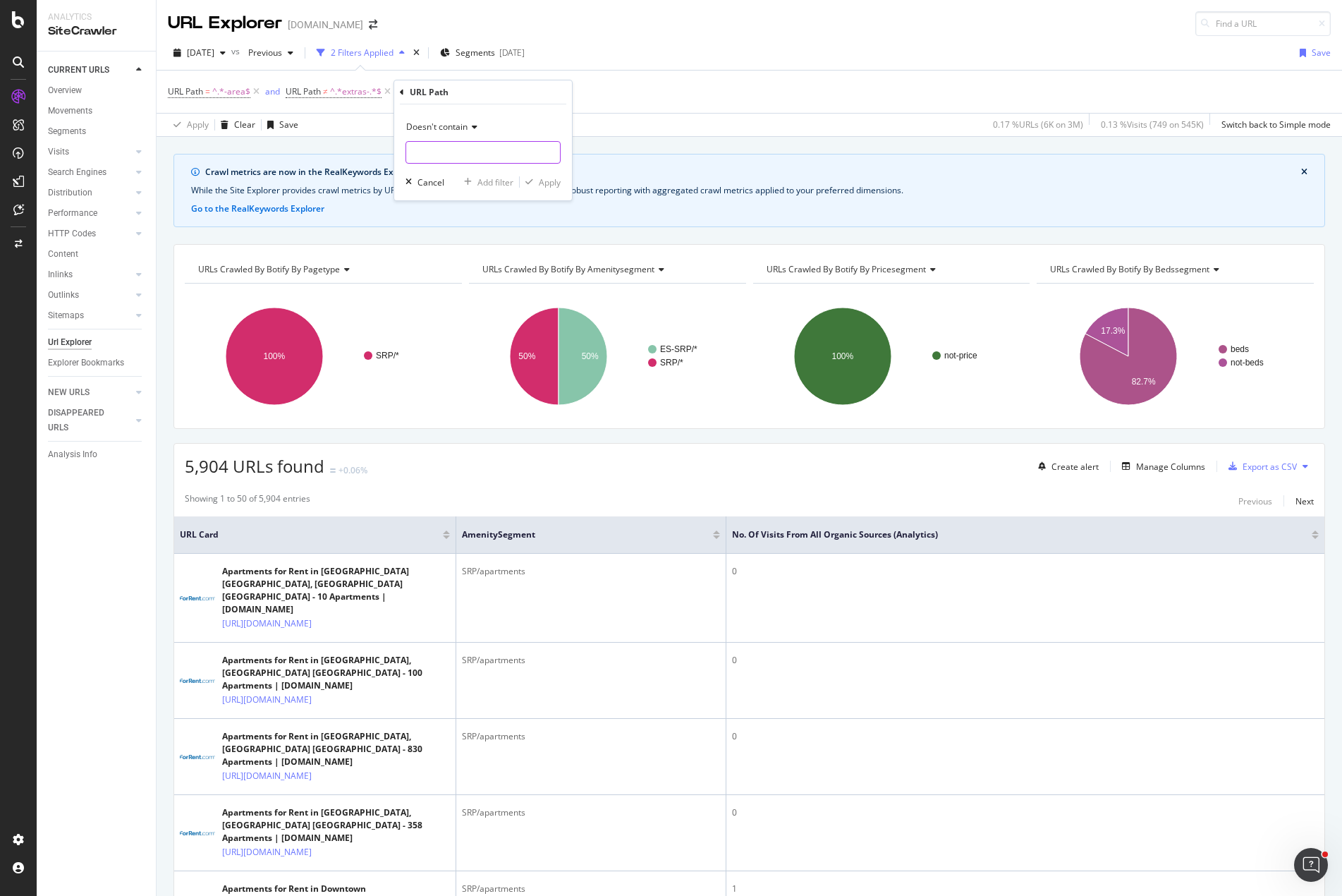
click at [468, 148] on input "text" at bounding box center [483, 152] width 154 height 22
type input "/beds-"
click at [555, 184] on div "Apply" at bounding box center [550, 182] width 22 height 12
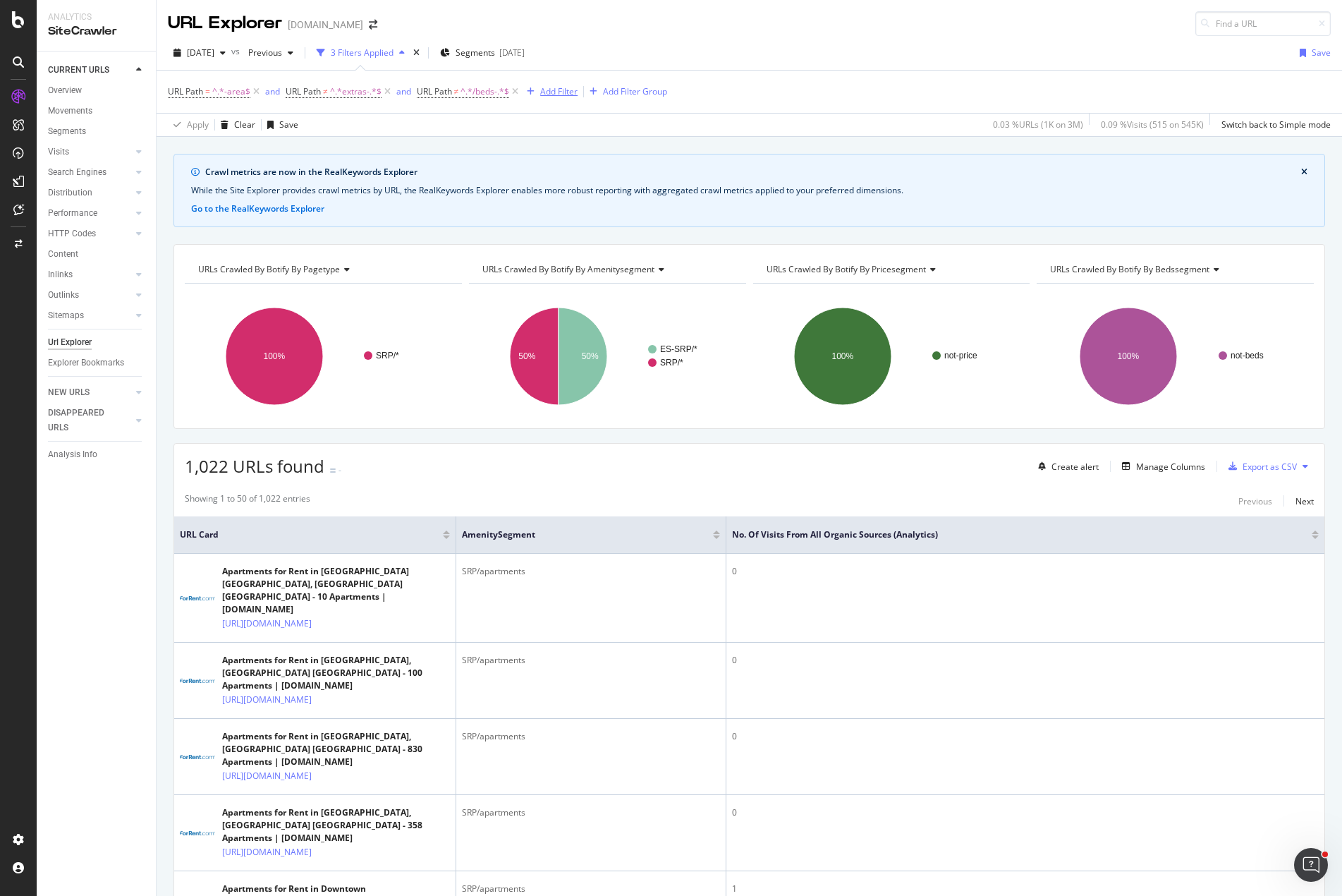
click at [553, 93] on div "Add Filter" at bounding box center [559, 91] width 38 height 12
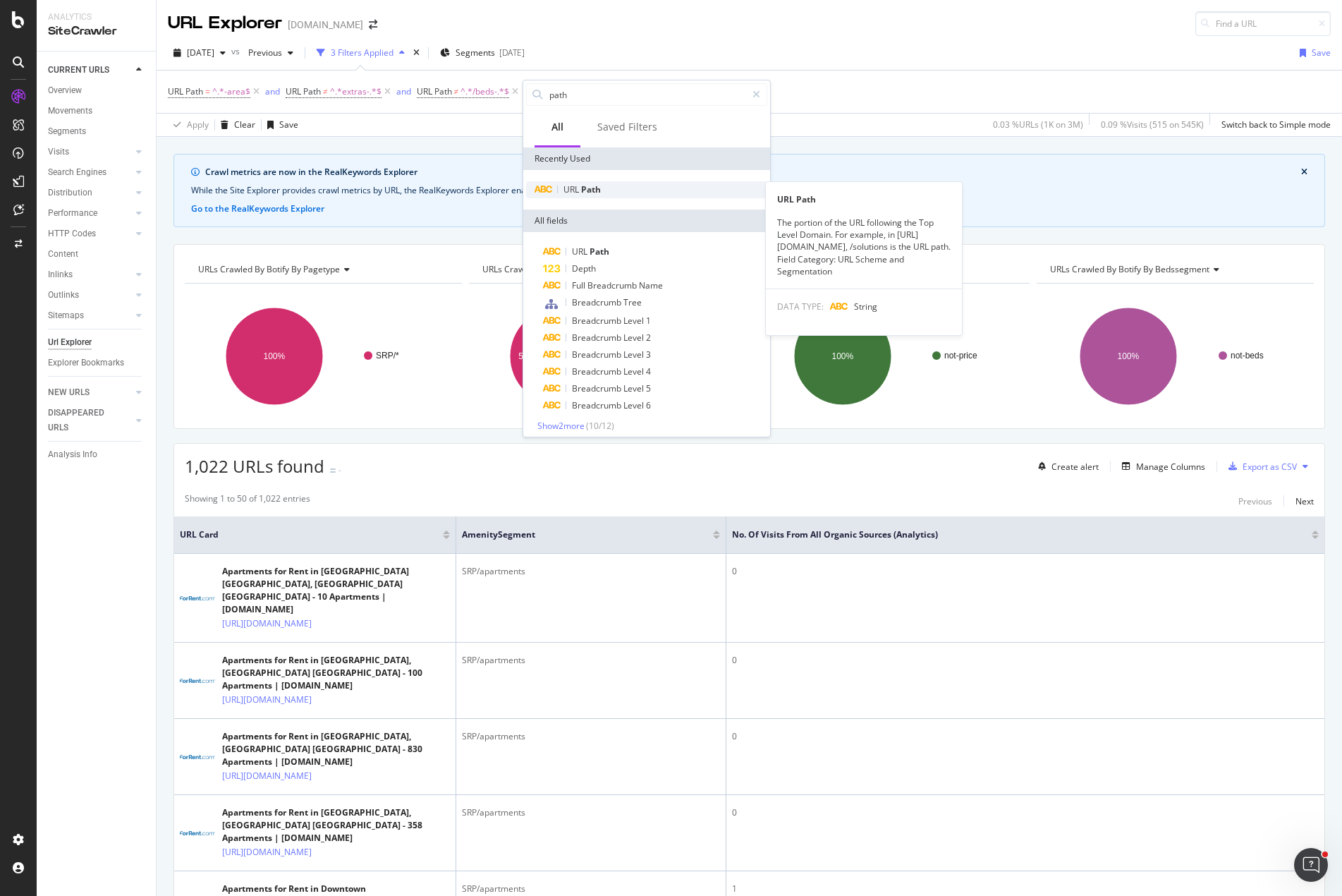
click at [589, 195] on div "URL Path" at bounding box center [647, 189] width 242 height 17
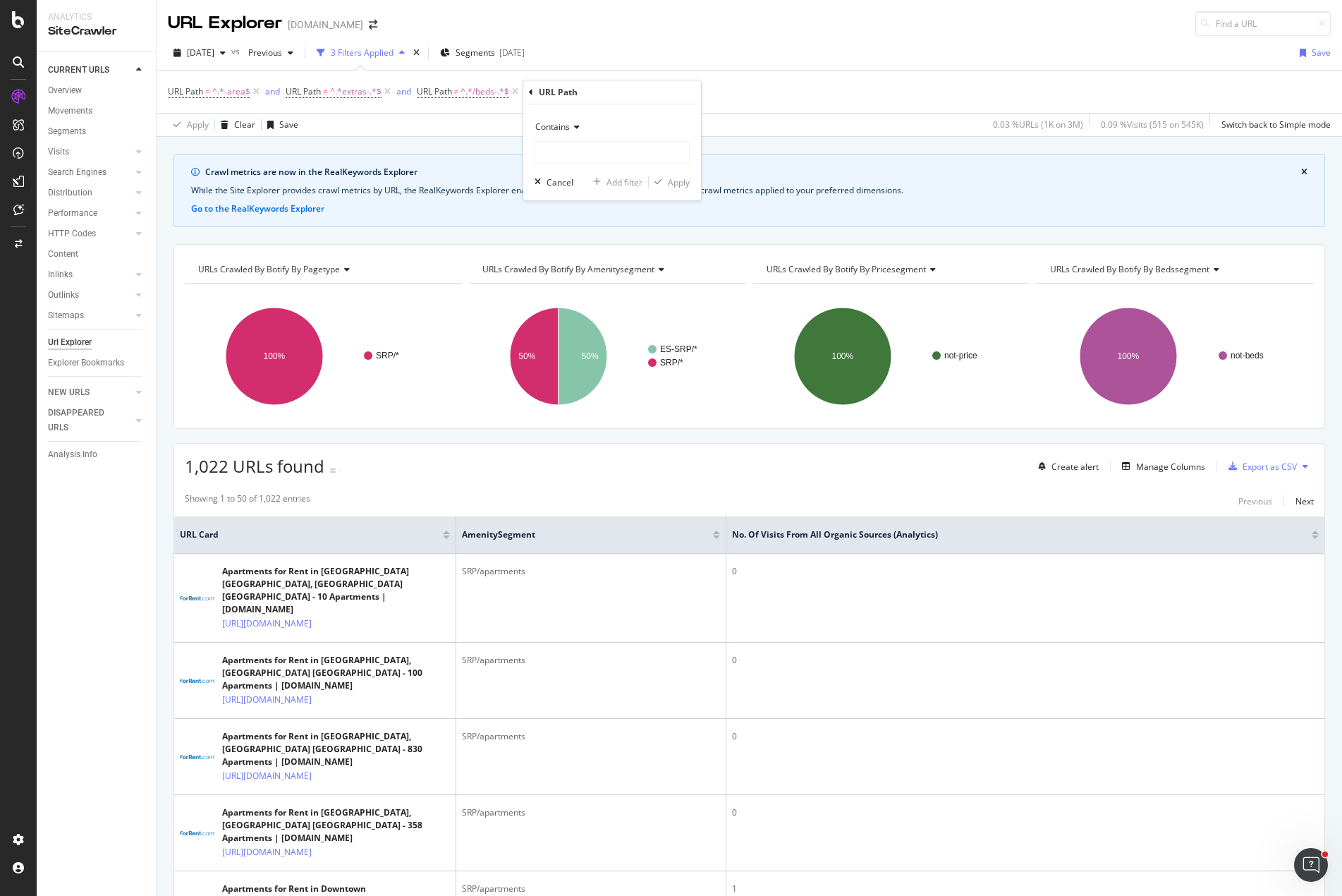
drag, startPoint x: 554, startPoint y: 127, endPoint x: 570, endPoint y: 129, distance: 16.1
click at [554, 127] on span "Contains" at bounding box center [552, 127] width 35 height 12
click at [592, 278] on span "Doesn't contain" at bounding box center [572, 284] width 61 height 12
click at [576, 149] on input "text" at bounding box center [612, 152] width 154 height 22
paste input "price"
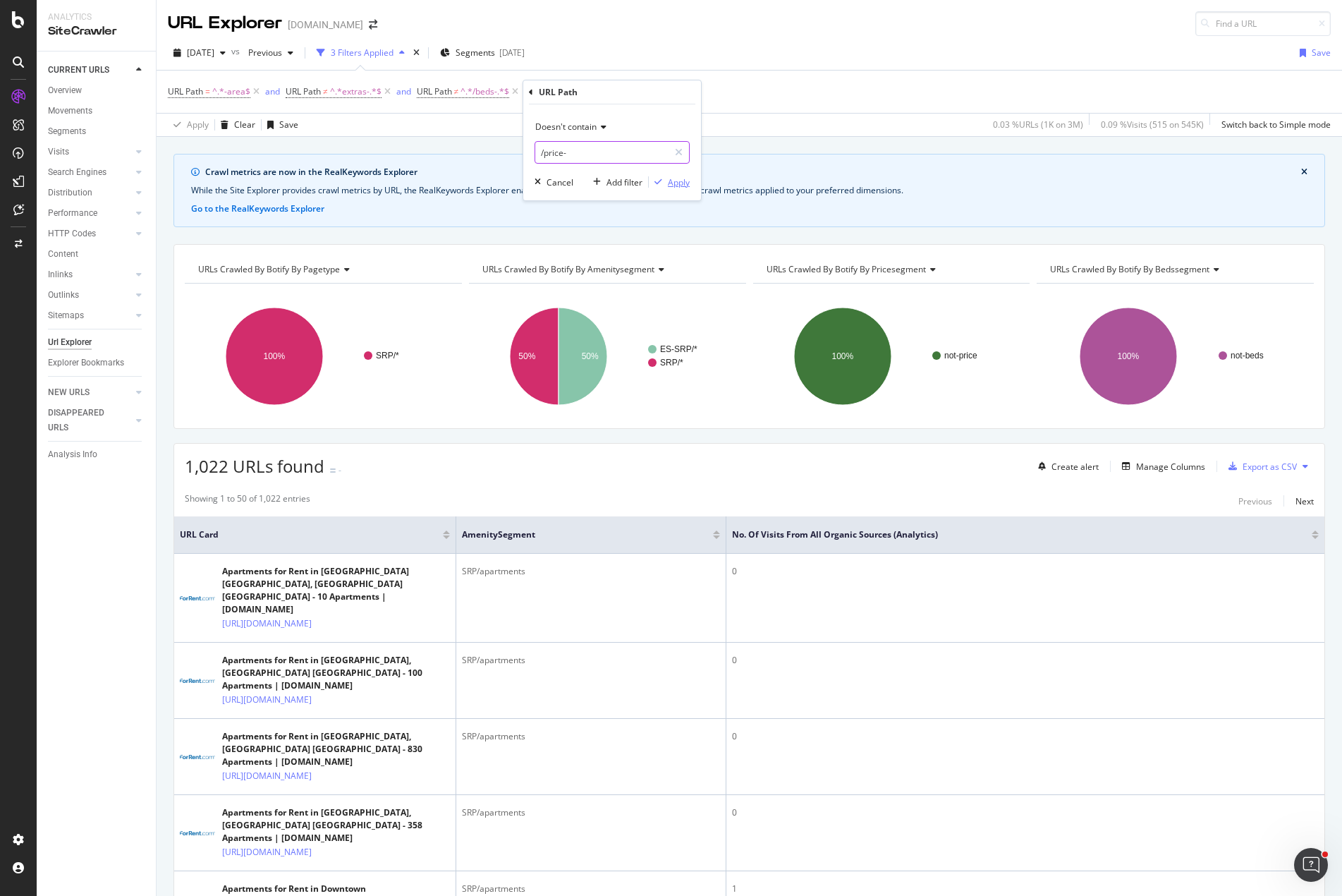
type input "/price-"
click at [671, 179] on div "Apply" at bounding box center [679, 182] width 22 height 12
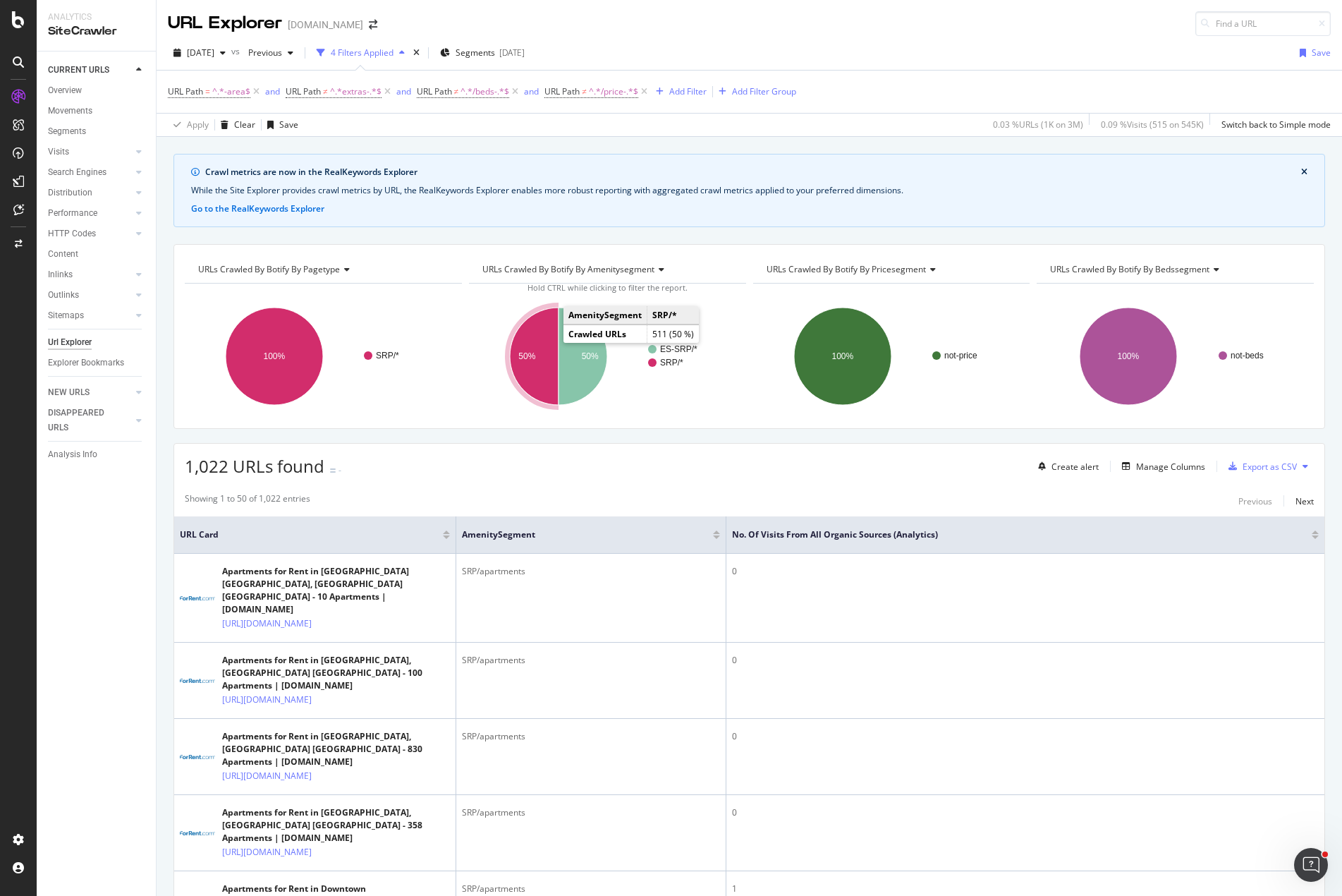
click at [534, 346] on icon "A chart." at bounding box center [534, 356] width 48 height 98
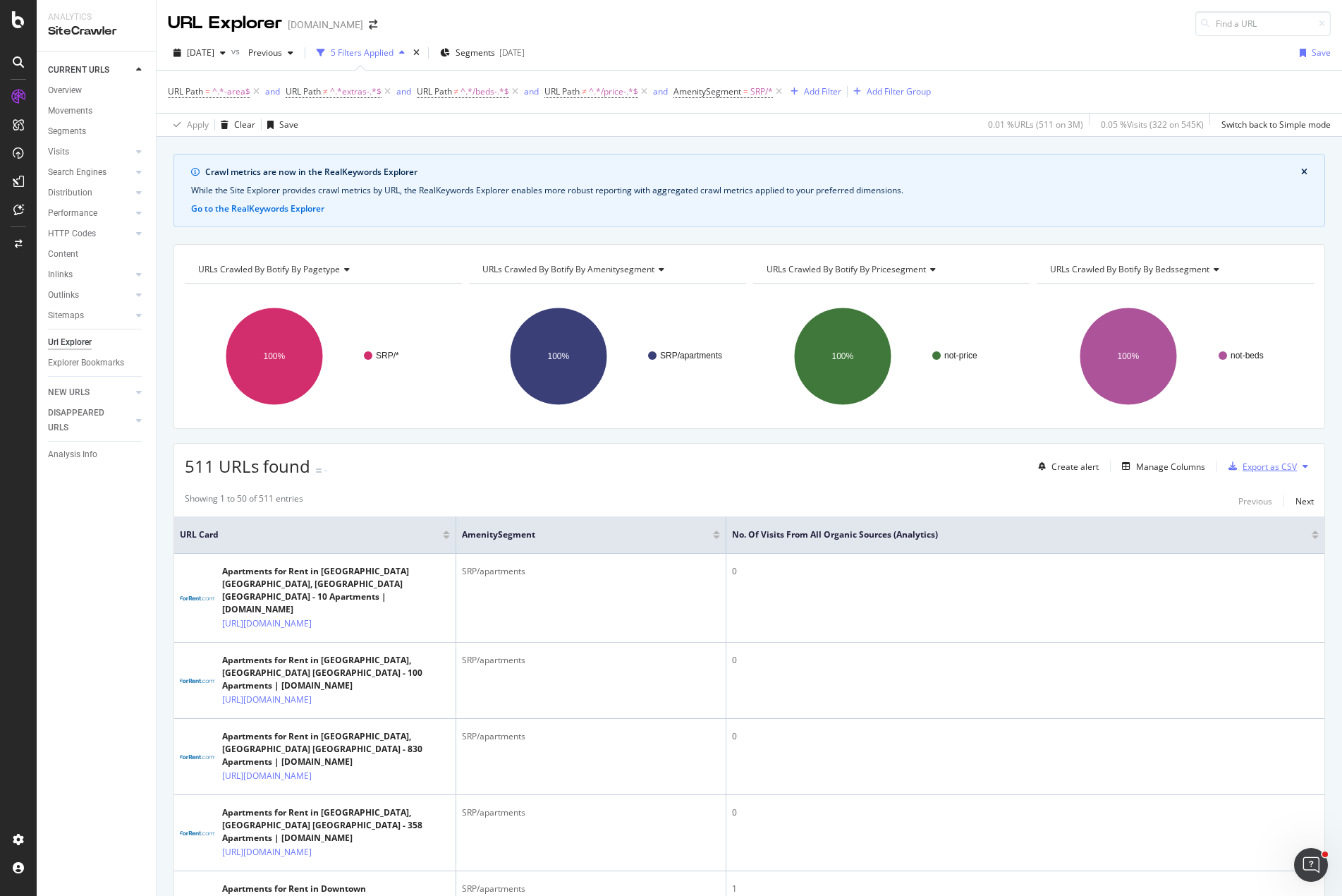
drag, startPoint x: 1267, startPoint y: 467, endPoint x: 1255, endPoint y: 472, distance: 13.0
click at [1255, 472] on div "Export as CSV" at bounding box center [1270, 466] width 54 height 12
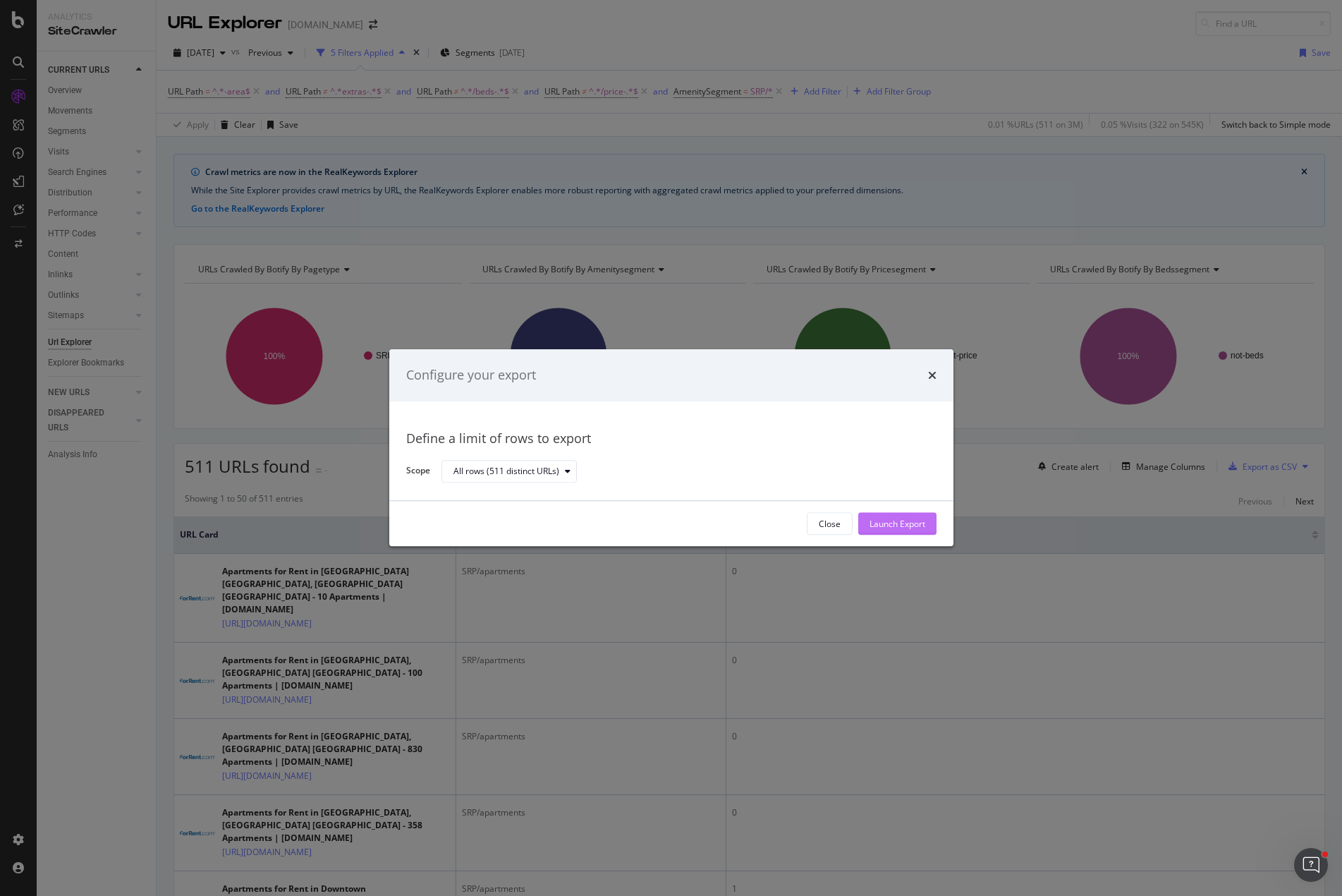
click at [886, 522] on div "Launch Export" at bounding box center [897, 524] width 56 height 12
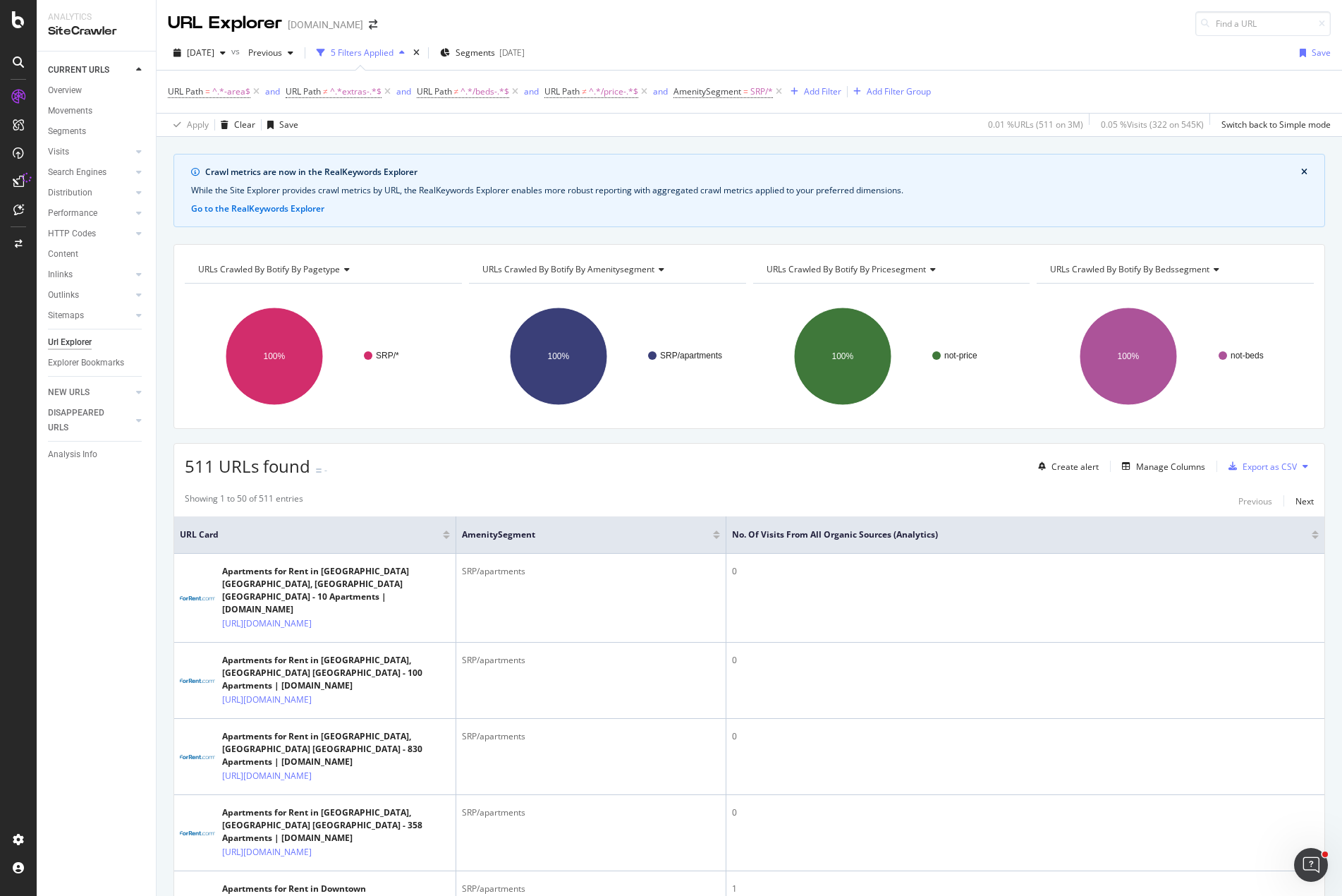
click at [85, 239] on div "DataExports" at bounding box center [80, 241] width 55 height 14
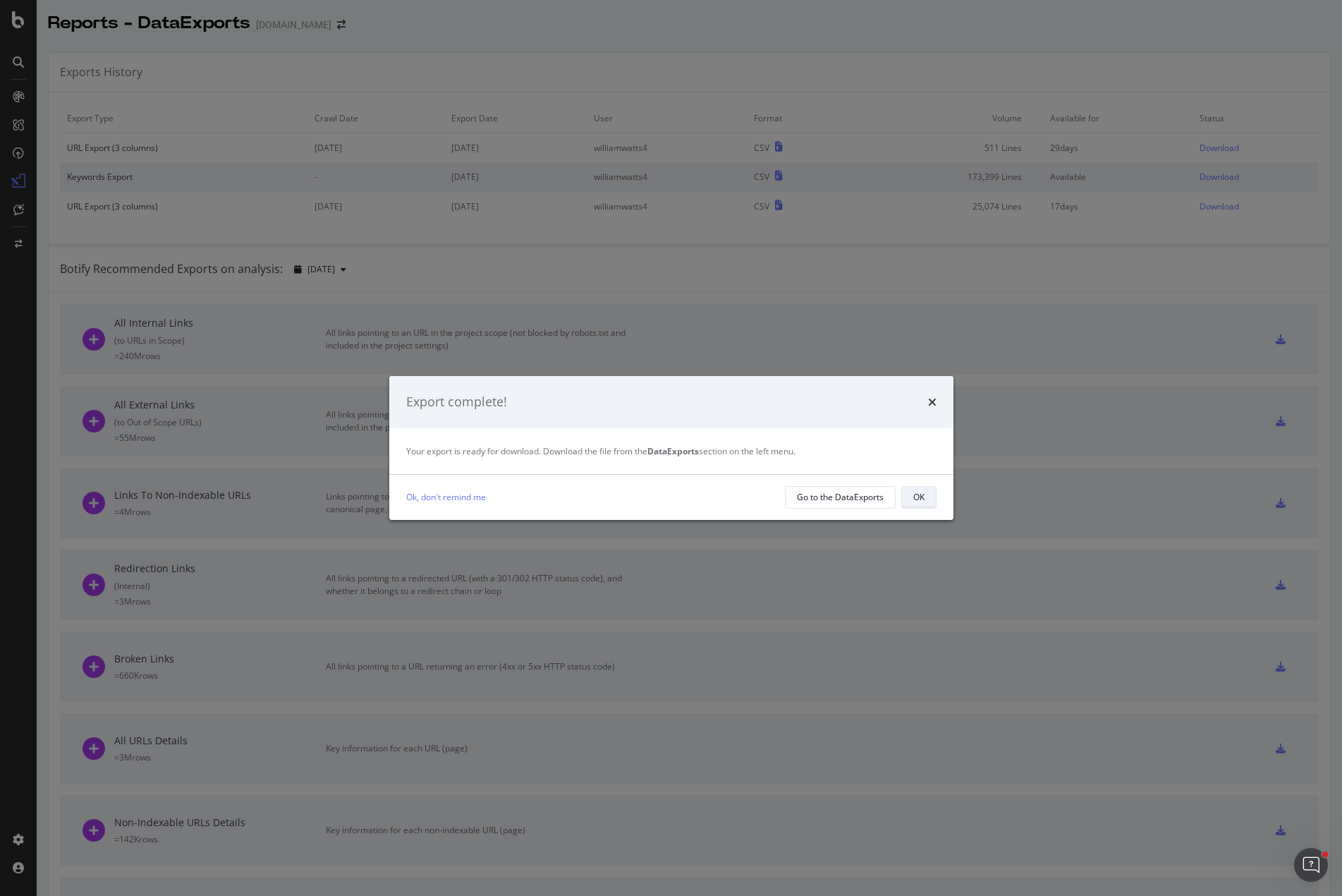
click at [915, 488] on div "OK" at bounding box center [919, 497] width 12 height 20
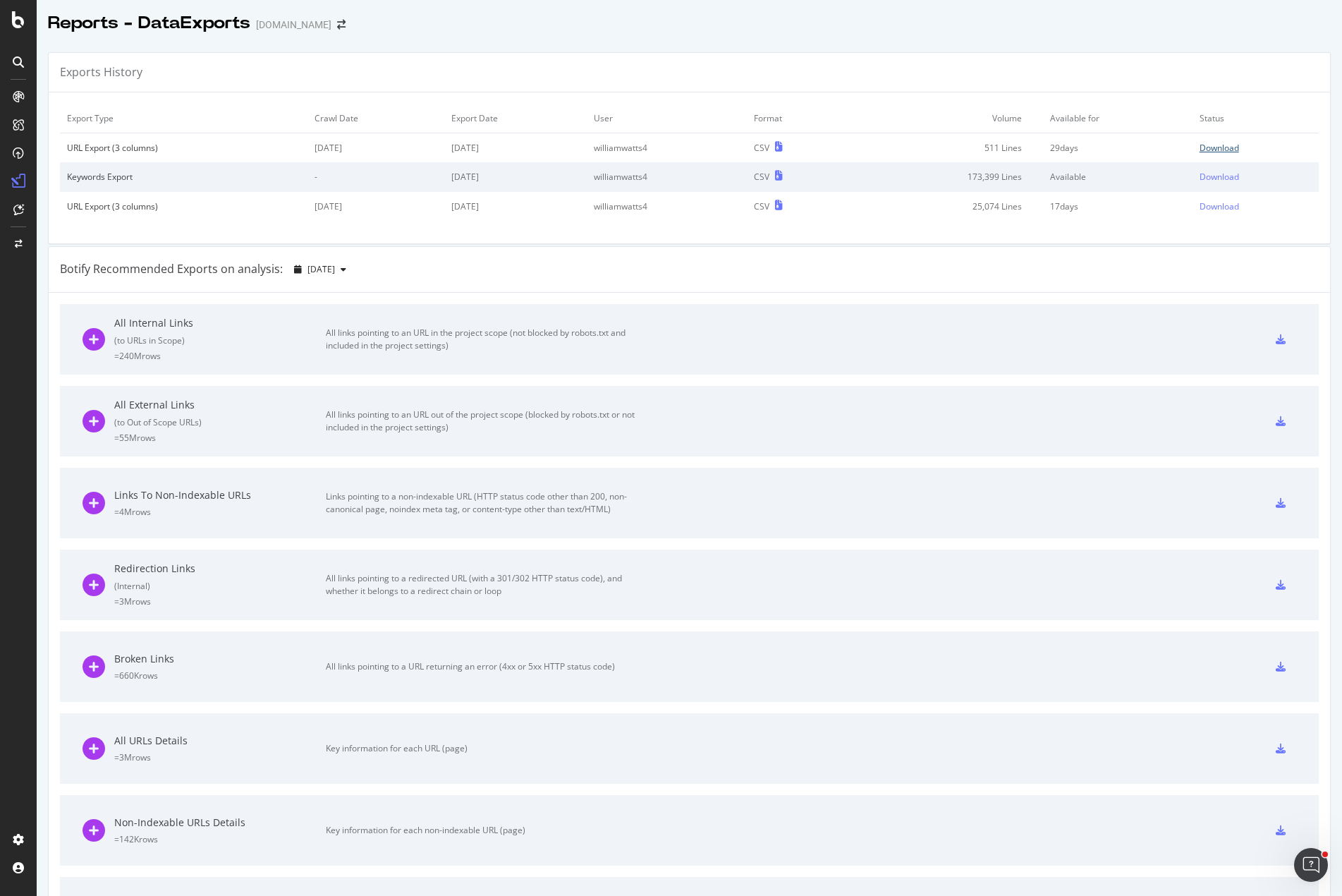
click at [1211, 145] on div "Download" at bounding box center [1219, 148] width 40 height 12
click at [362, 43] on div "Exports History Export Type Crawl Date Export Date User Format Volume Available…" at bounding box center [690, 635] width 1306 height 1188
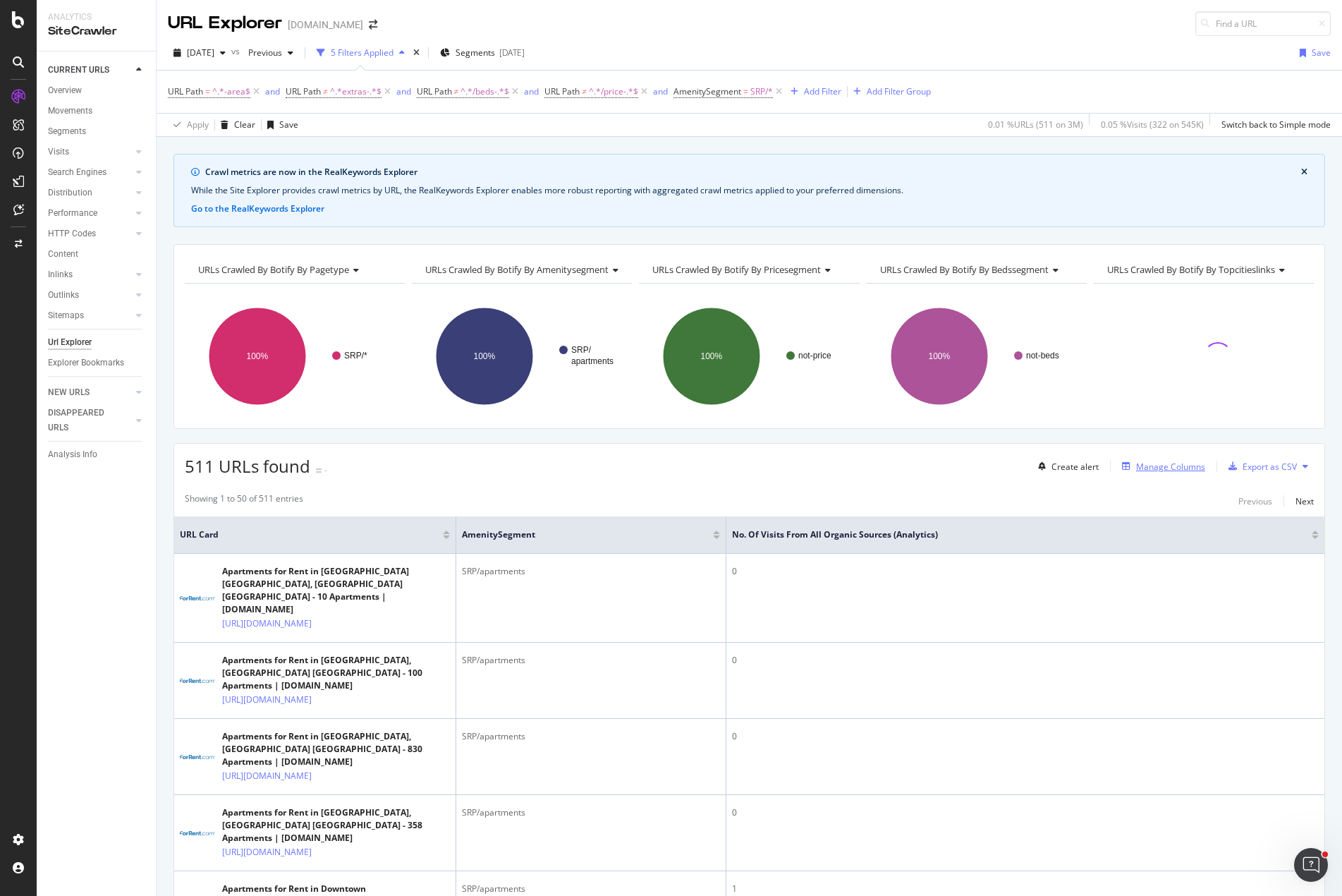
click at [1155, 468] on div "Manage Columns" at bounding box center [1171, 466] width 69 height 12
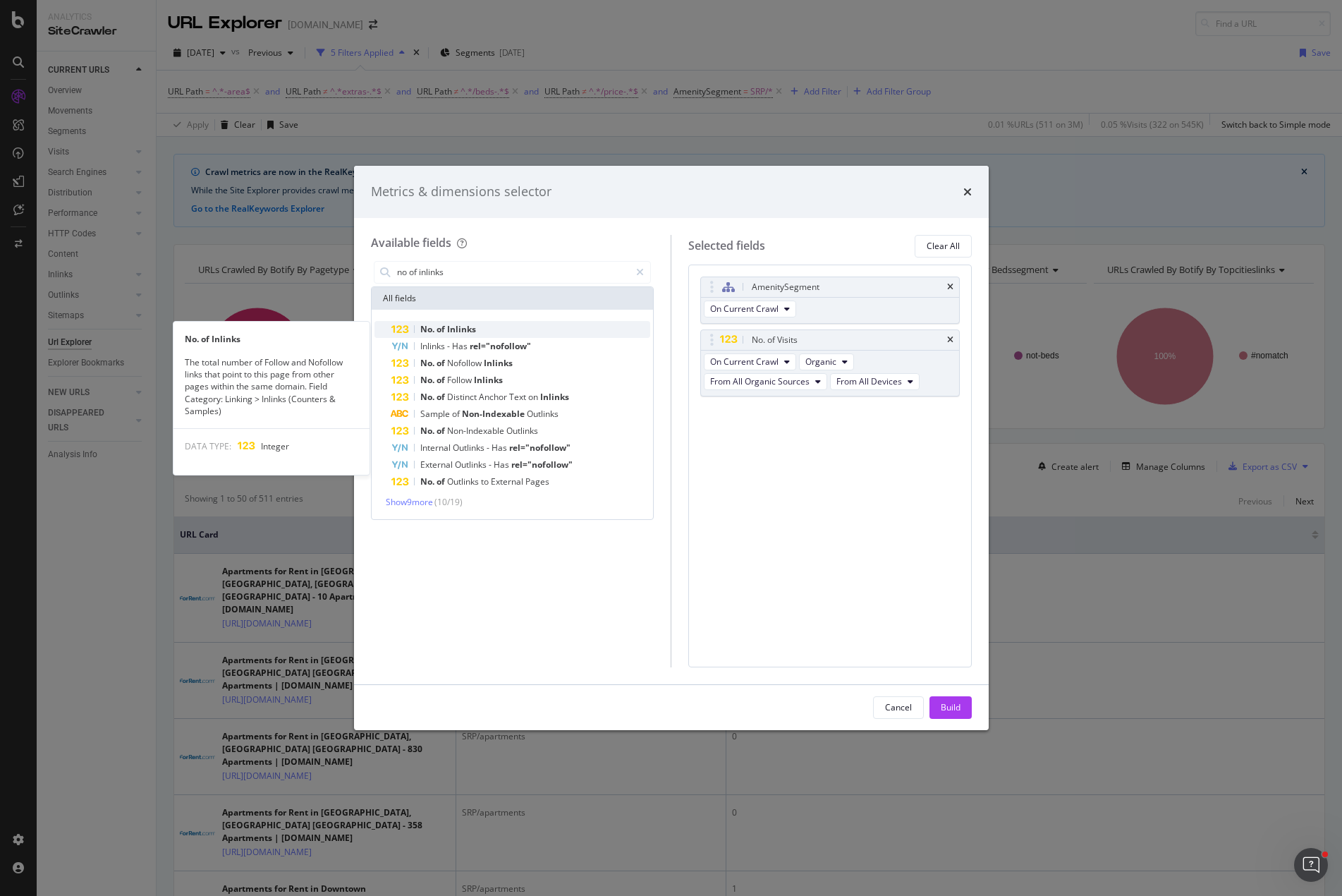
type input "no of inlinks"
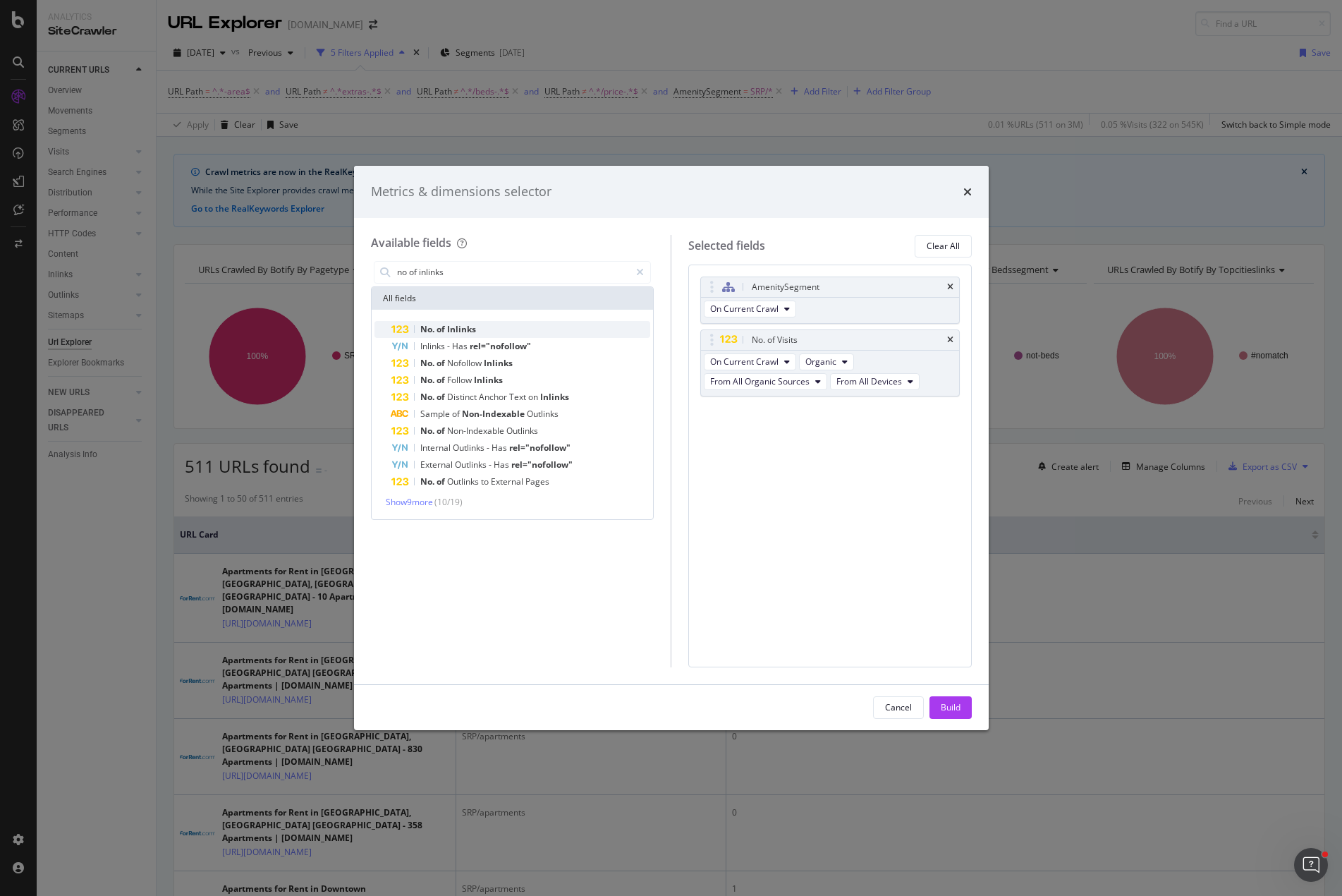
click at [454, 328] on span "Inlinks" at bounding box center [461, 329] width 29 height 12
click at [944, 701] on div "Build" at bounding box center [950, 707] width 20 height 21
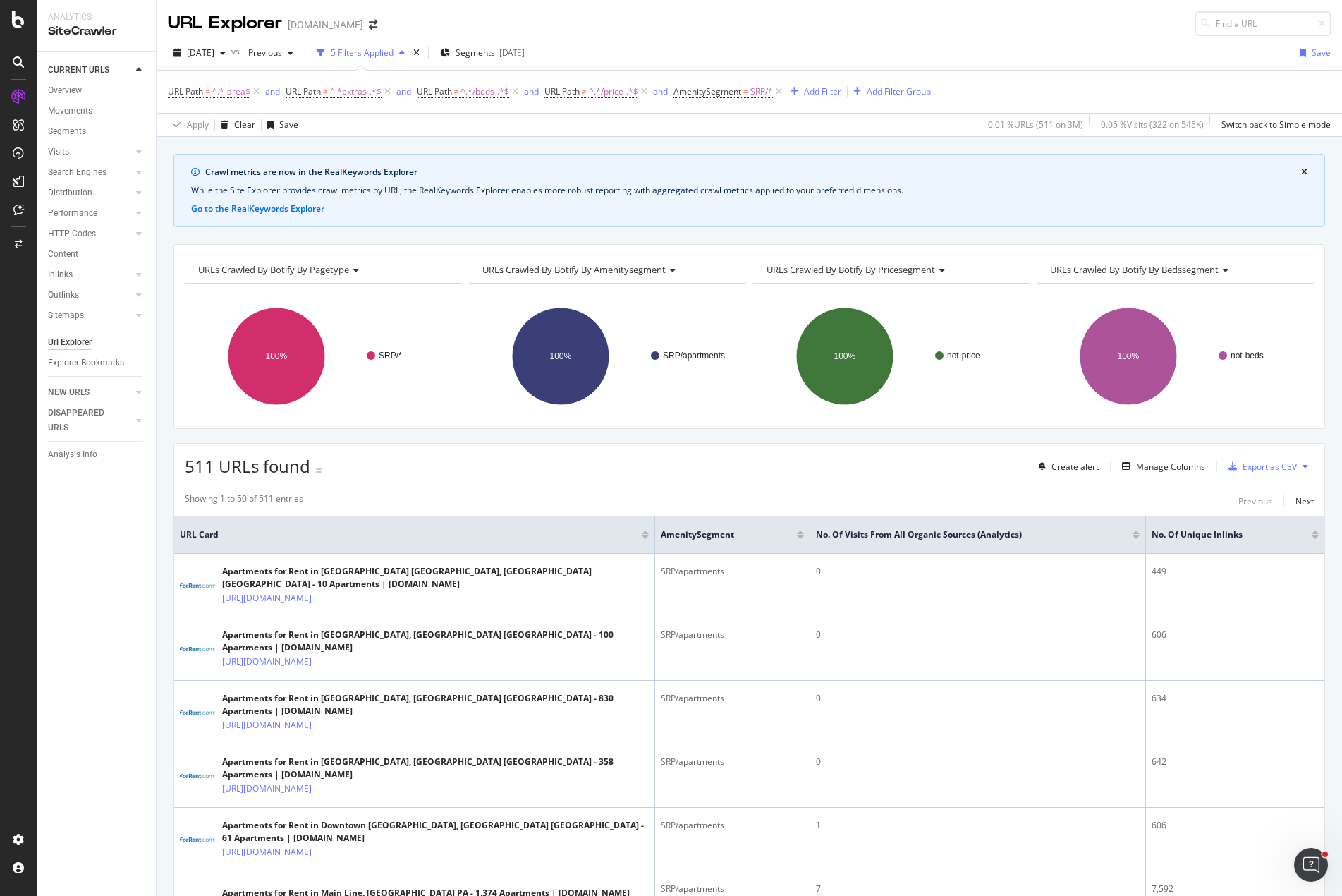
click at [1268, 471] on div "Export as CSV" at bounding box center [1270, 466] width 54 height 12
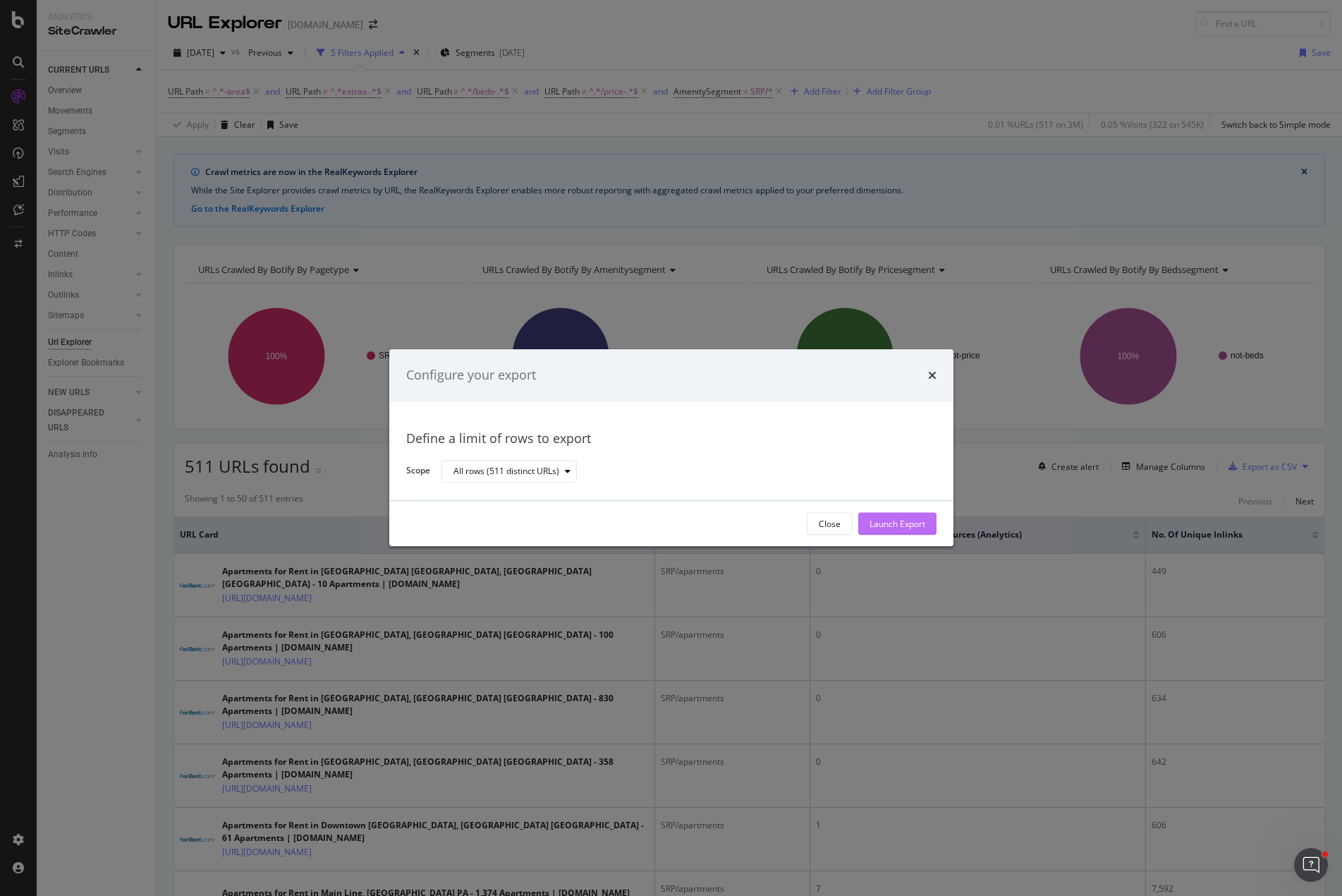
click at [907, 514] on div "Launch Export" at bounding box center [897, 524] width 56 height 21
